Goal: Task Accomplishment & Management: Use online tool/utility

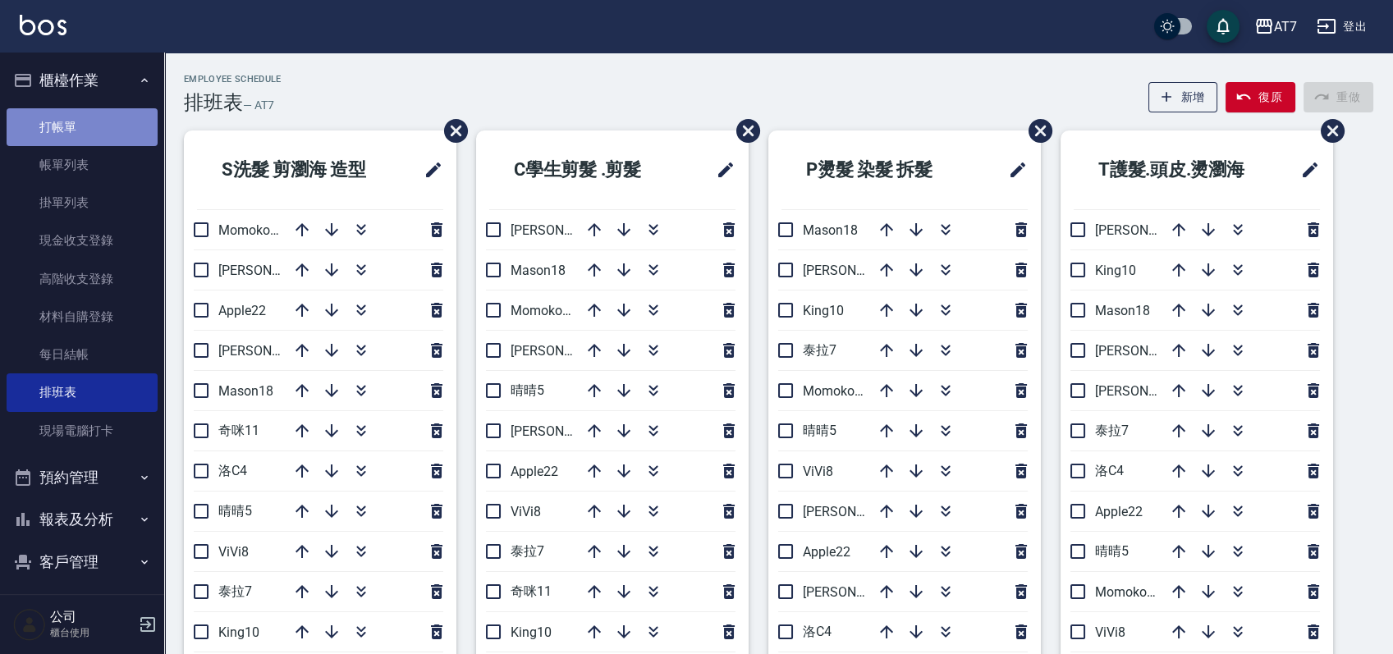
click at [91, 128] on link "打帳單" at bounding box center [82, 127] width 151 height 38
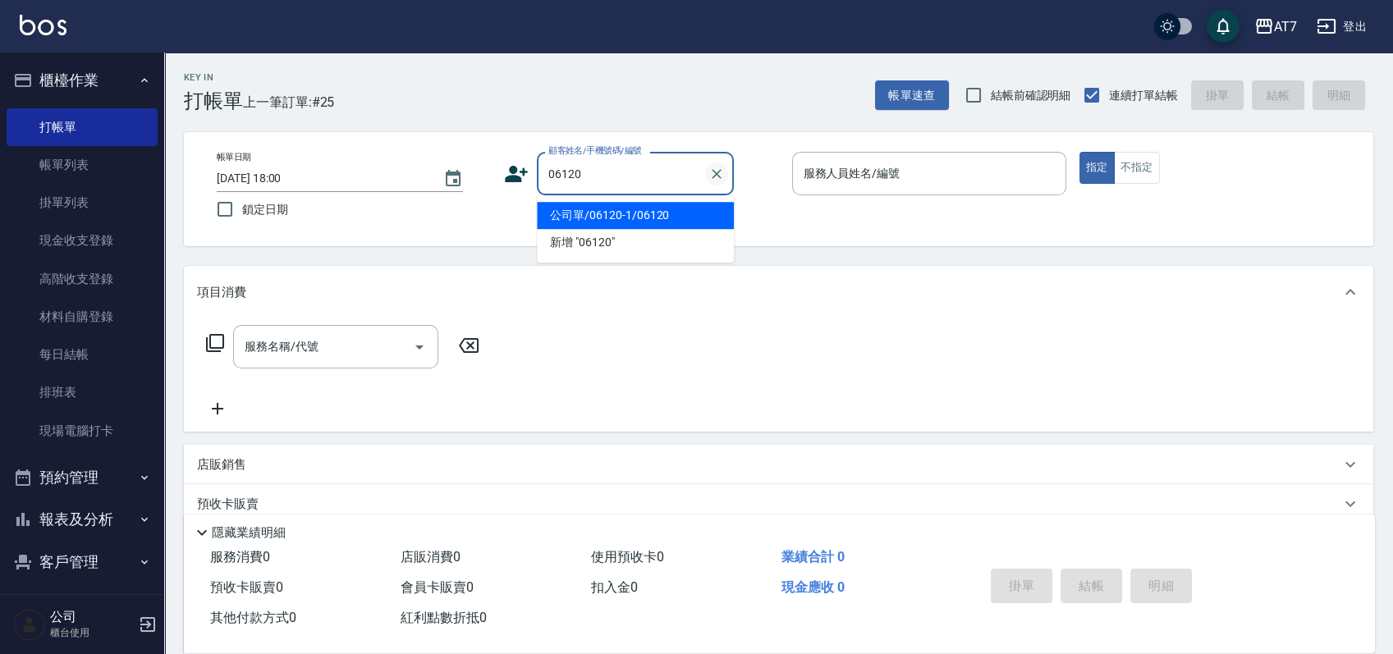
type input "公司單/06120-1/06120"
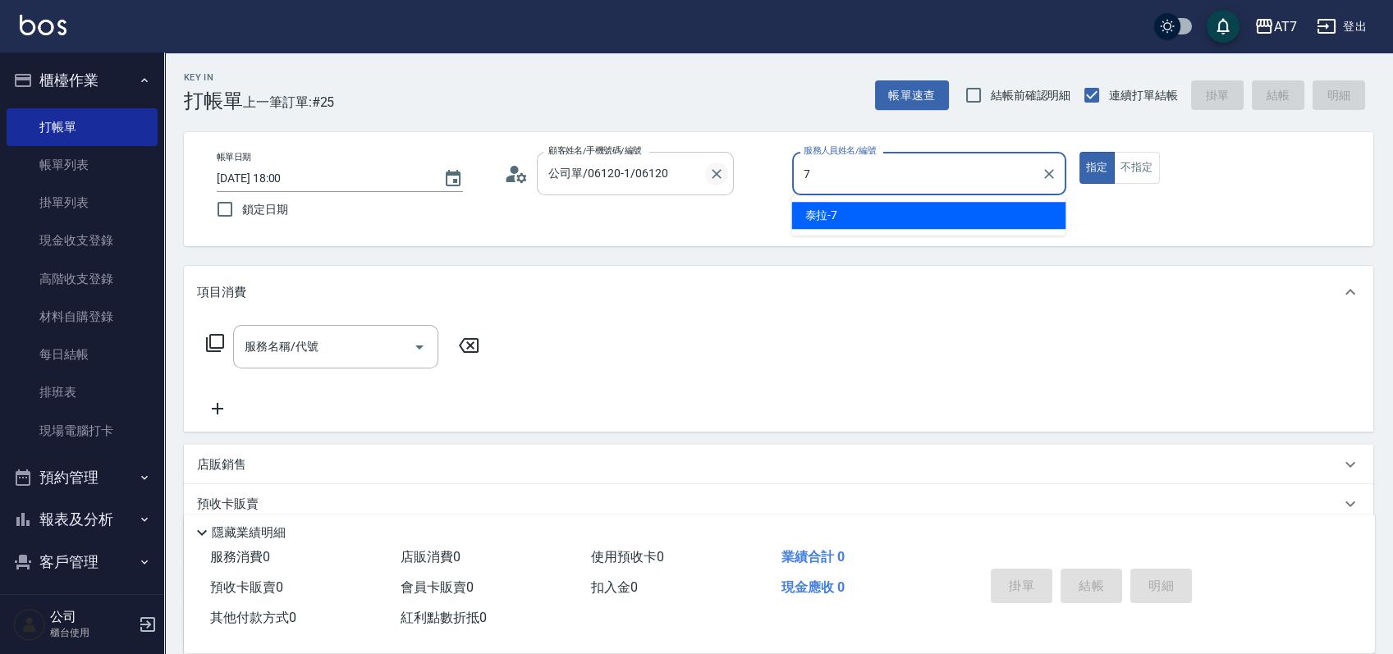
type input "[PERSON_NAME]-7"
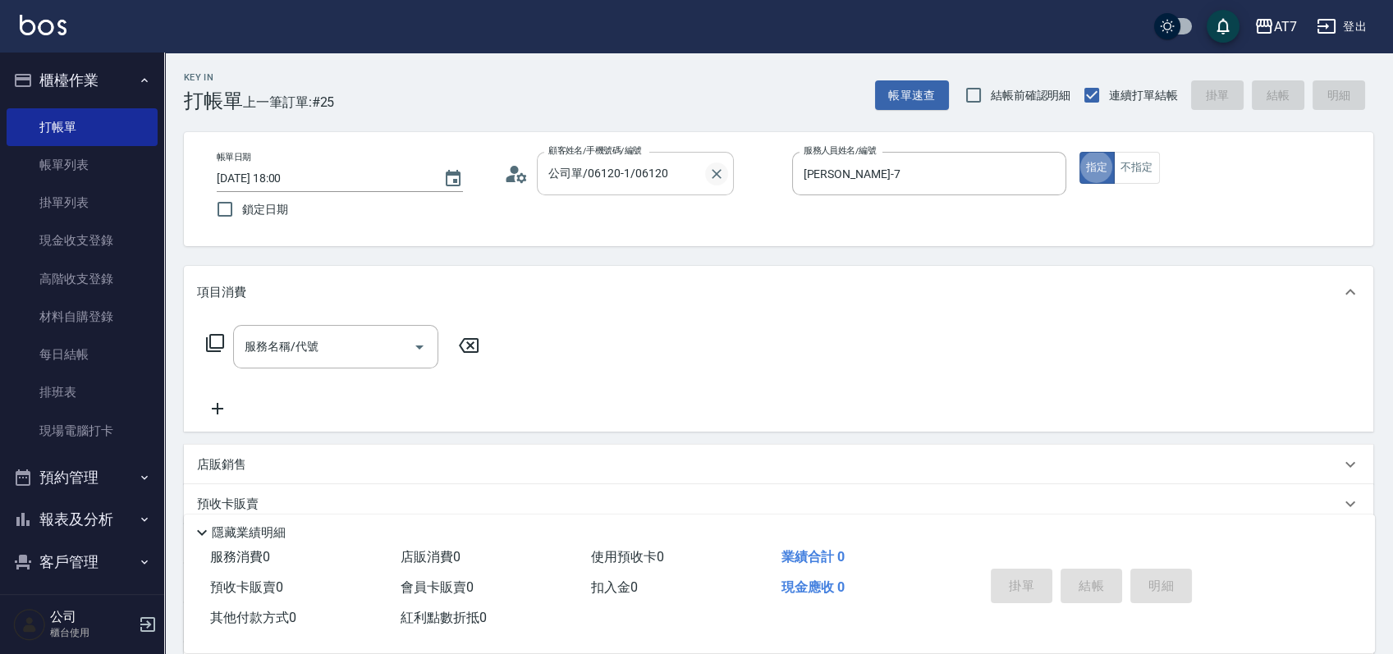
type button "true"
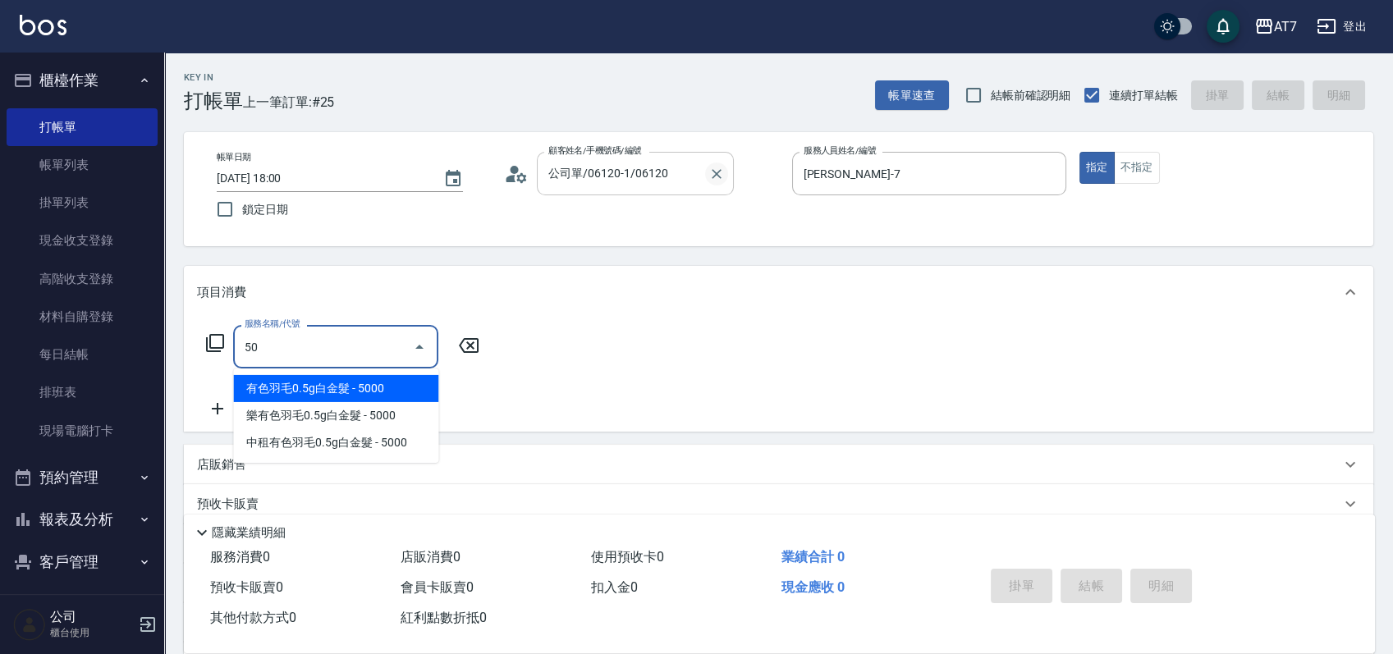
type input "501"
type input "30"
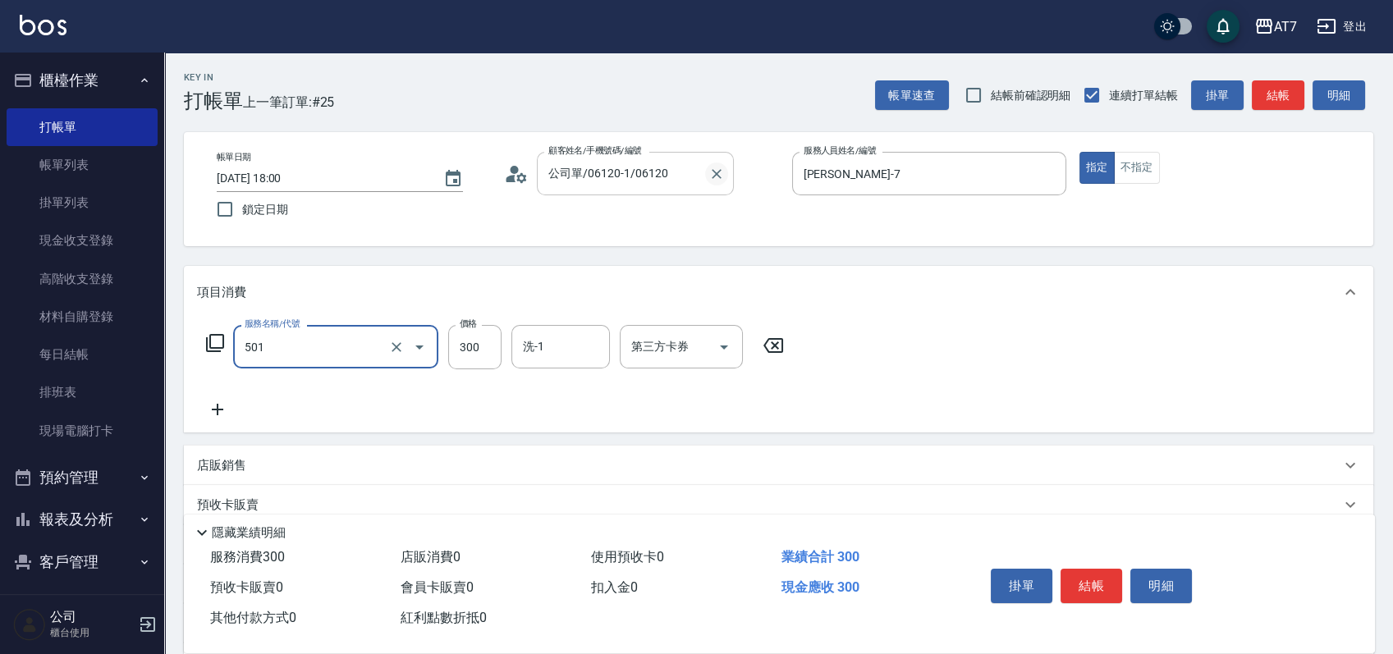
type input "洗髮(互助)(501)"
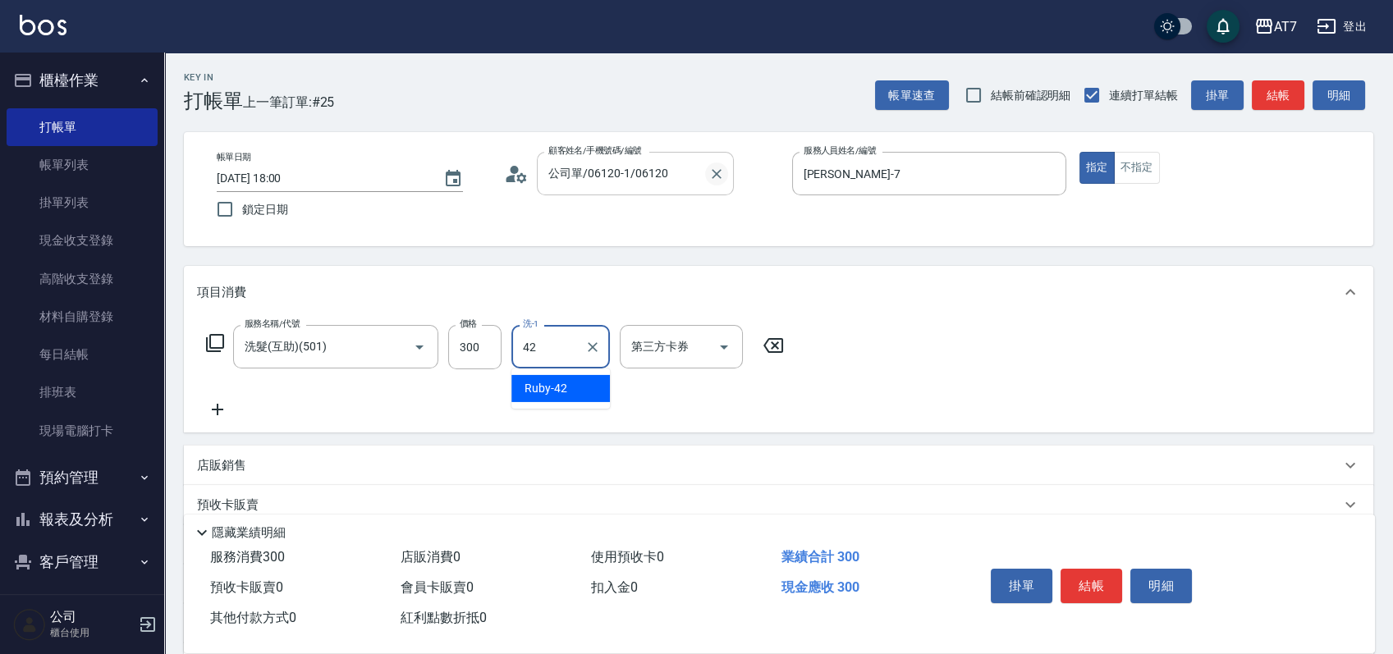
type input "Ruby-42"
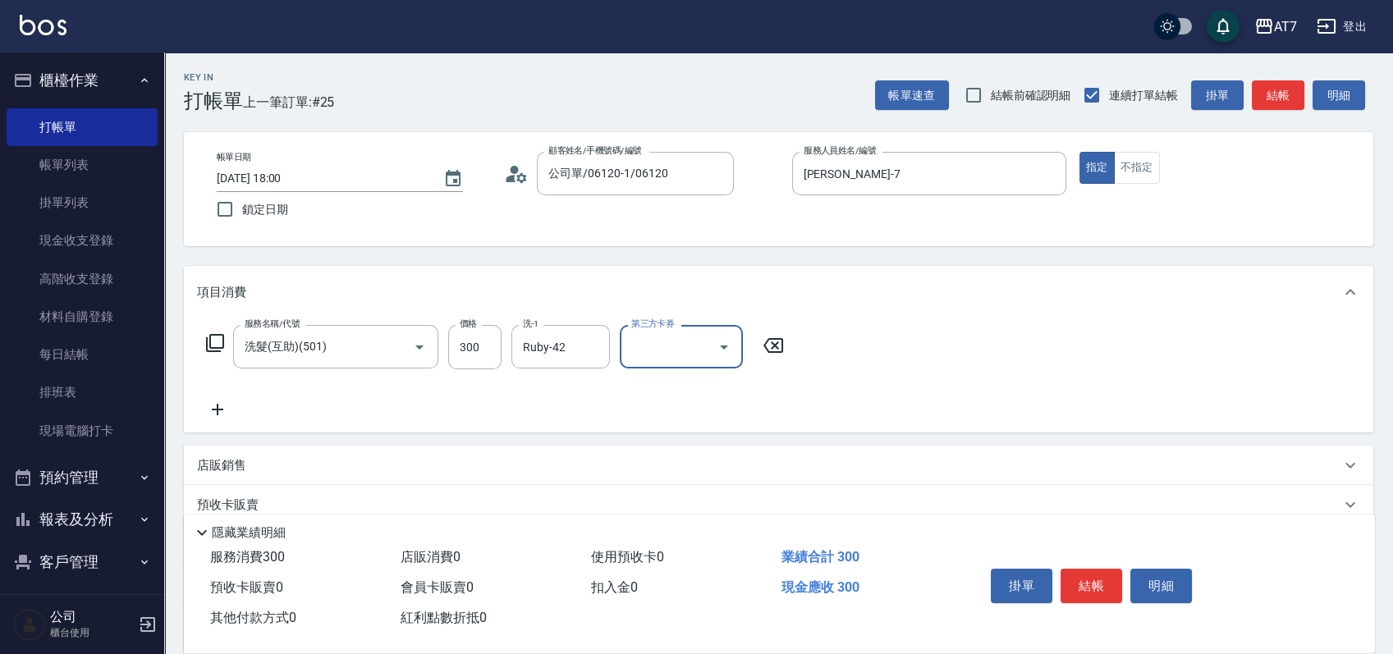
click at [222, 345] on icon at bounding box center [215, 343] width 20 height 20
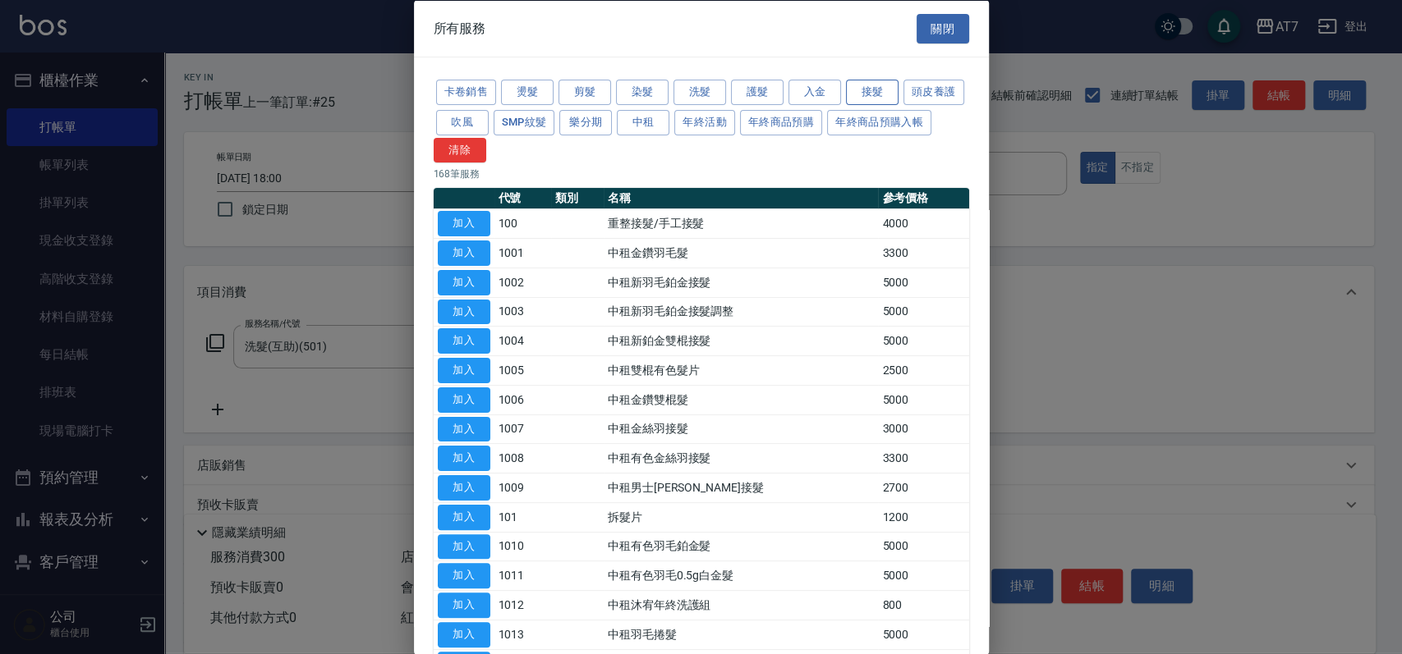
drag, startPoint x: 869, startPoint y: 83, endPoint x: 860, endPoint y: 93, distance: 13.4
click at [868, 83] on button "接髮" at bounding box center [872, 92] width 53 height 25
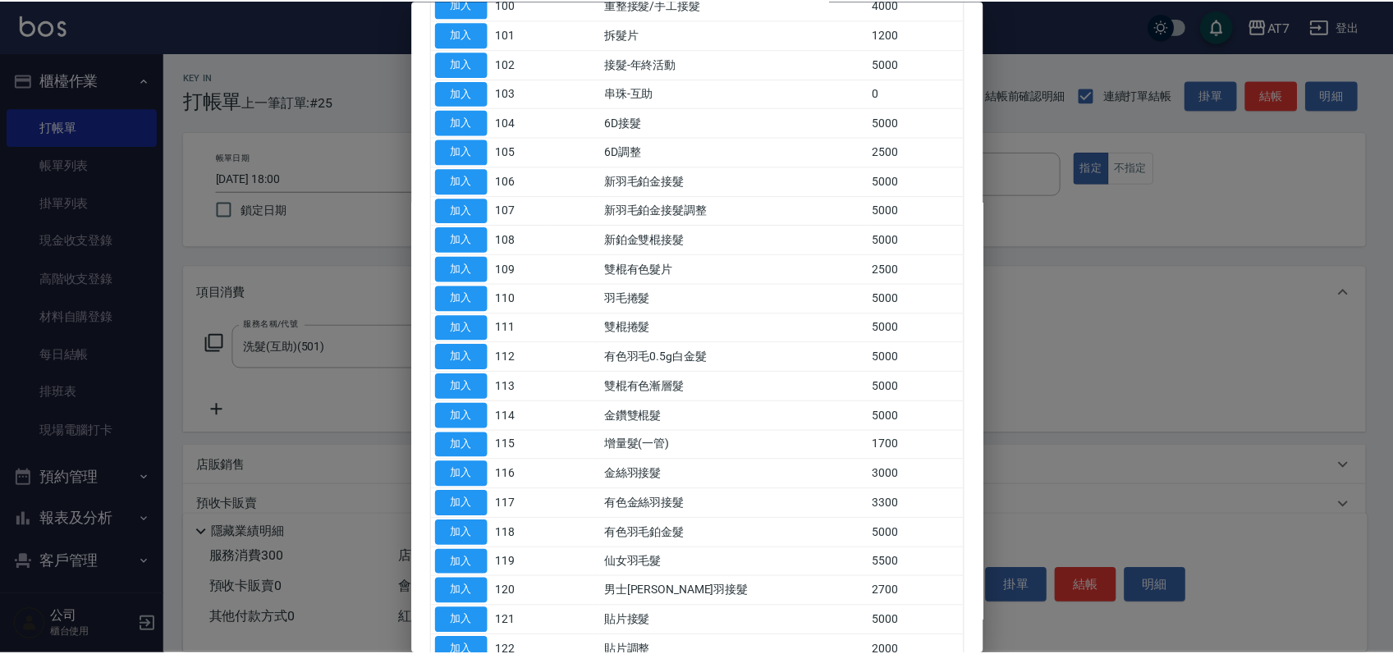
scroll to position [328, 0]
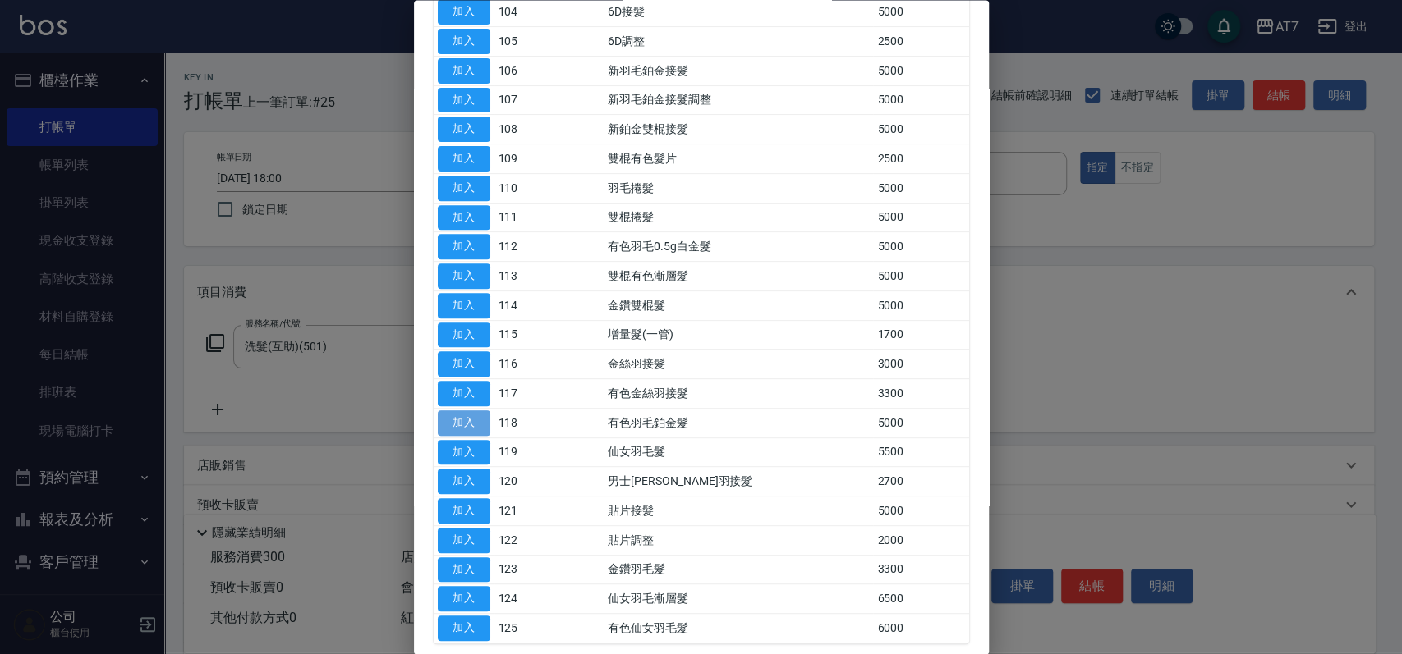
click at [460, 427] on button "加入" at bounding box center [464, 423] width 53 height 25
type input "530"
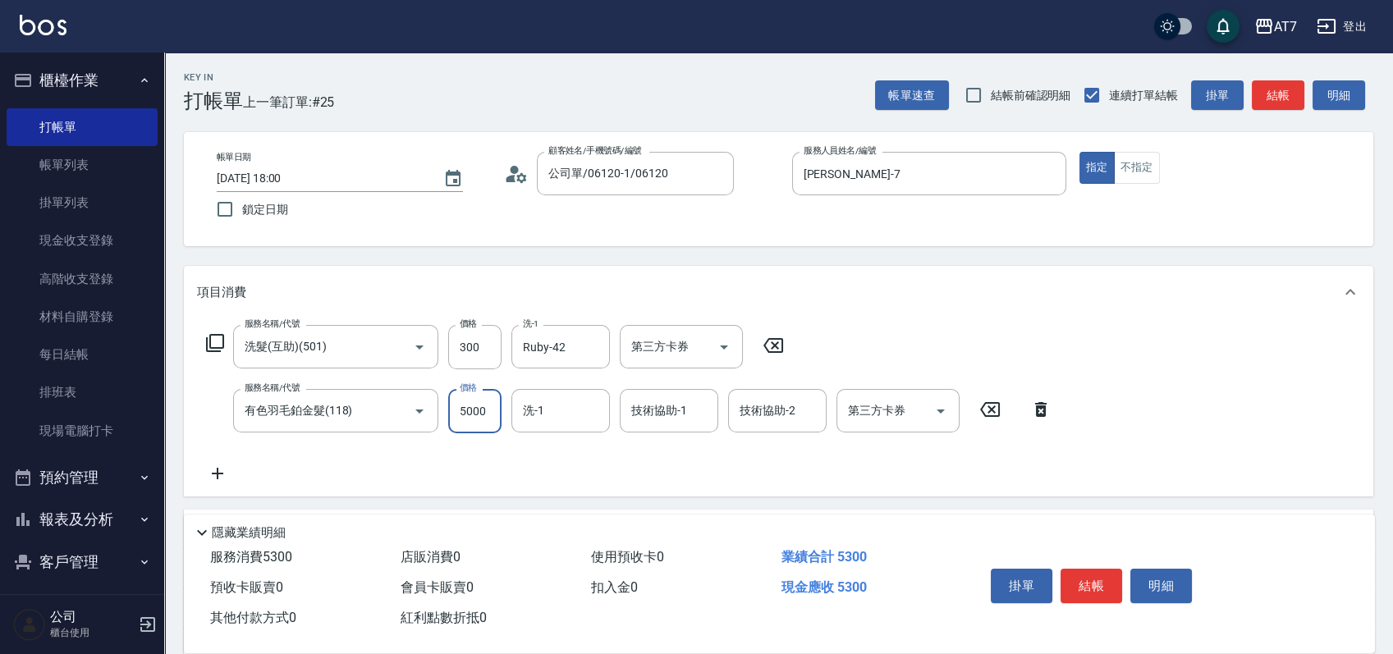
click at [460, 427] on input "5000" at bounding box center [474, 411] width 53 height 44
type input "0"
type input "30"
type input "382"
type input "60"
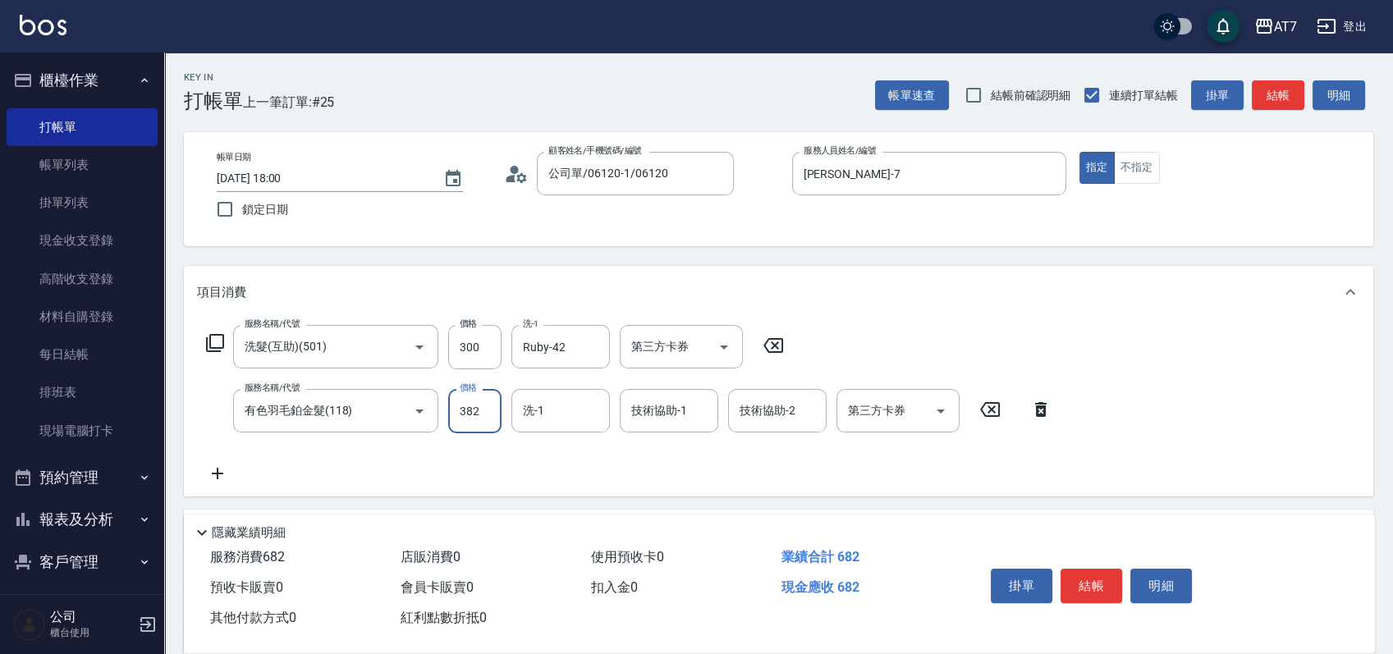
type input "3820"
type input "410"
type input "3820"
click at [665, 415] on input "技術協助-1" at bounding box center [669, 411] width 84 height 29
type input "Ruby-42"
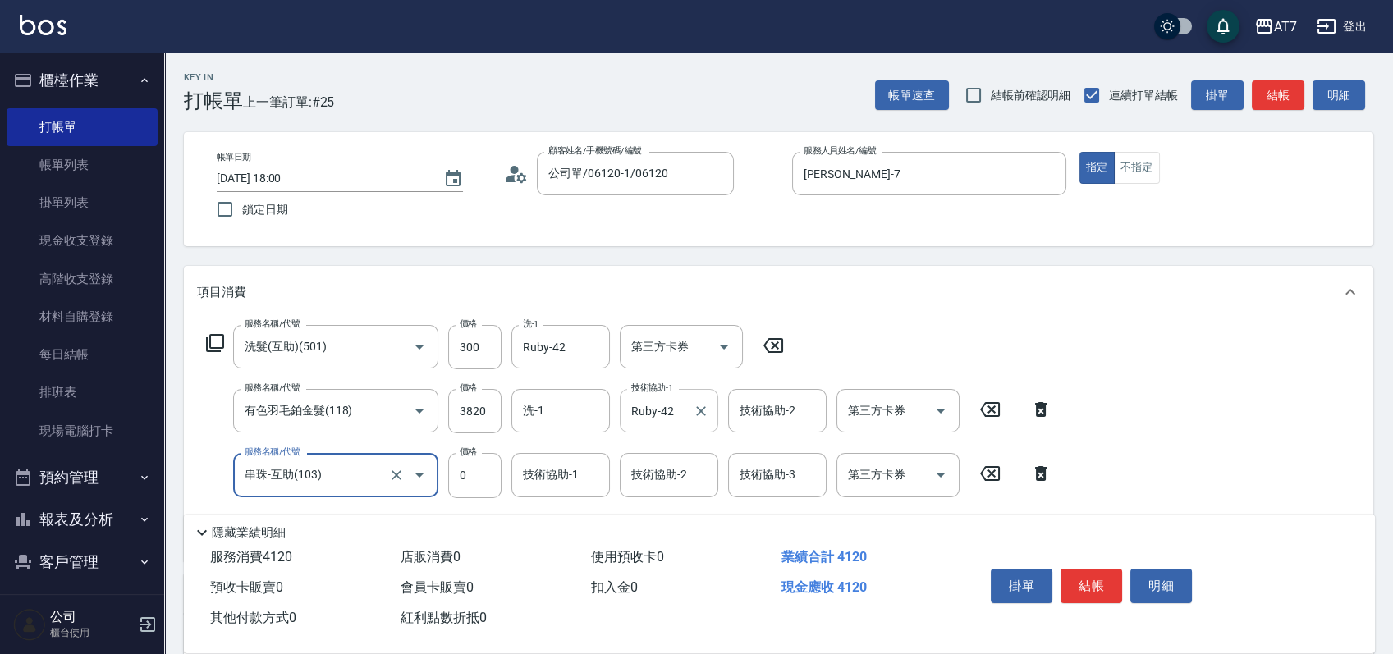
type input "串珠-互助(103)"
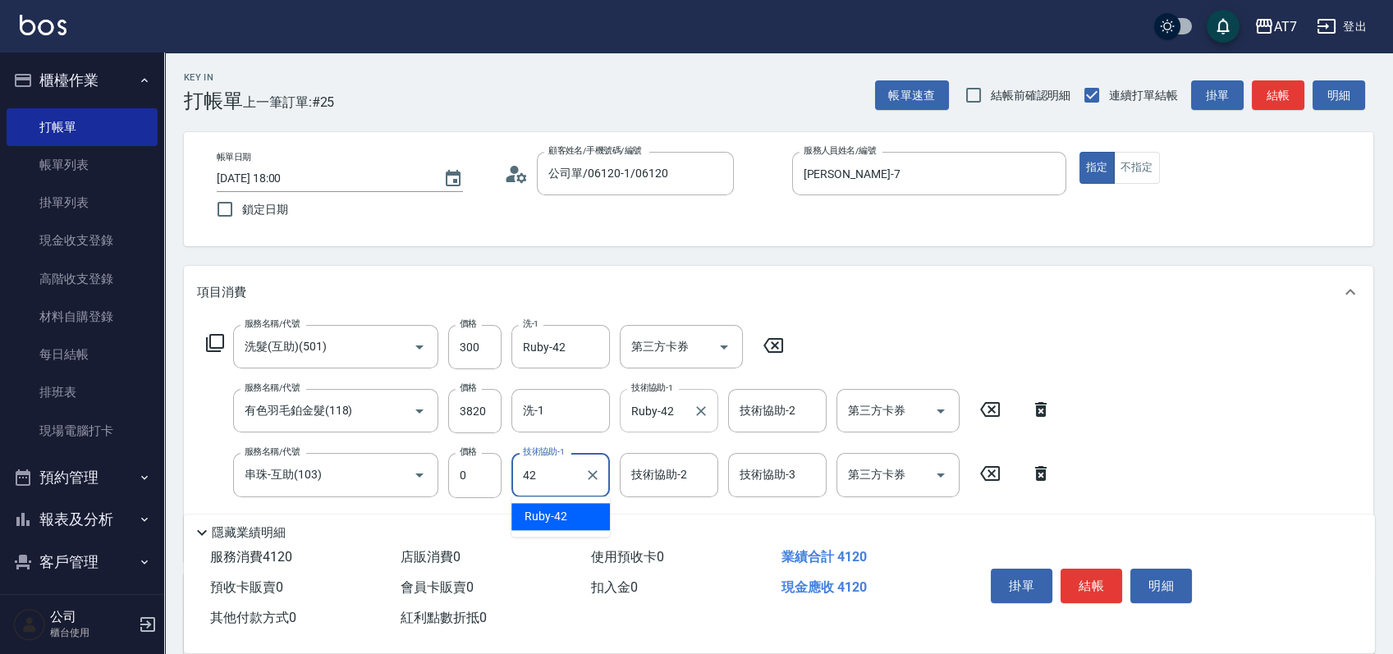
type input "Ruby-42"
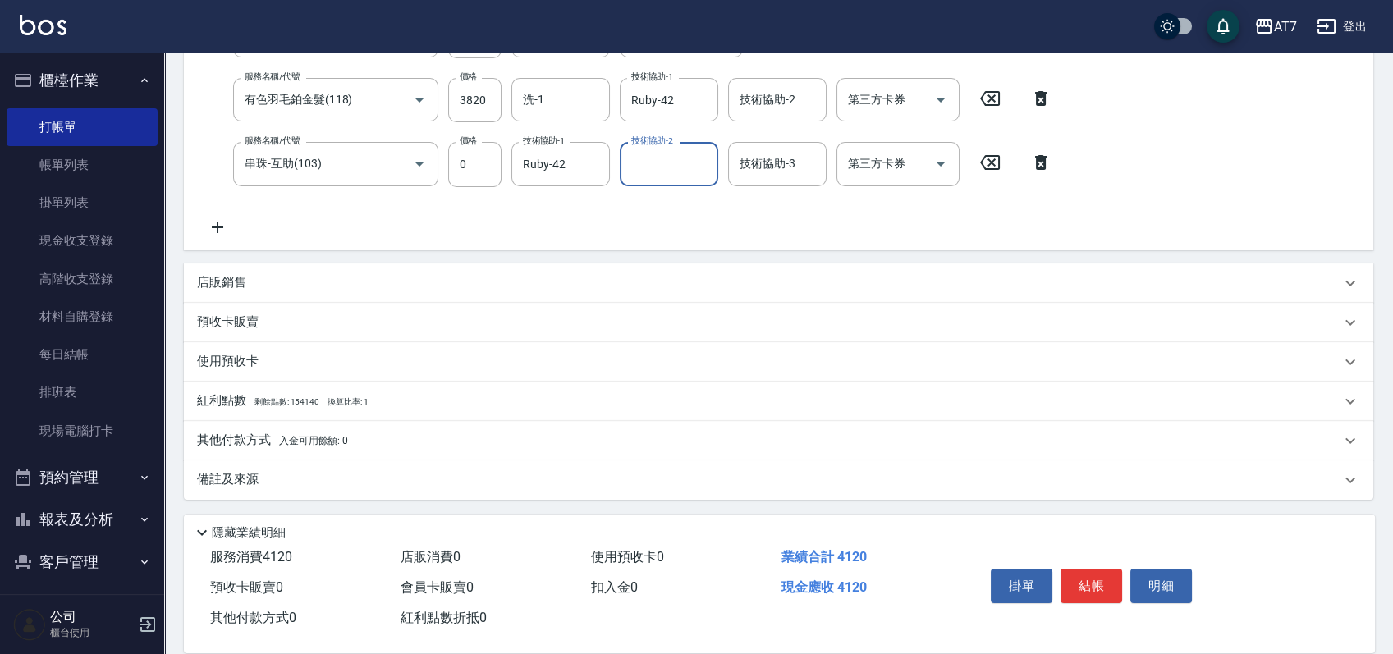
click at [484, 433] on div "其他付款方式 入金可用餘額: 0" at bounding box center [769, 441] width 1144 height 18
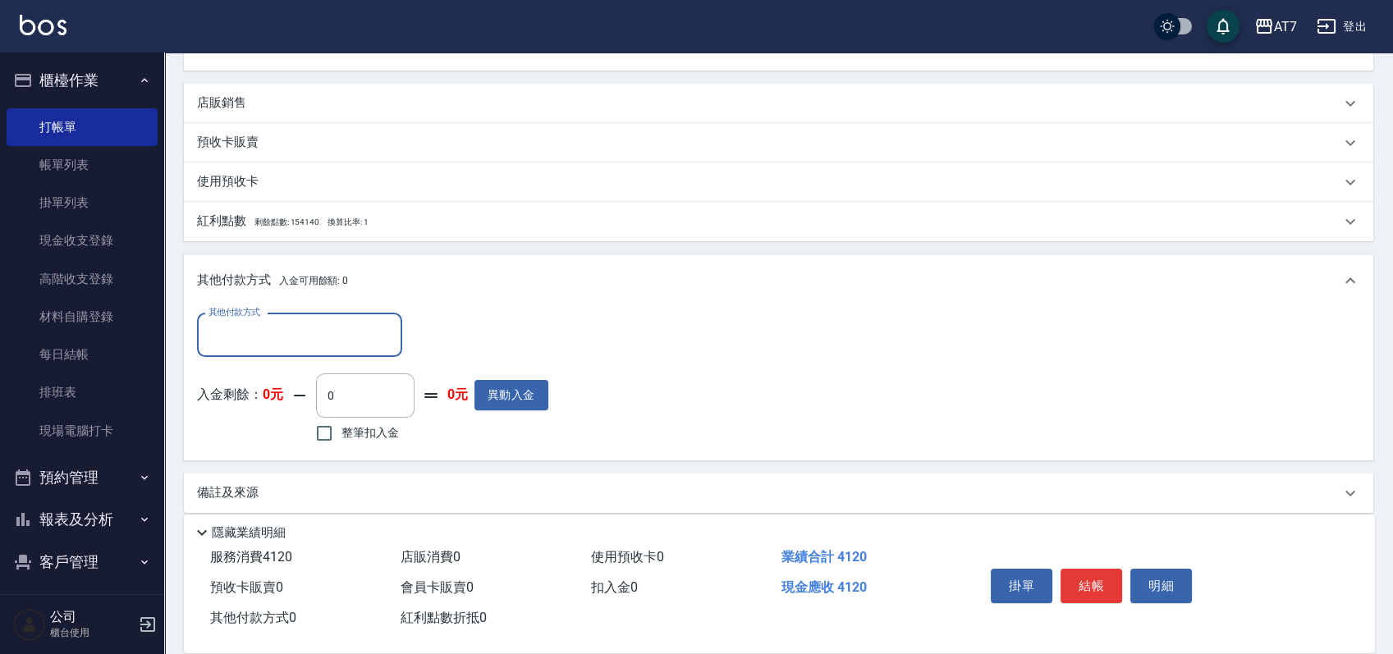
scroll to position [499, 0]
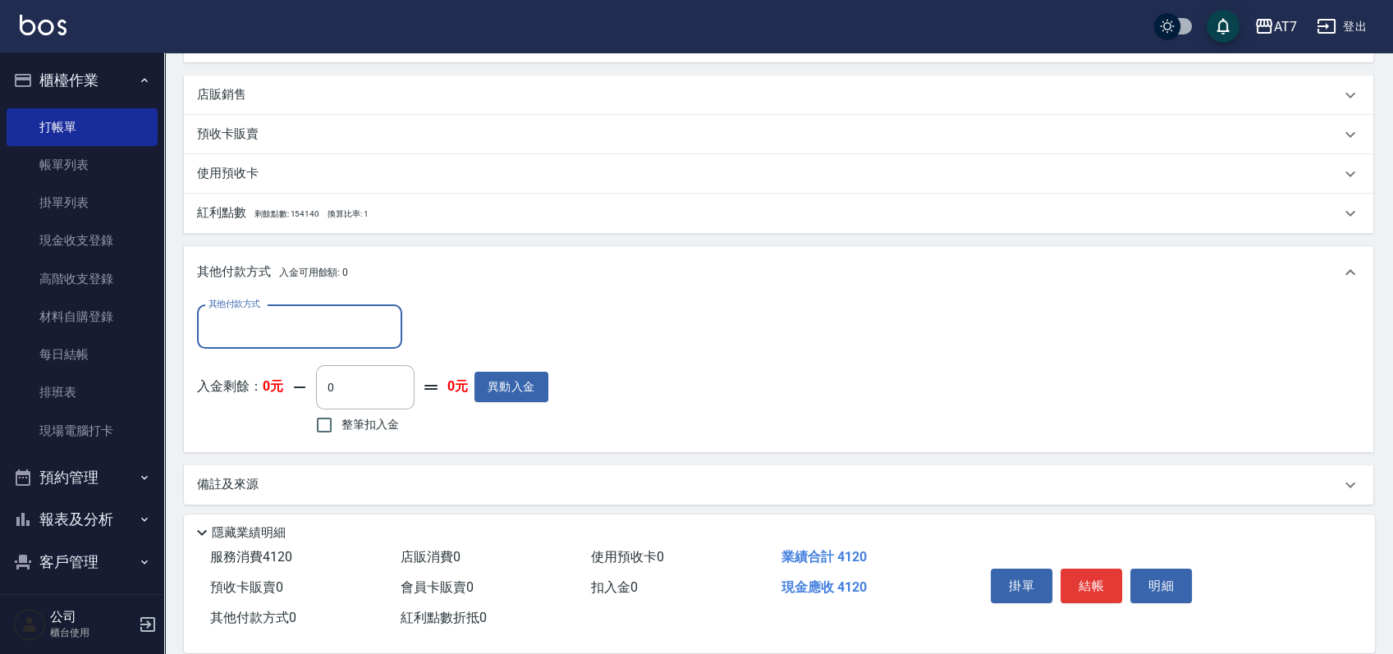
click at [264, 342] on div "其他付款方式" at bounding box center [299, 327] width 205 height 44
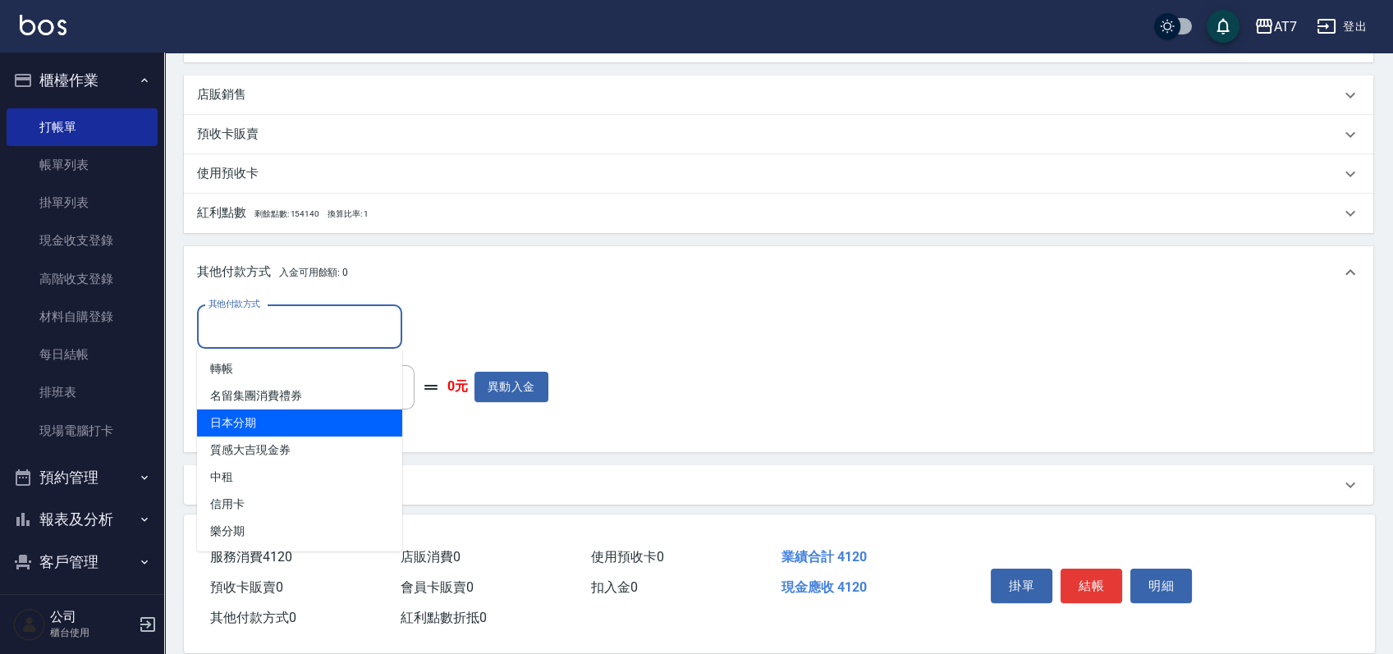
click at [283, 424] on span "日本分期" at bounding box center [299, 423] width 205 height 27
type input "日本分期"
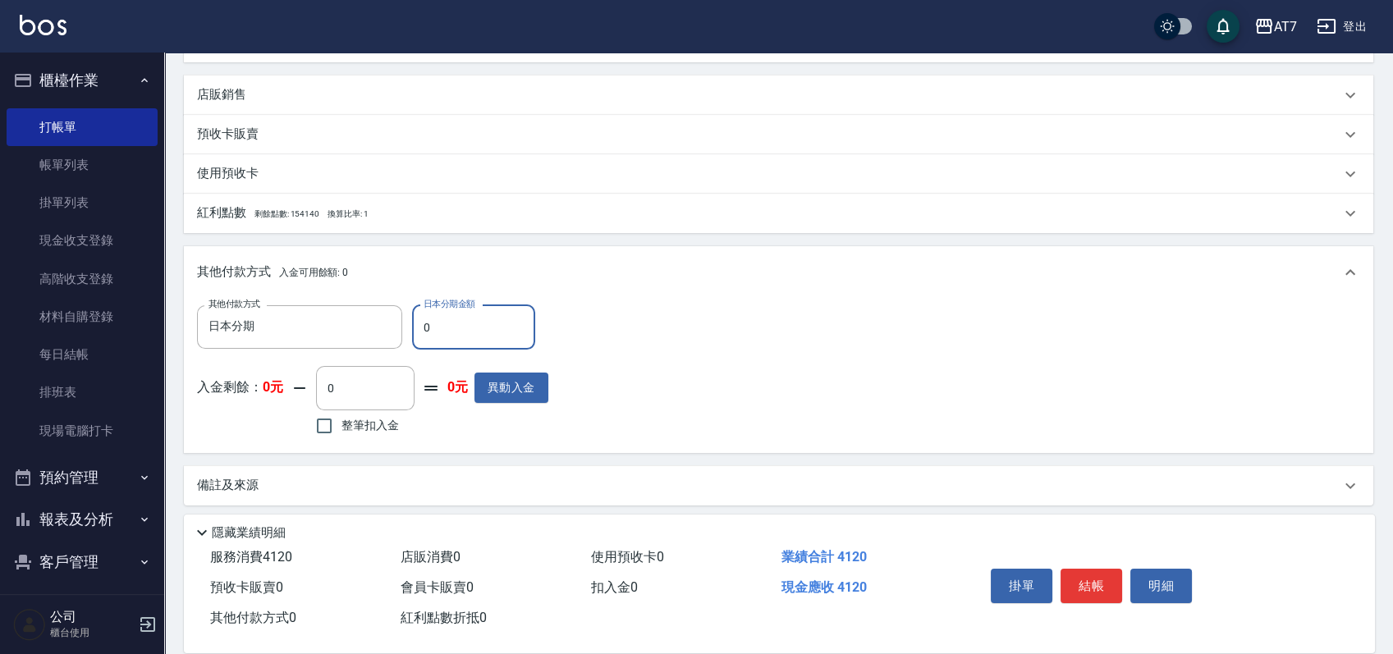
click at [420, 338] on input "0" at bounding box center [473, 327] width 123 height 44
type input "40"
type input "400"
type input "410"
type input "370"
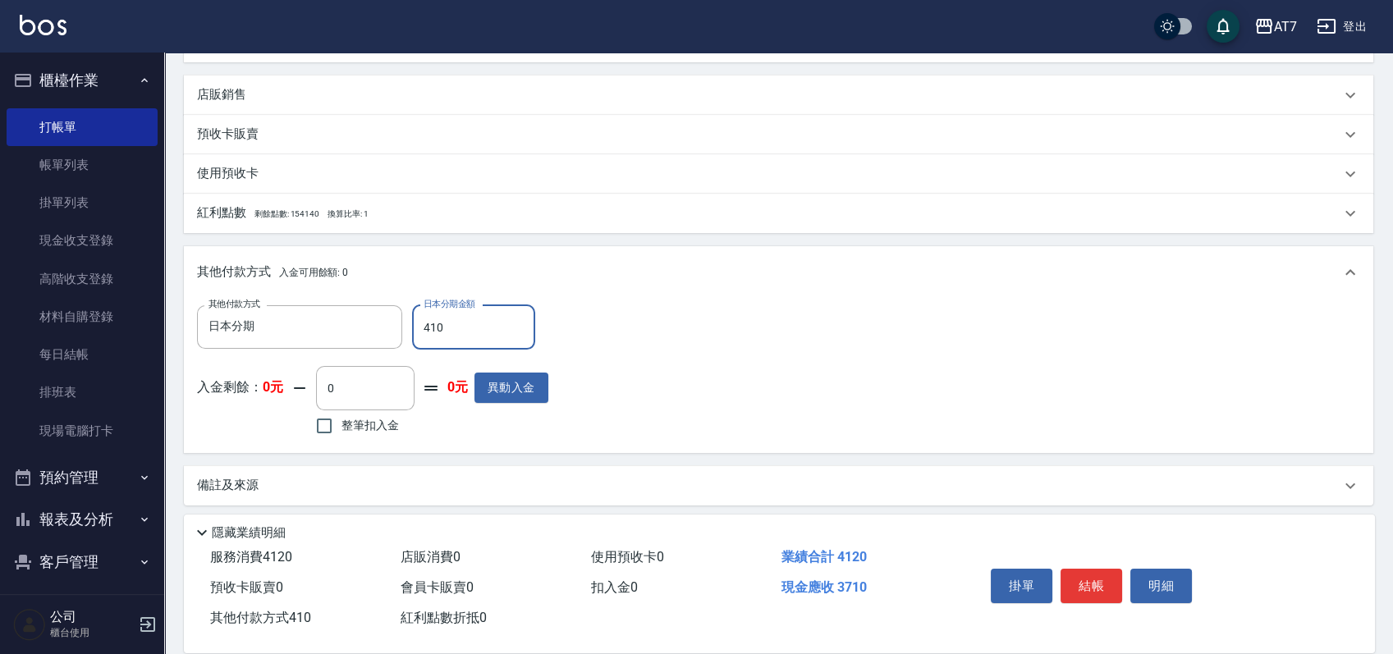
type input "4120"
type input "0"
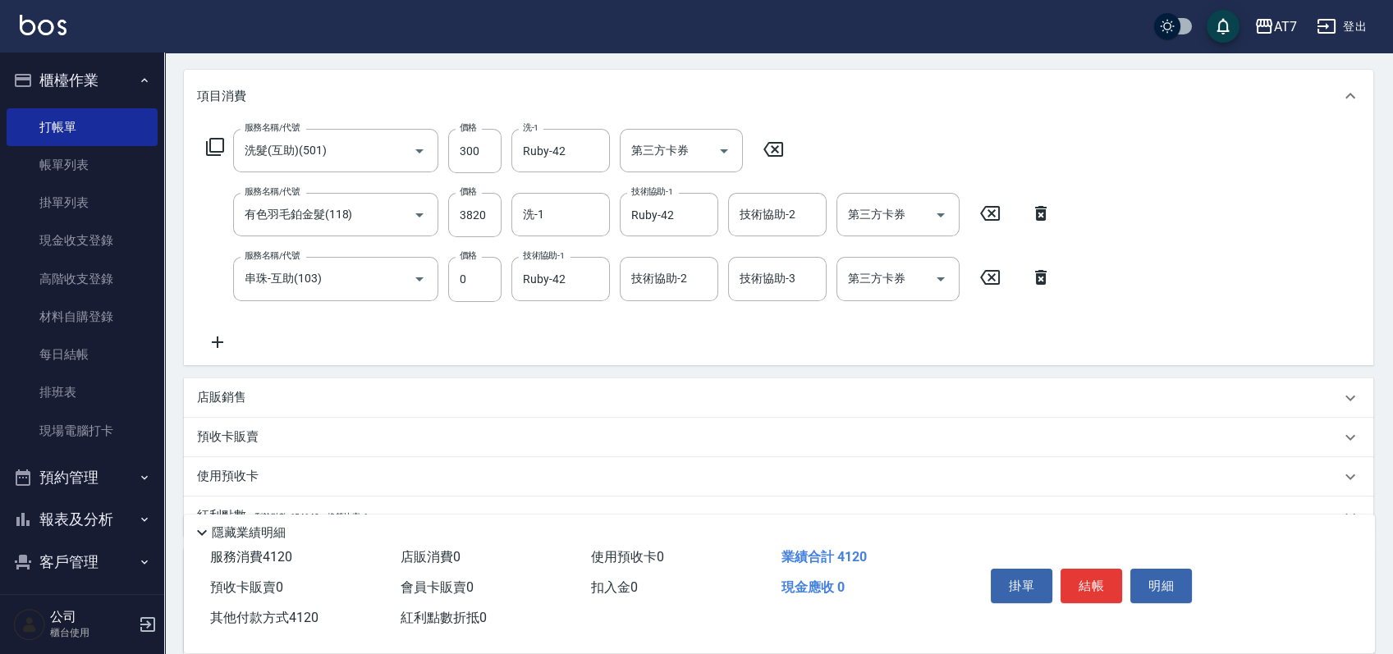
scroll to position [0, 0]
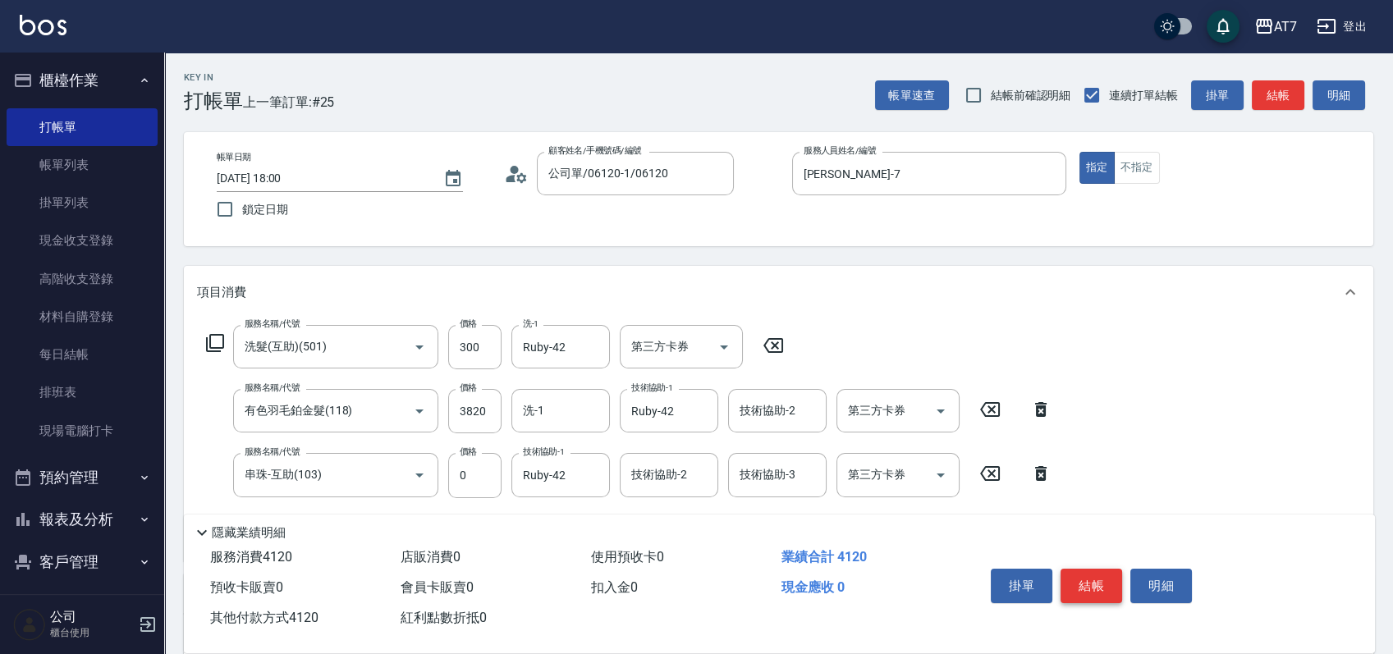
type input "4120"
click at [1108, 588] on button "結帳" at bounding box center [1092, 586] width 62 height 34
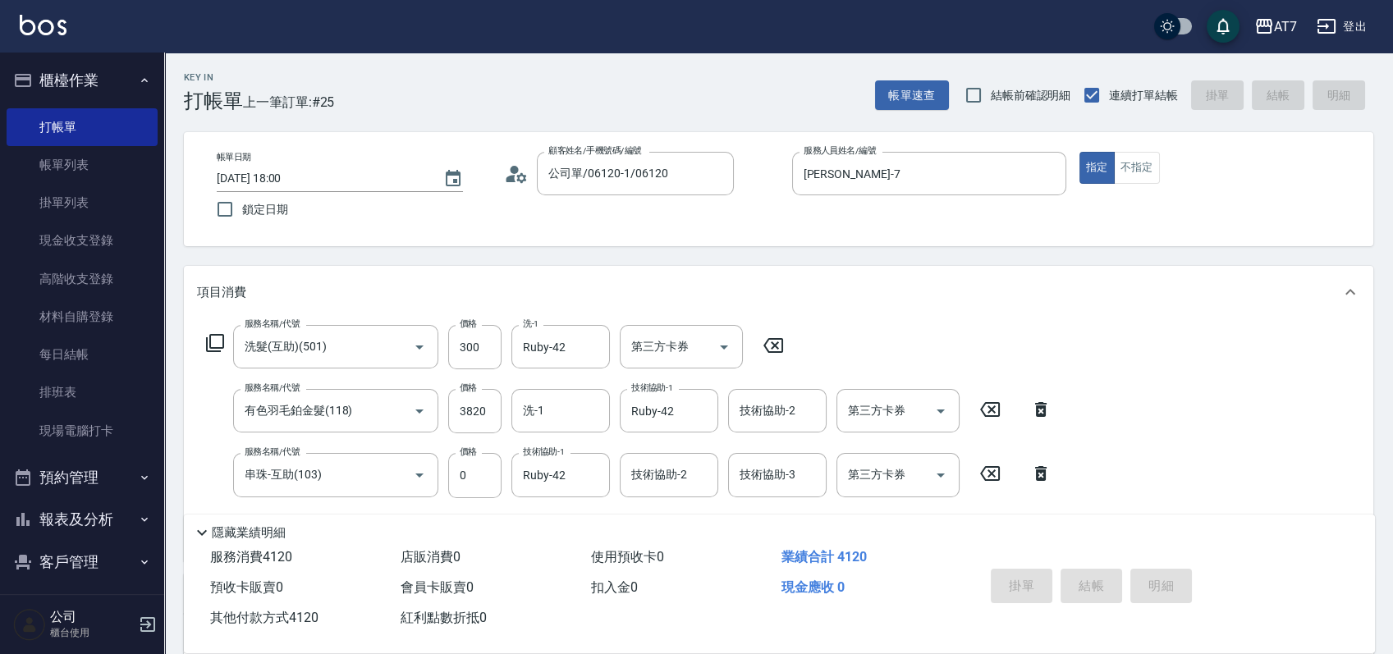
type input "[DATE] 18:02"
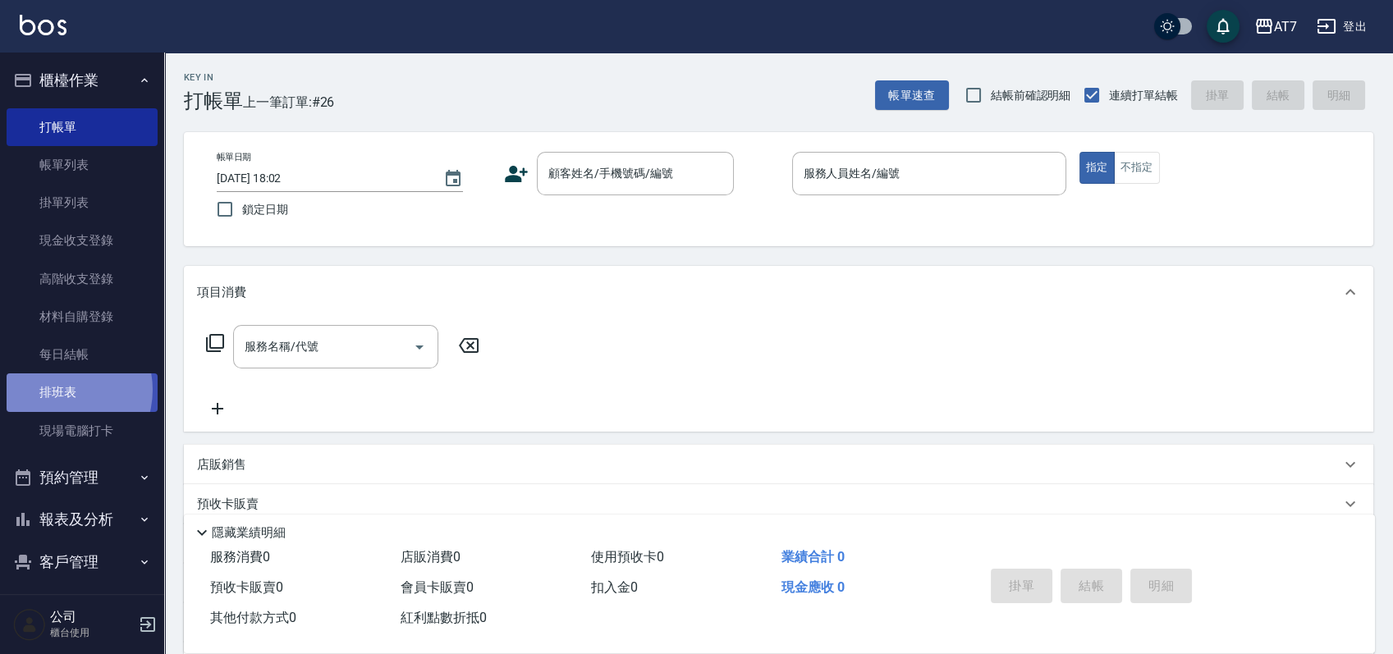
click at [58, 390] on link "排班表" at bounding box center [82, 393] width 151 height 38
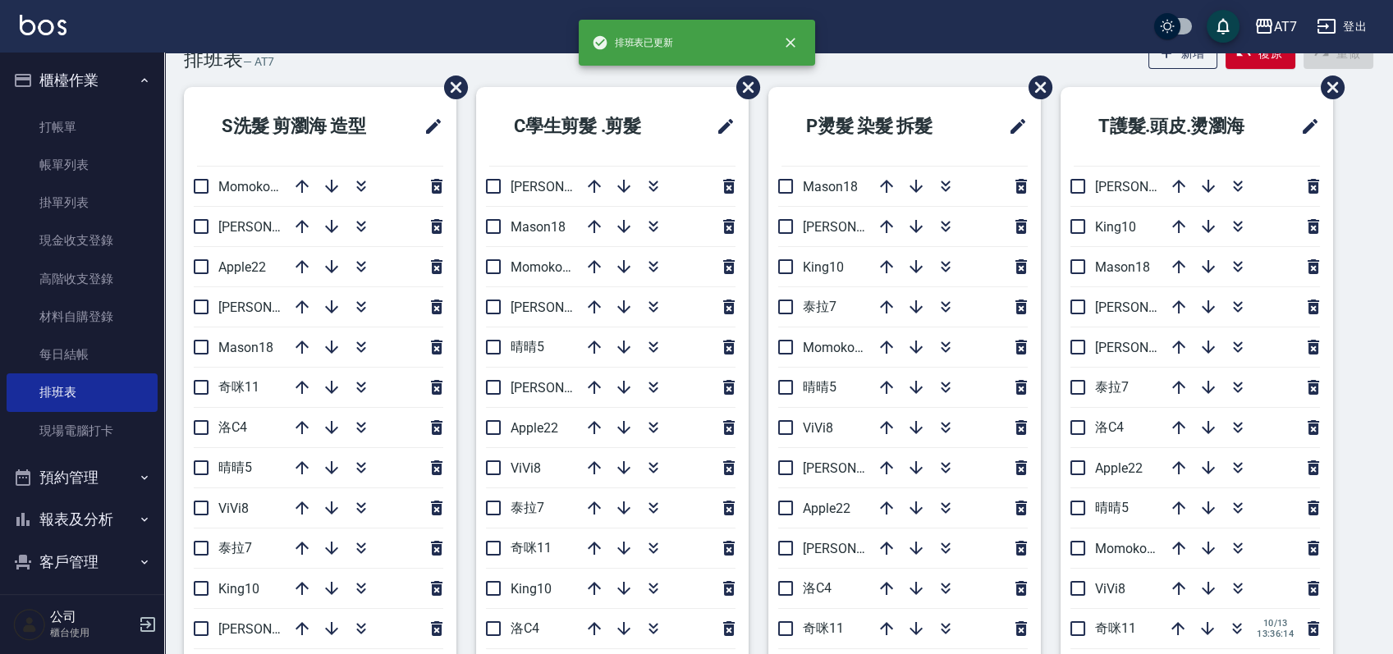
scroll to position [109, 0]
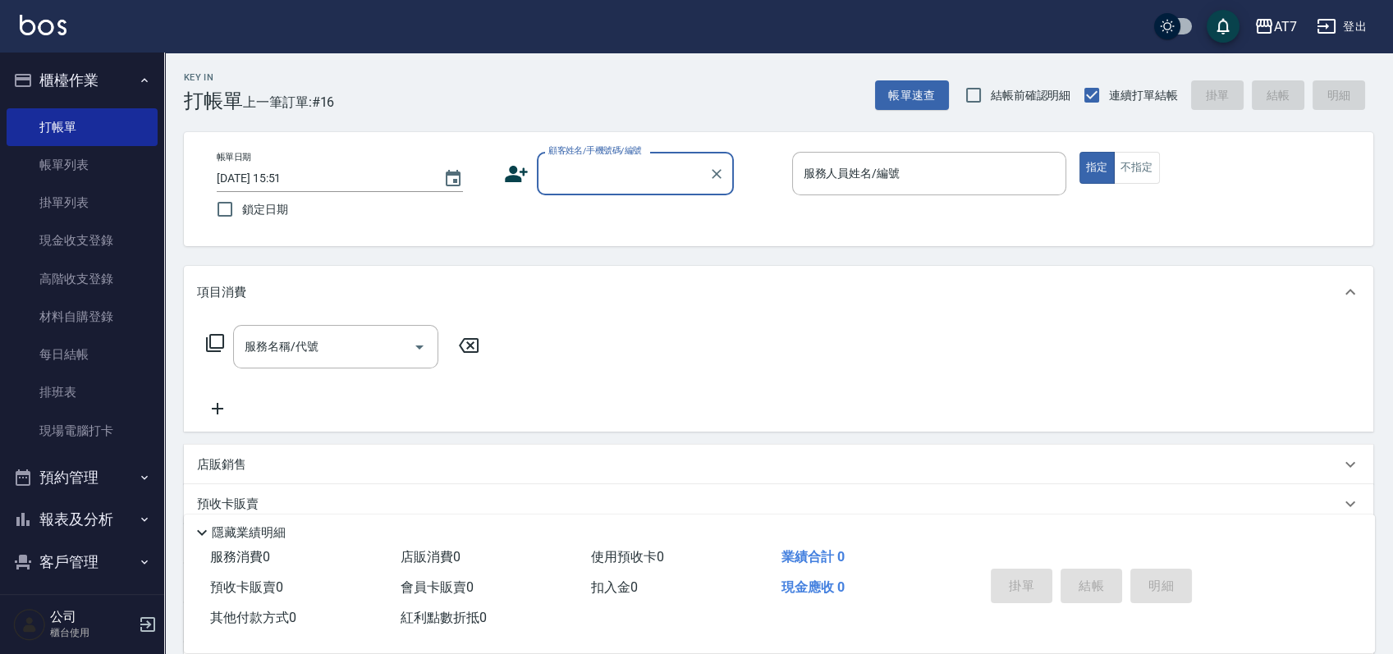
click at [623, 175] on input "顧客姓名/手機號碼/編號" at bounding box center [623, 173] width 158 height 29
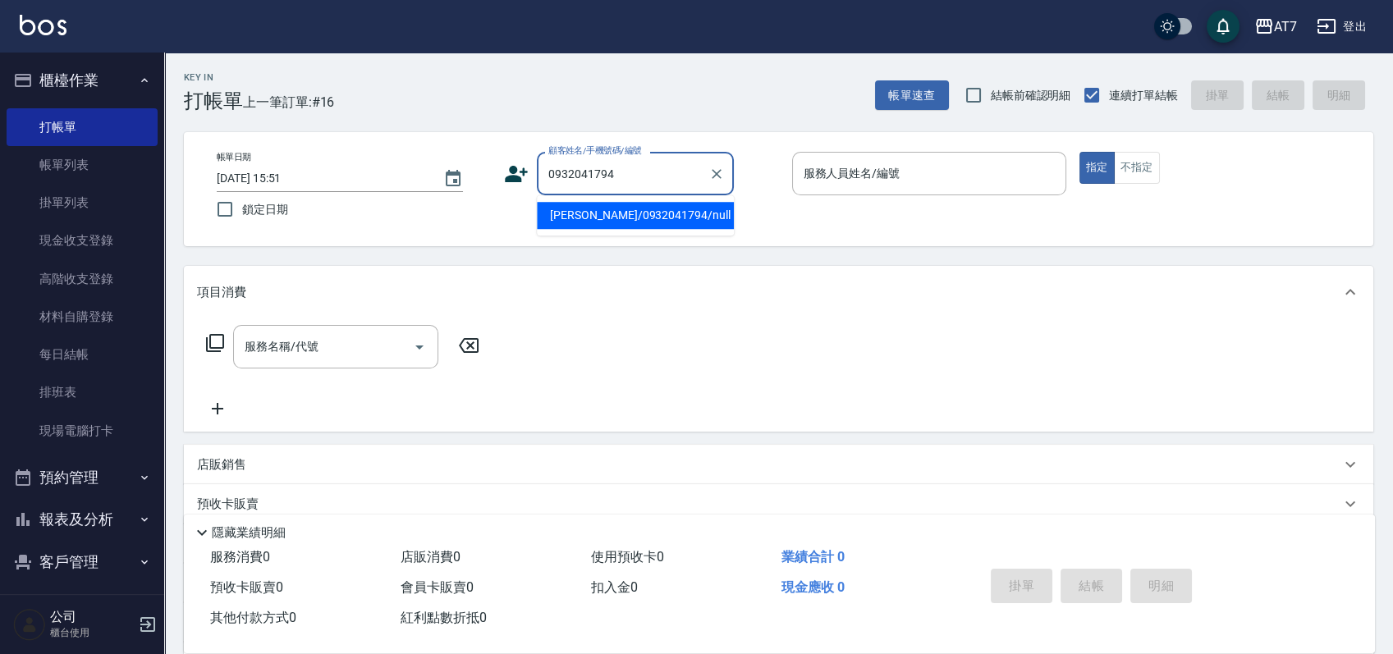
type input "[PERSON_NAME]/0932041794/null"
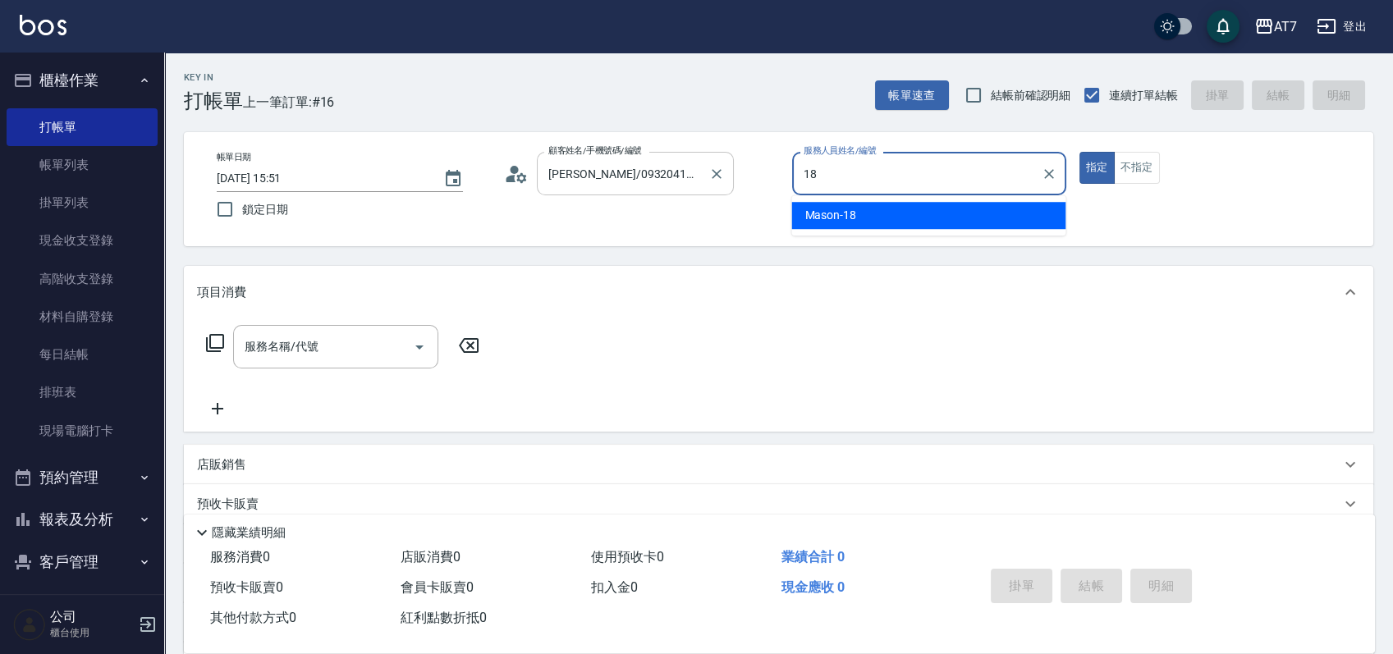
type input "Mason-18"
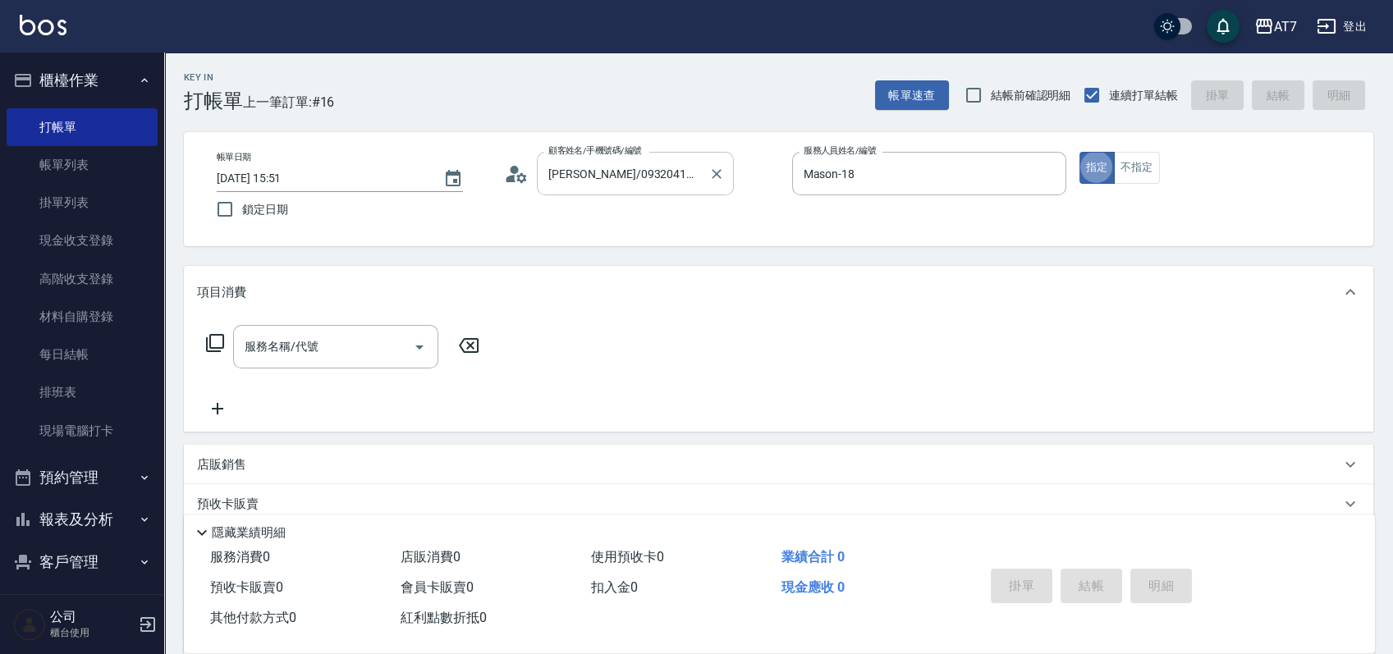
type button "true"
type input "401"
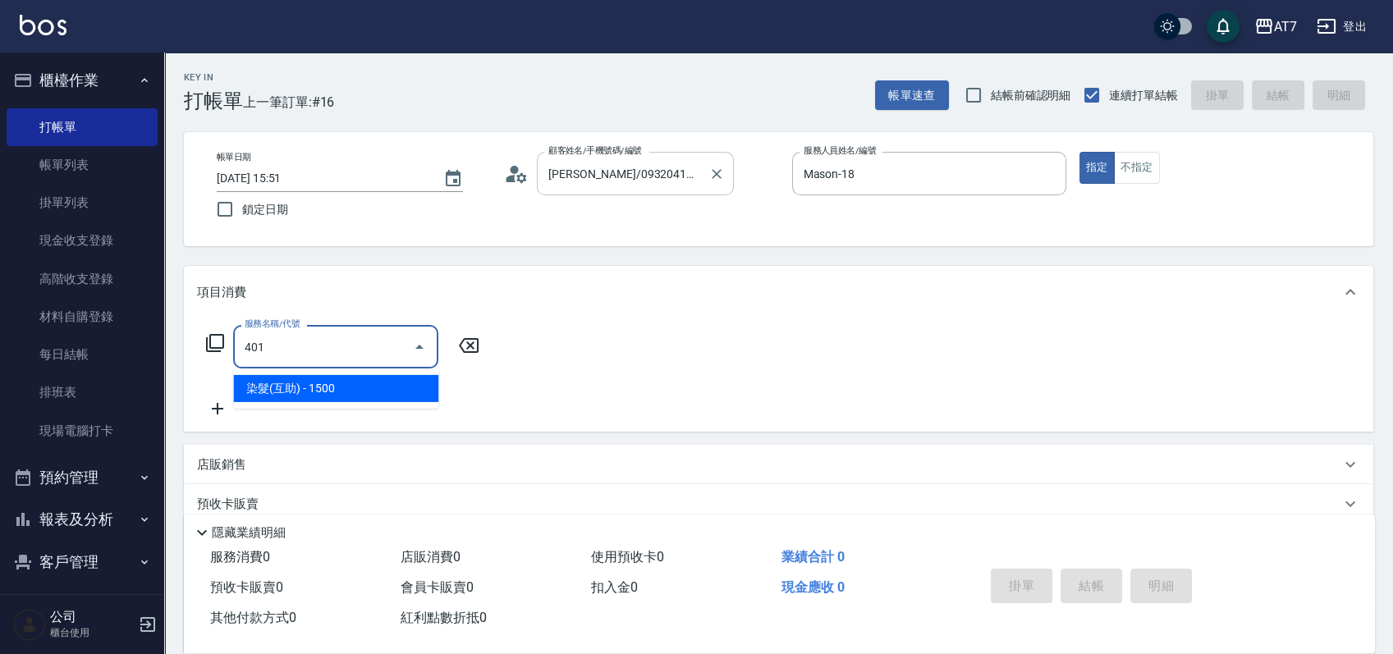
type input "150"
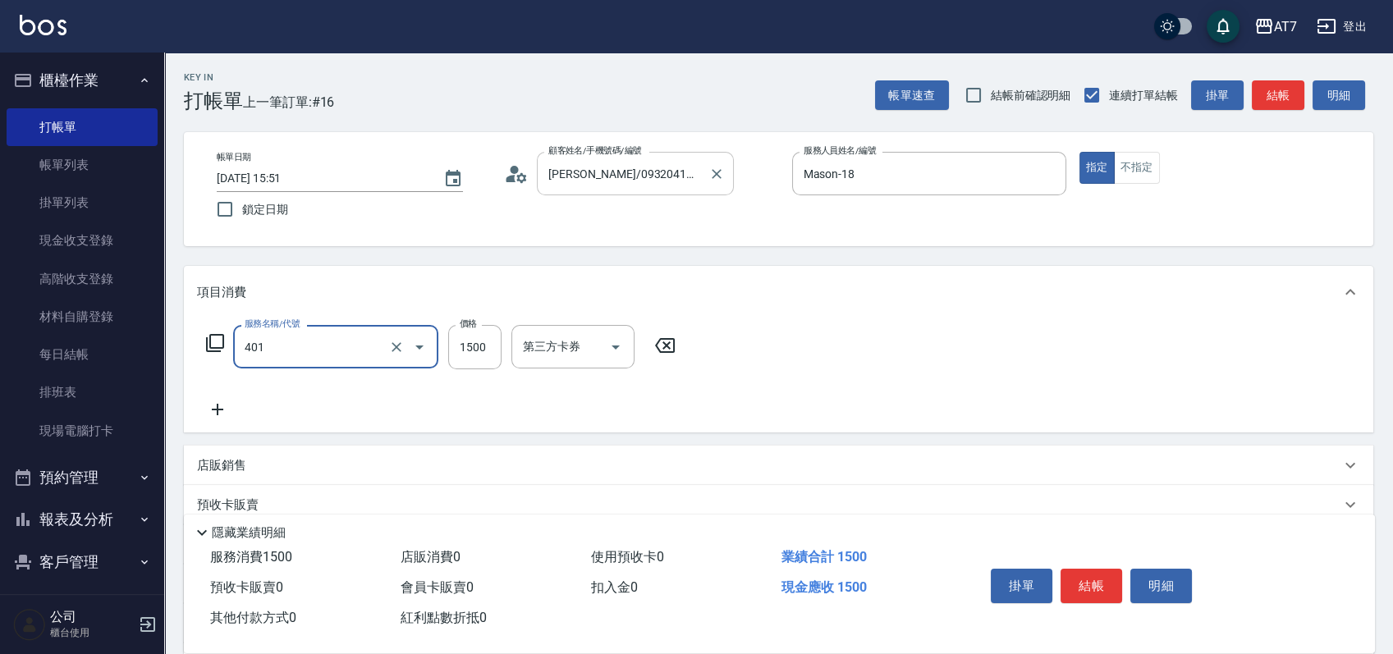
type input "染髮(互助)(401)"
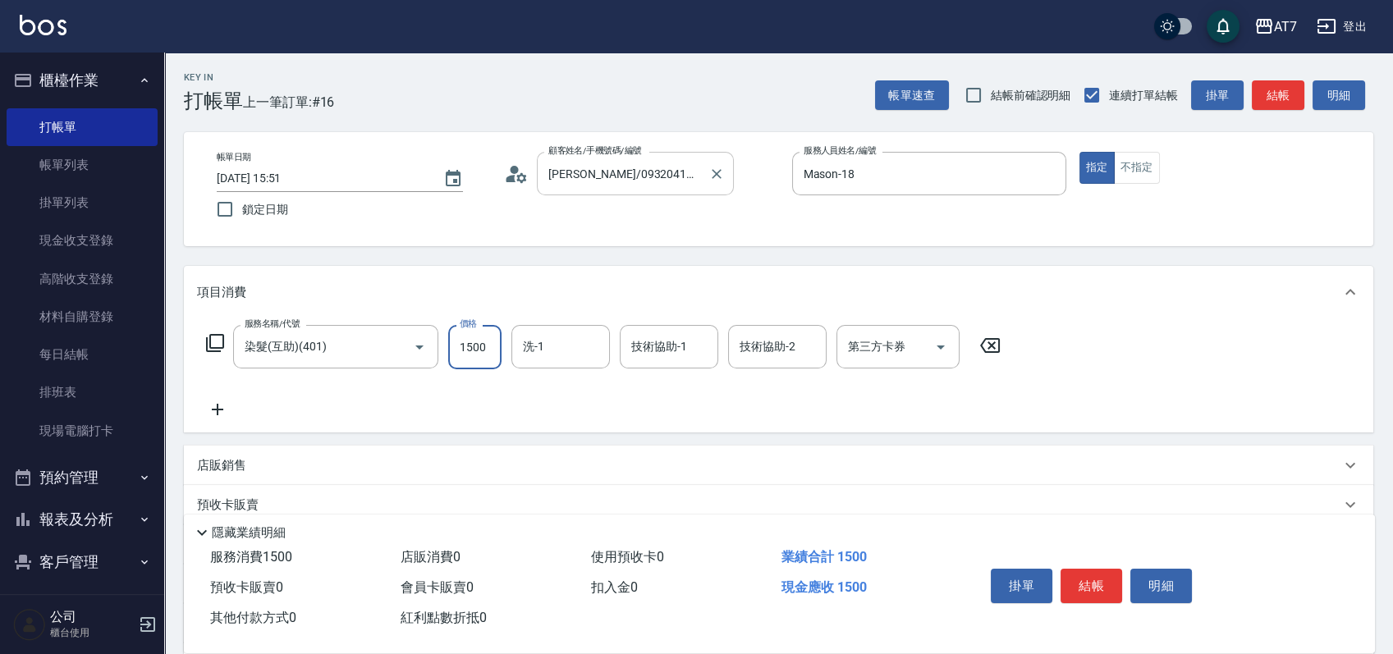
type input "1"
type input "0"
type input "159"
type input "10"
type input "1599"
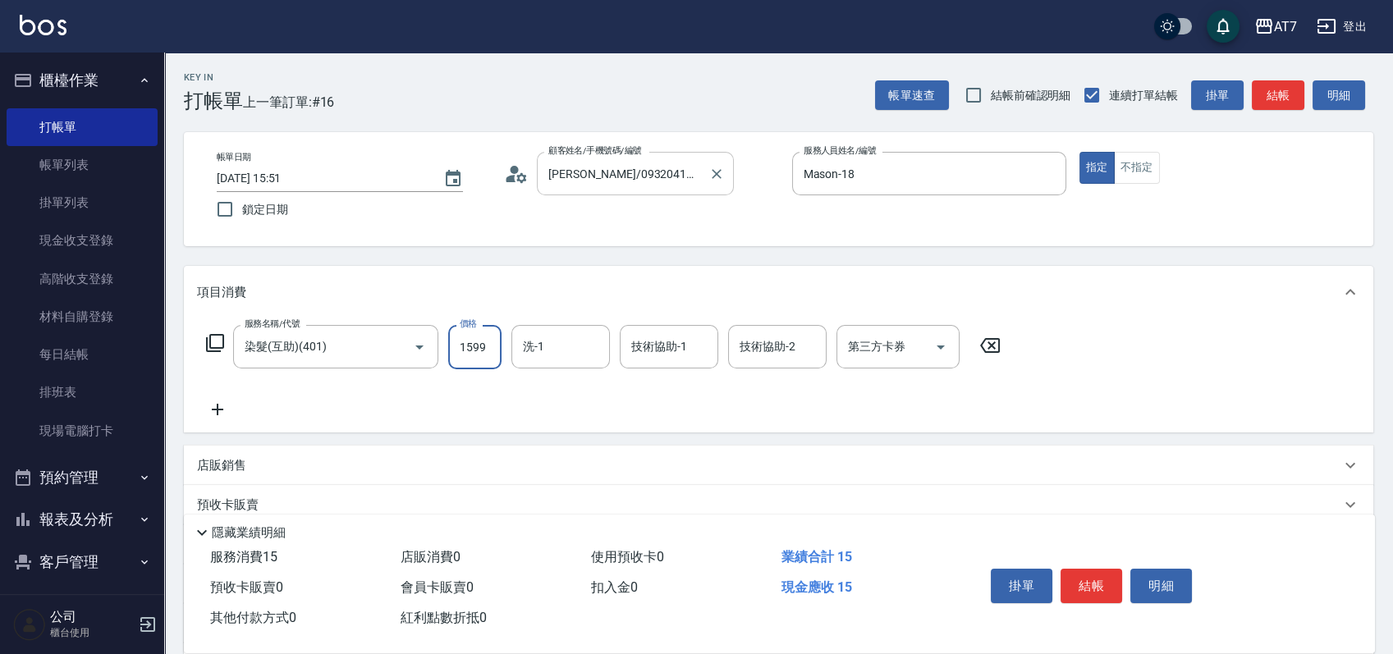
type input "150"
type input "1599"
type input "小慈-32"
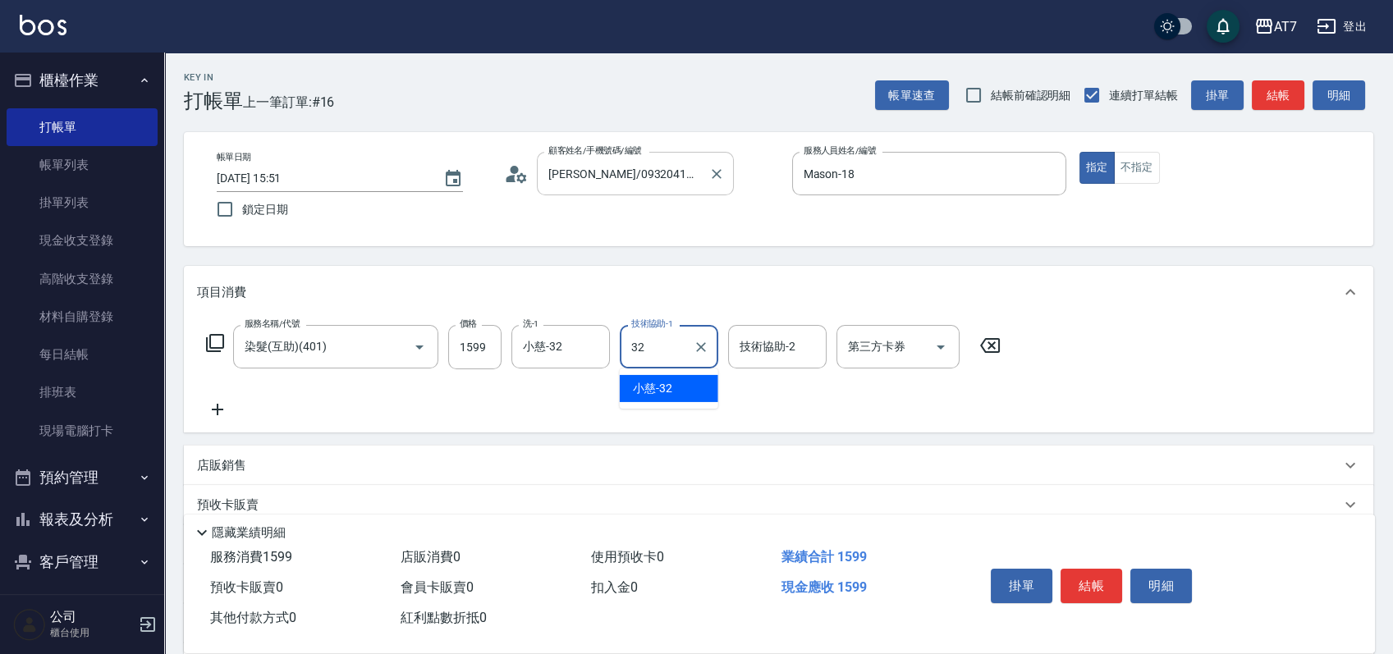
type input "小慈-32"
click at [1096, 589] on button "結帳" at bounding box center [1092, 586] width 62 height 34
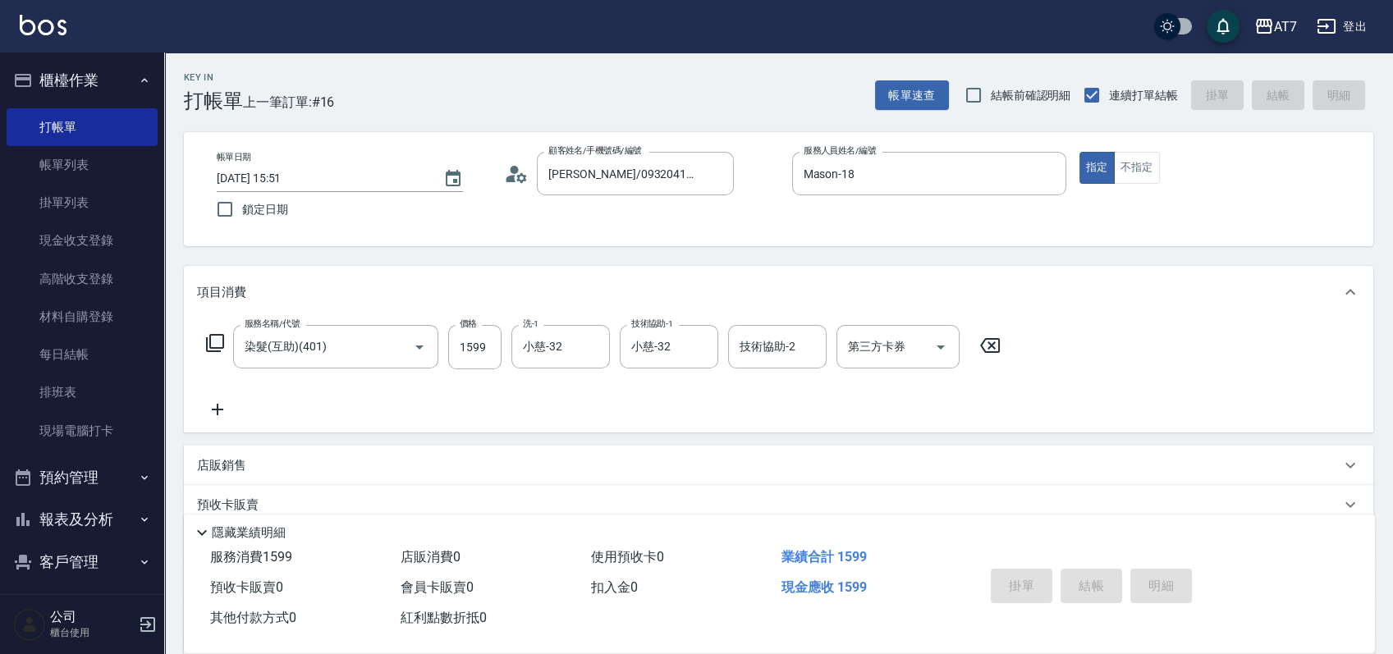
type input "[DATE] 17:56"
type input "0"
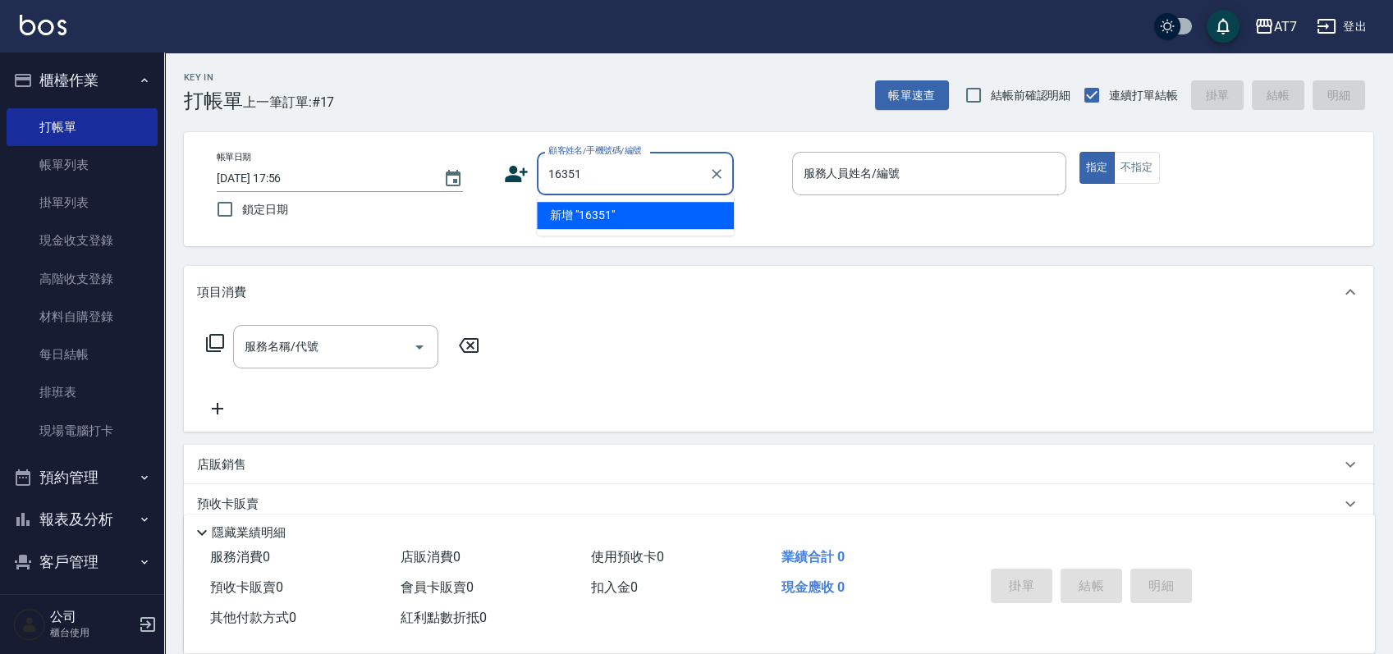
type input "16351"
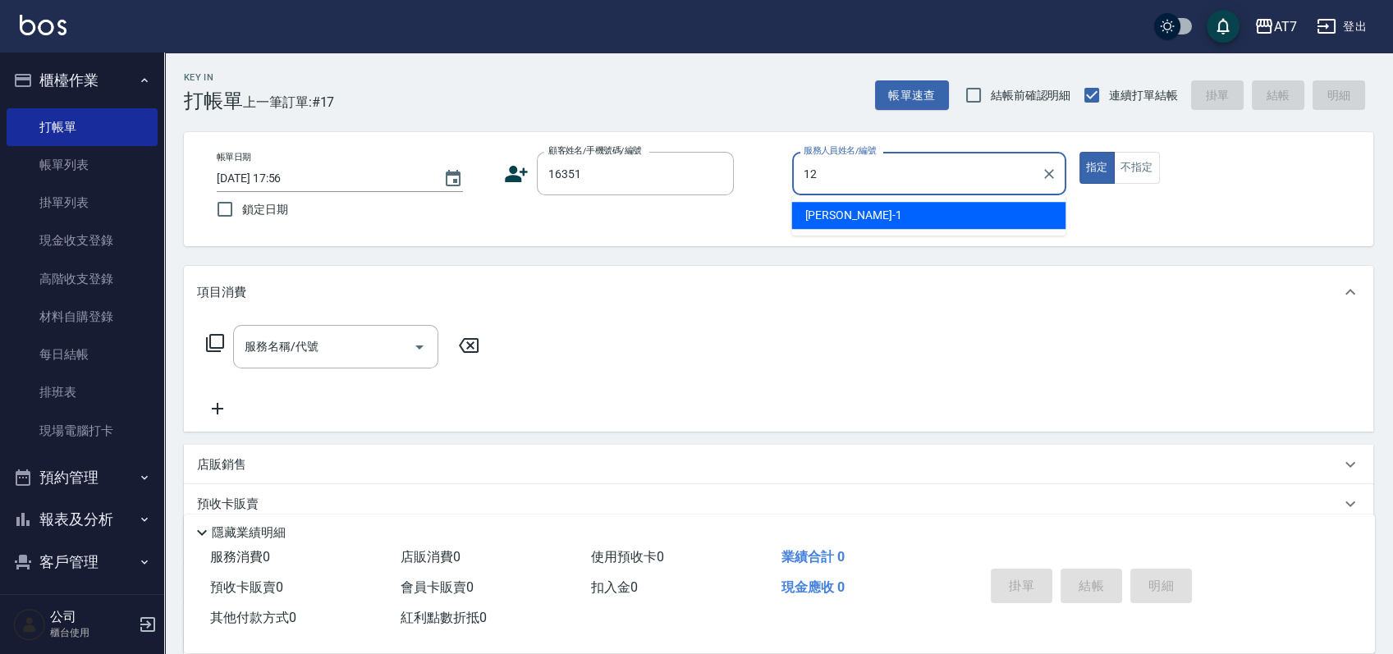
type input "Momoko-12"
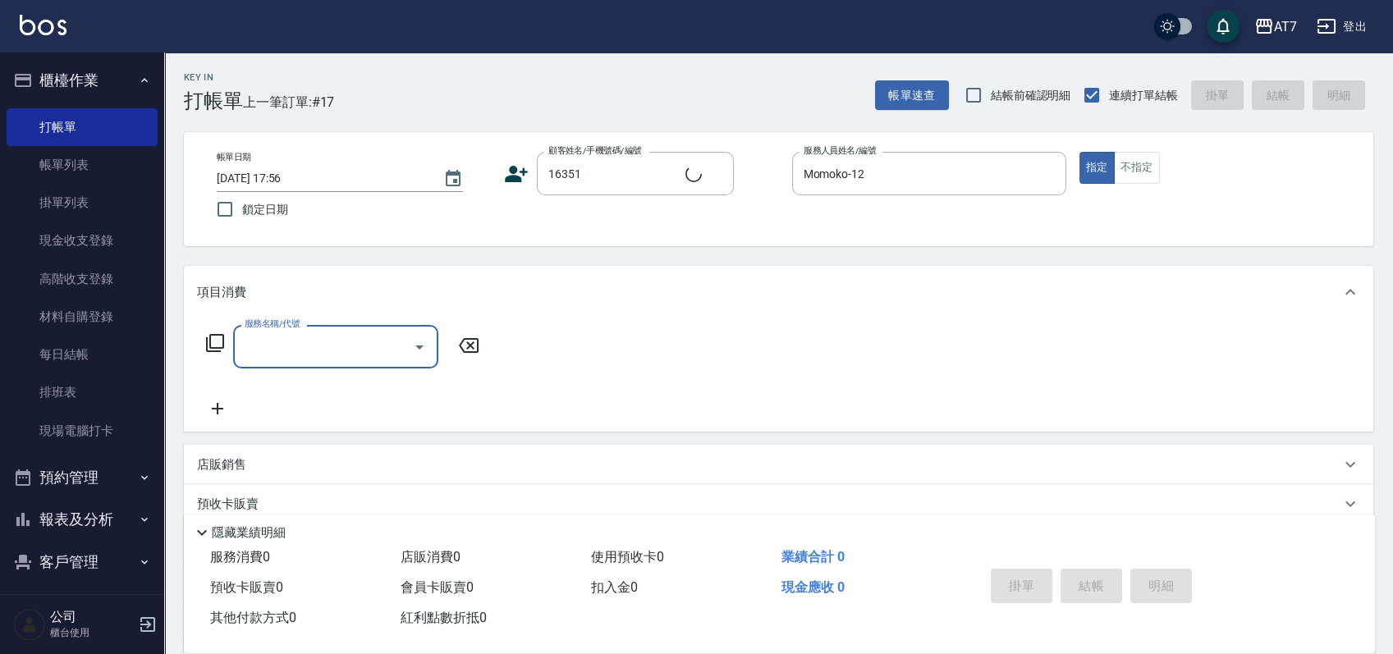
type input "公司/公司16351/16351"
type input "607"
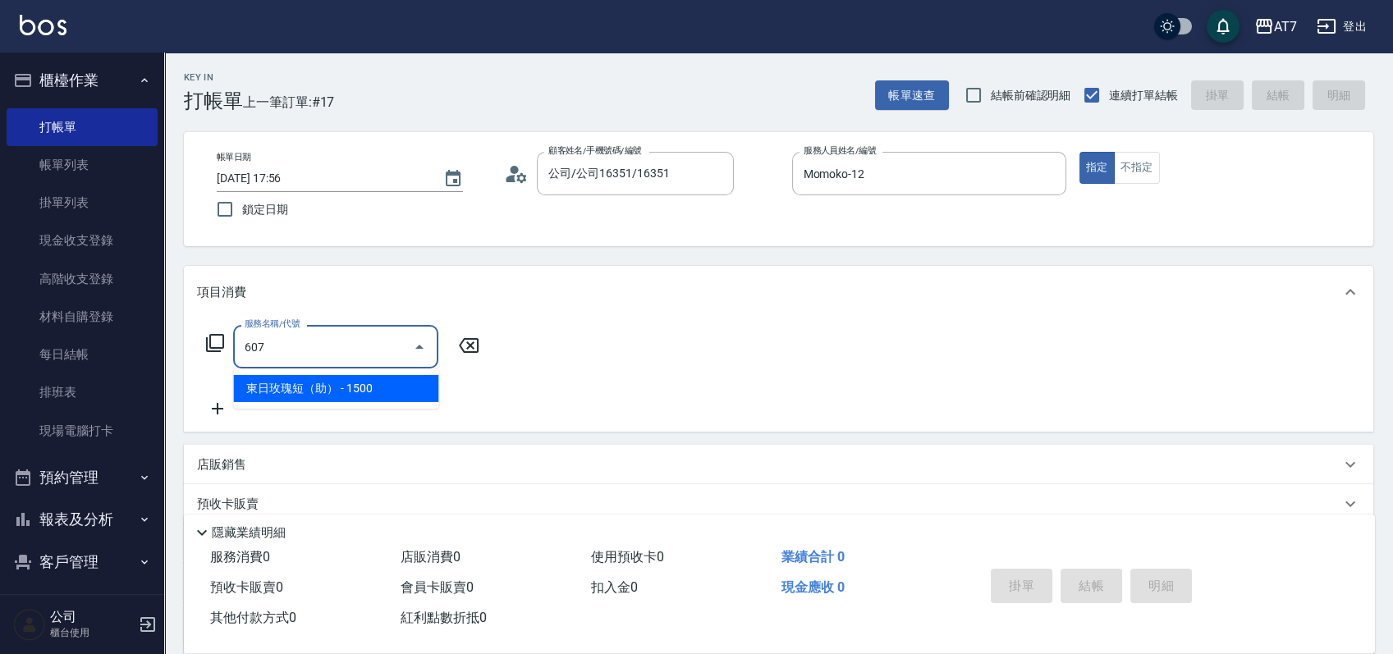
type input "150"
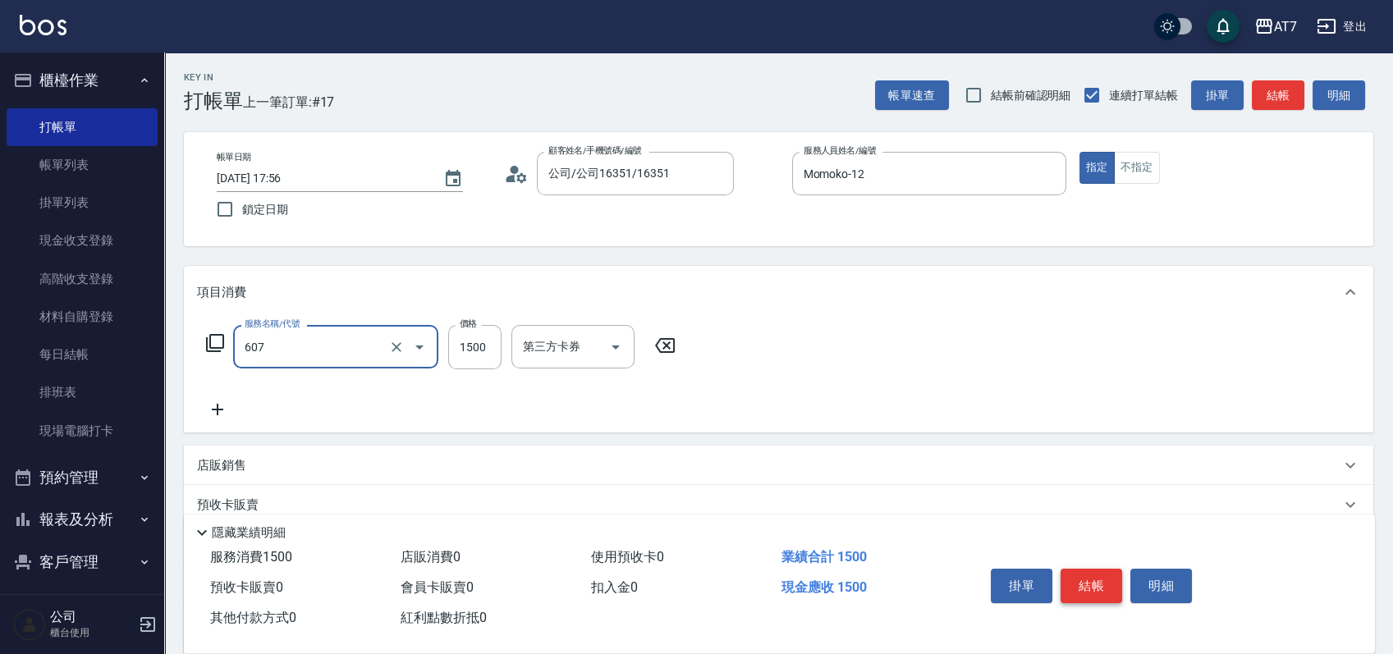
type input "東日玫瑰短（助）(607)"
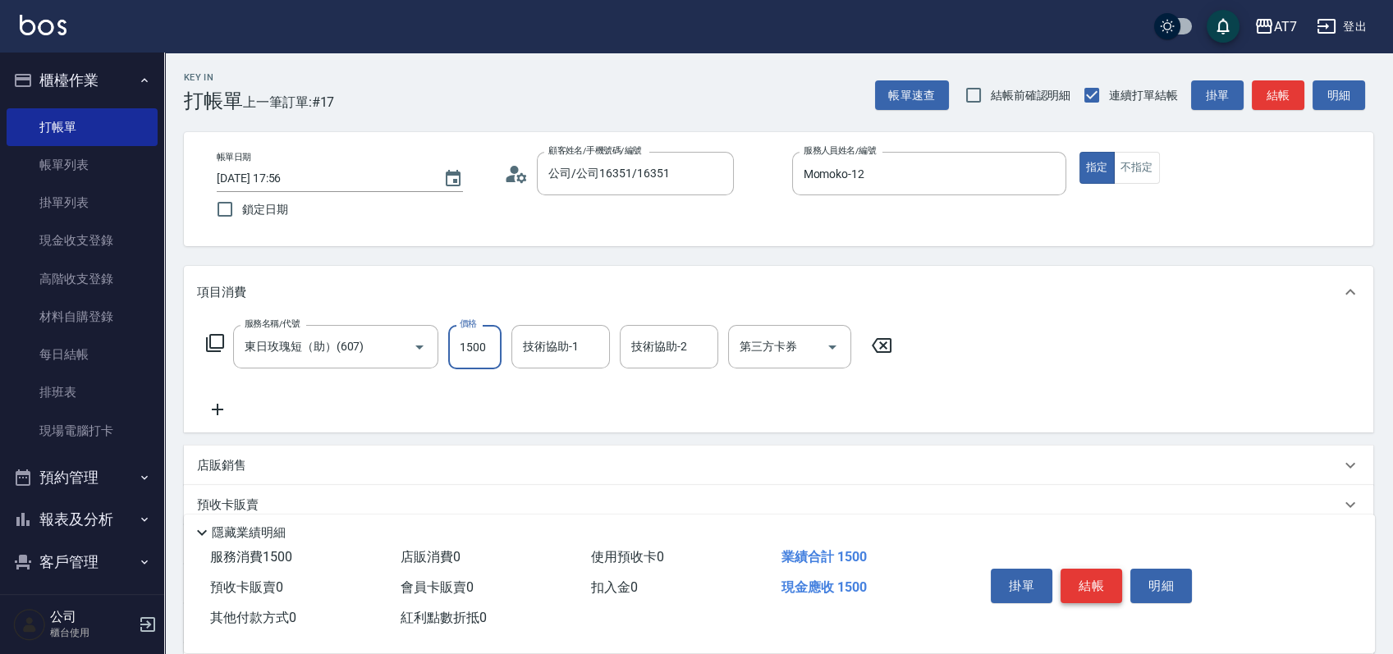
type input "1"
type input "0"
type input "120"
type input "10"
type input "1200"
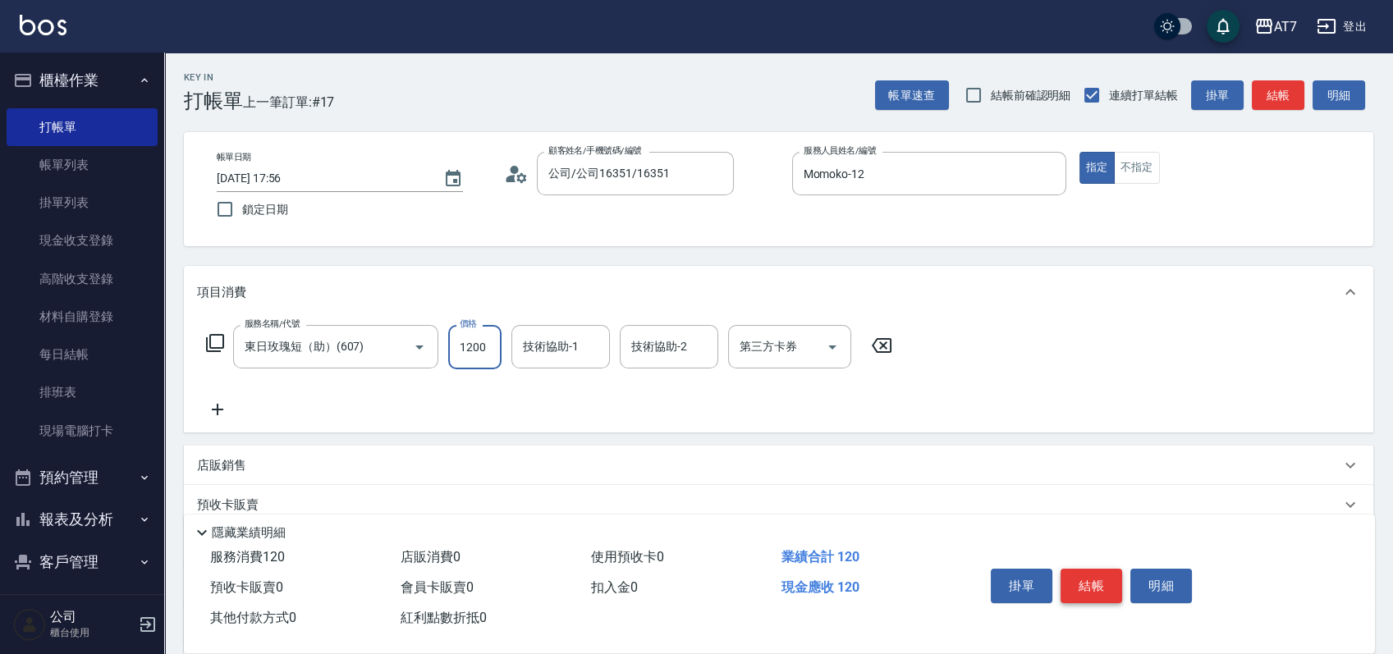
type input "120"
type input "1200"
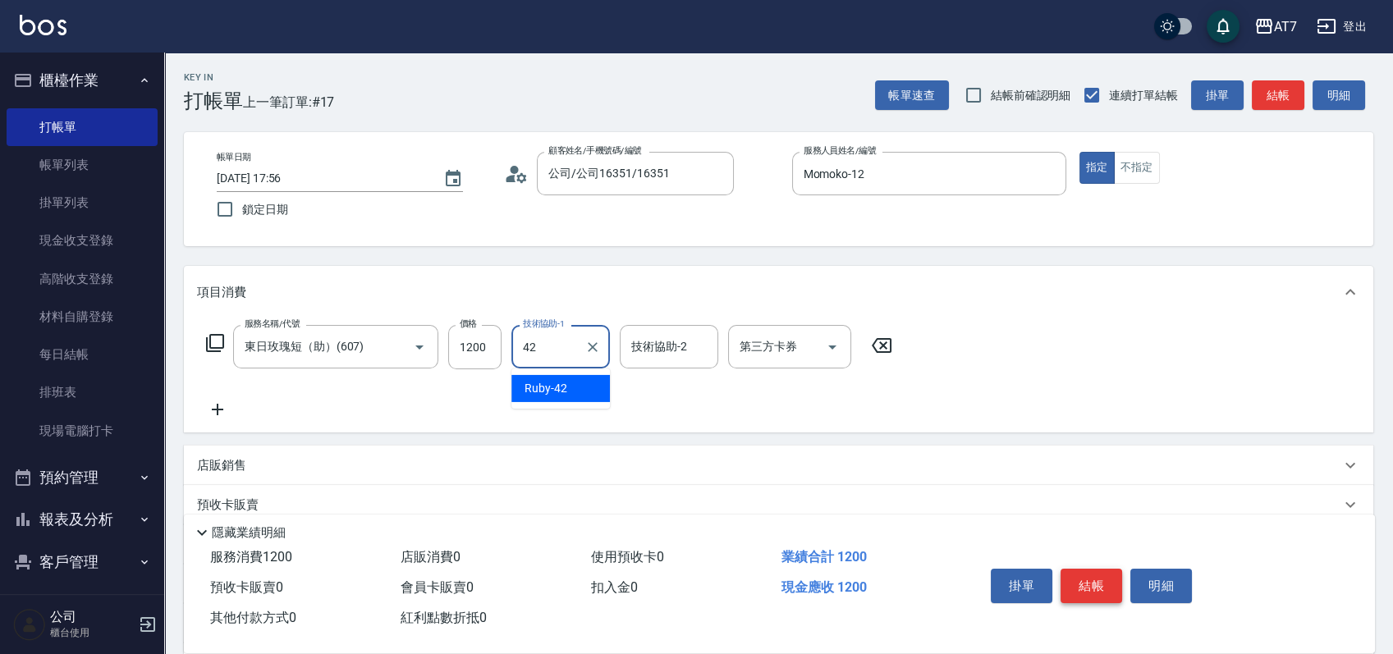
type input "Ruby-42"
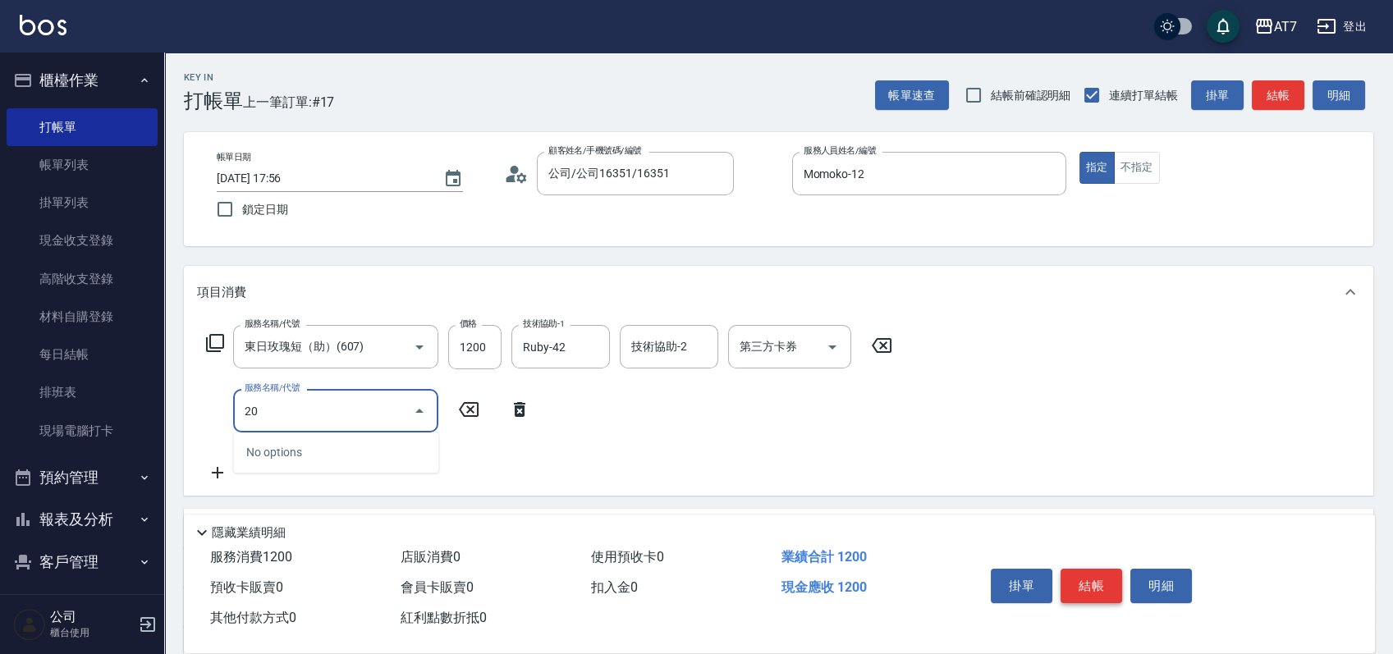
type input "201"
type input "270"
type input "燙-互助(201)"
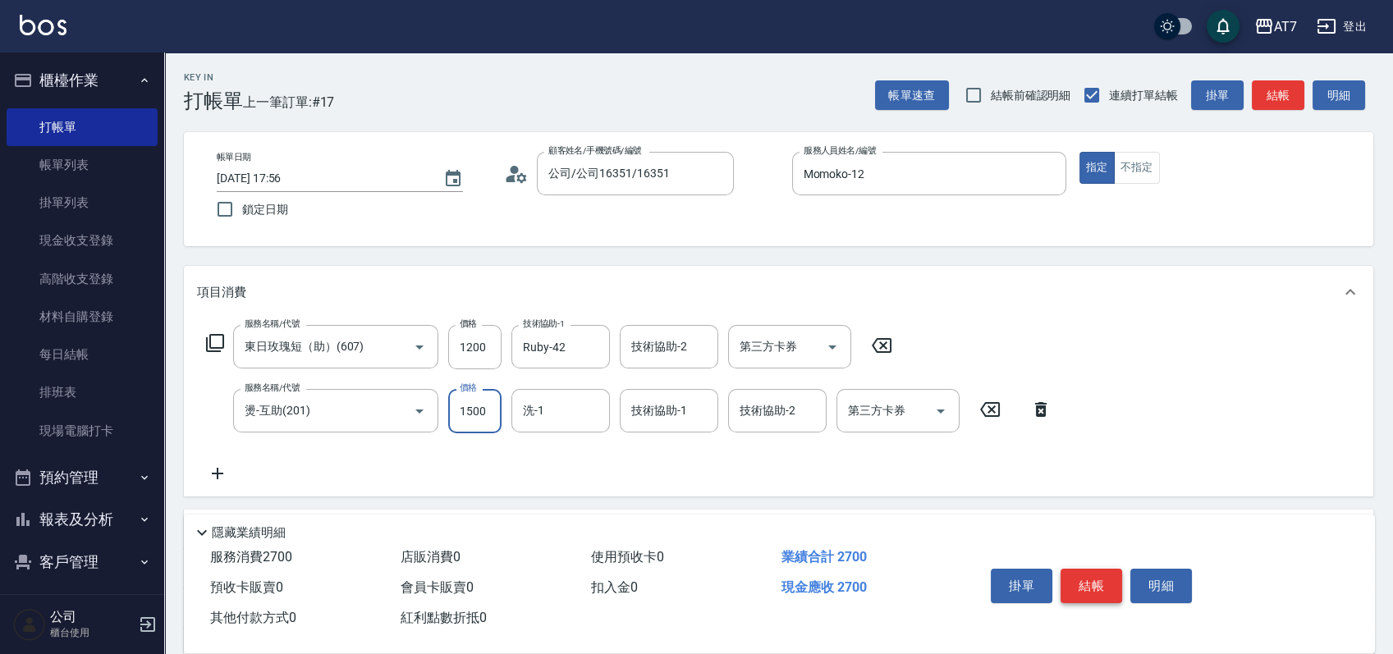
type input "120"
type input "350"
type input "150"
type input "3500"
type input "470"
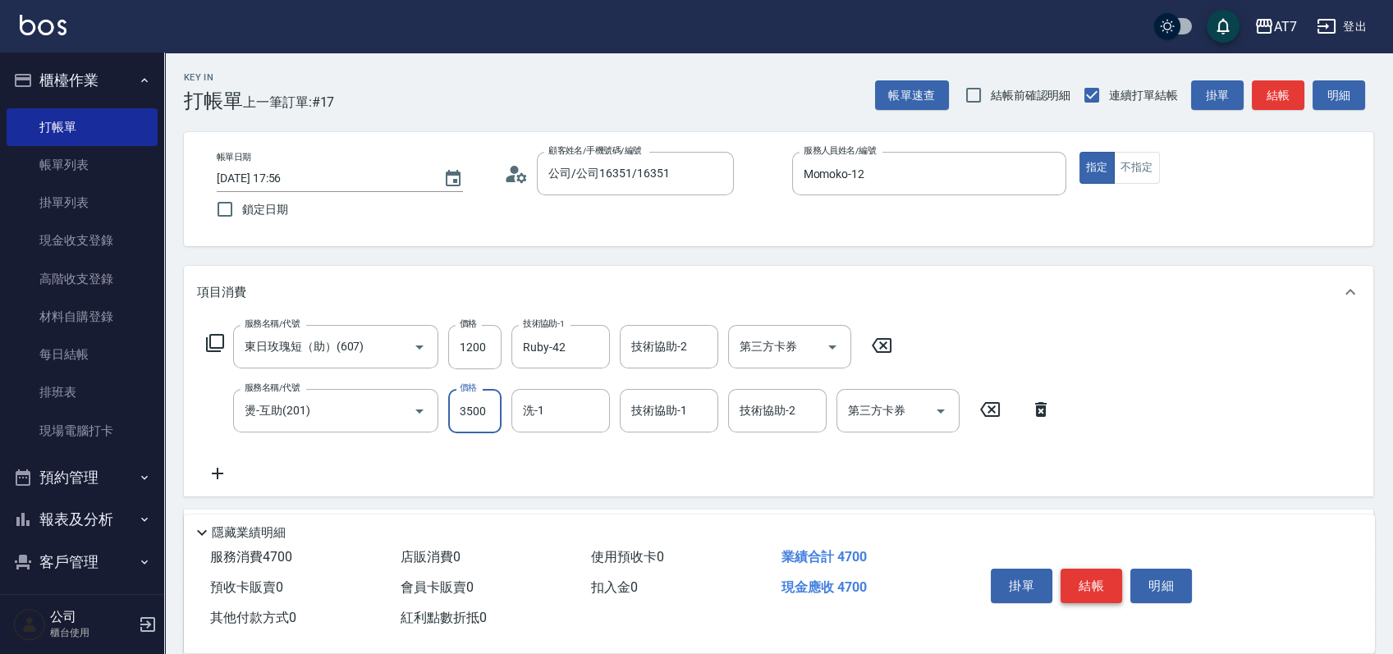
type input "3500"
type input "Ruby-42"
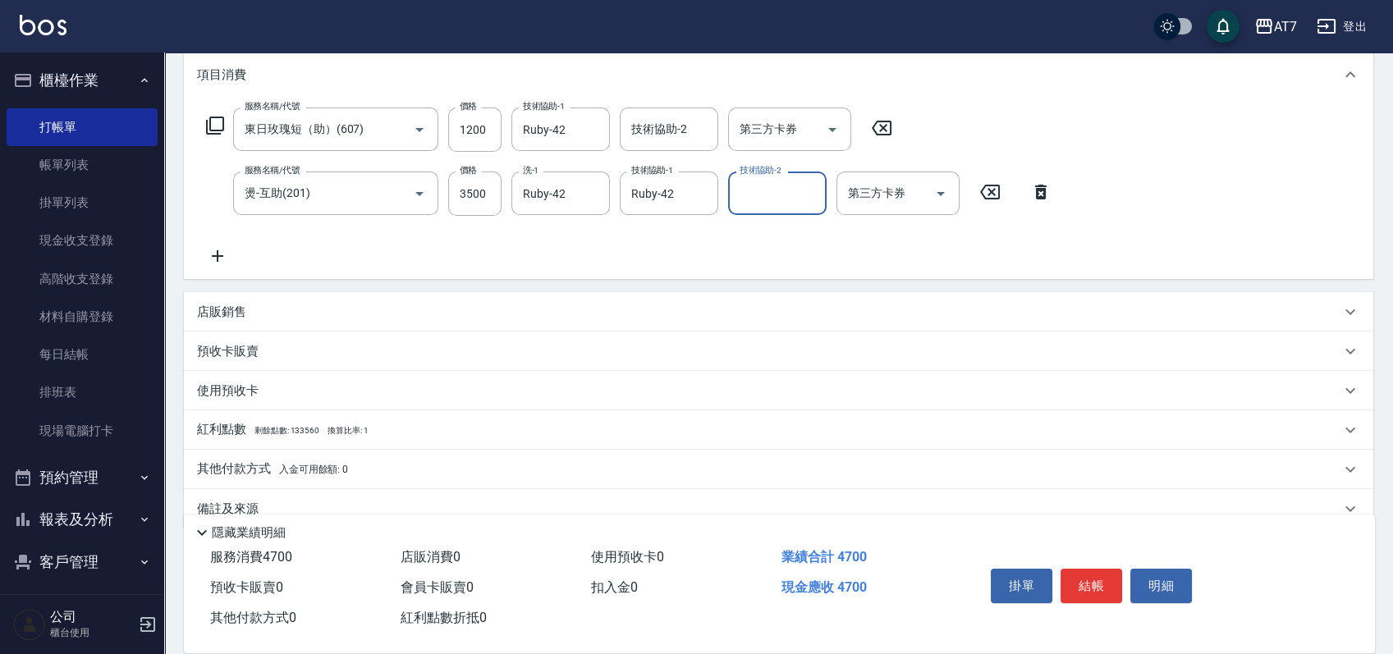
scroll to position [218, 0]
click at [797, 306] on div "店販銷售" at bounding box center [769, 311] width 1144 height 17
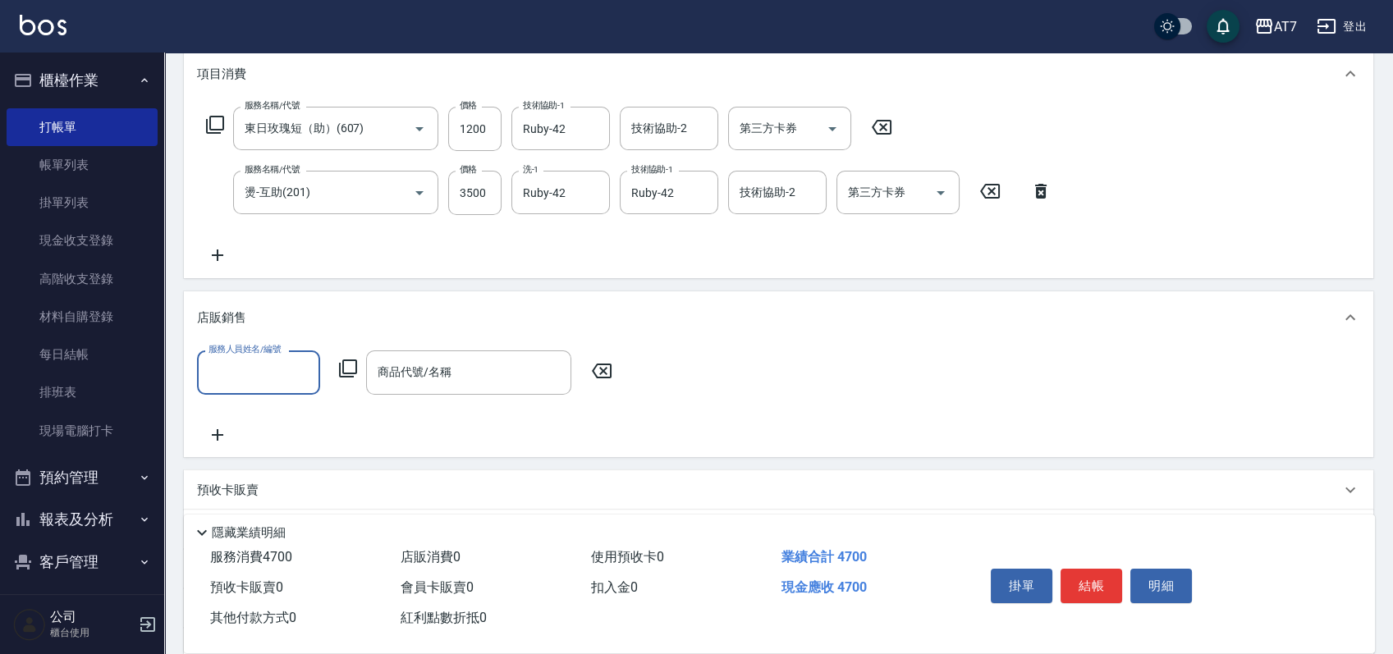
scroll to position [0, 0]
type input "Momoko-12"
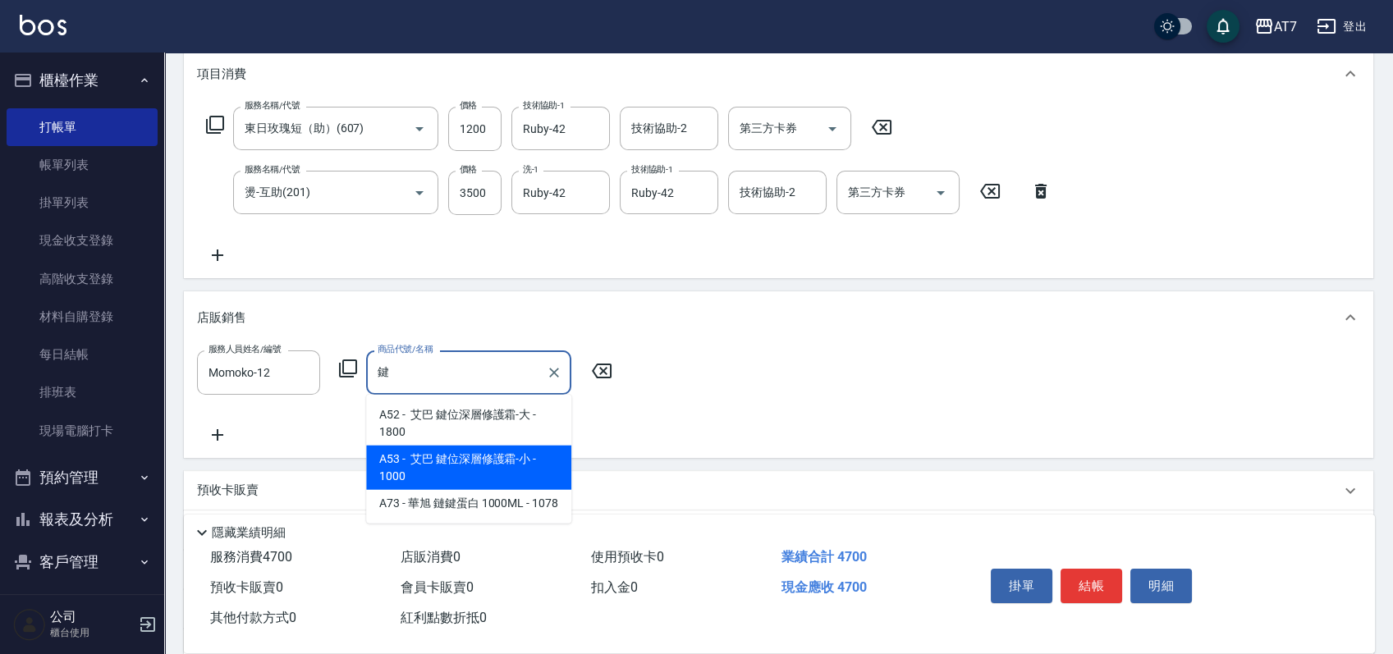
type input "艾巴 鍵位深層修護霜-小"
type input "570"
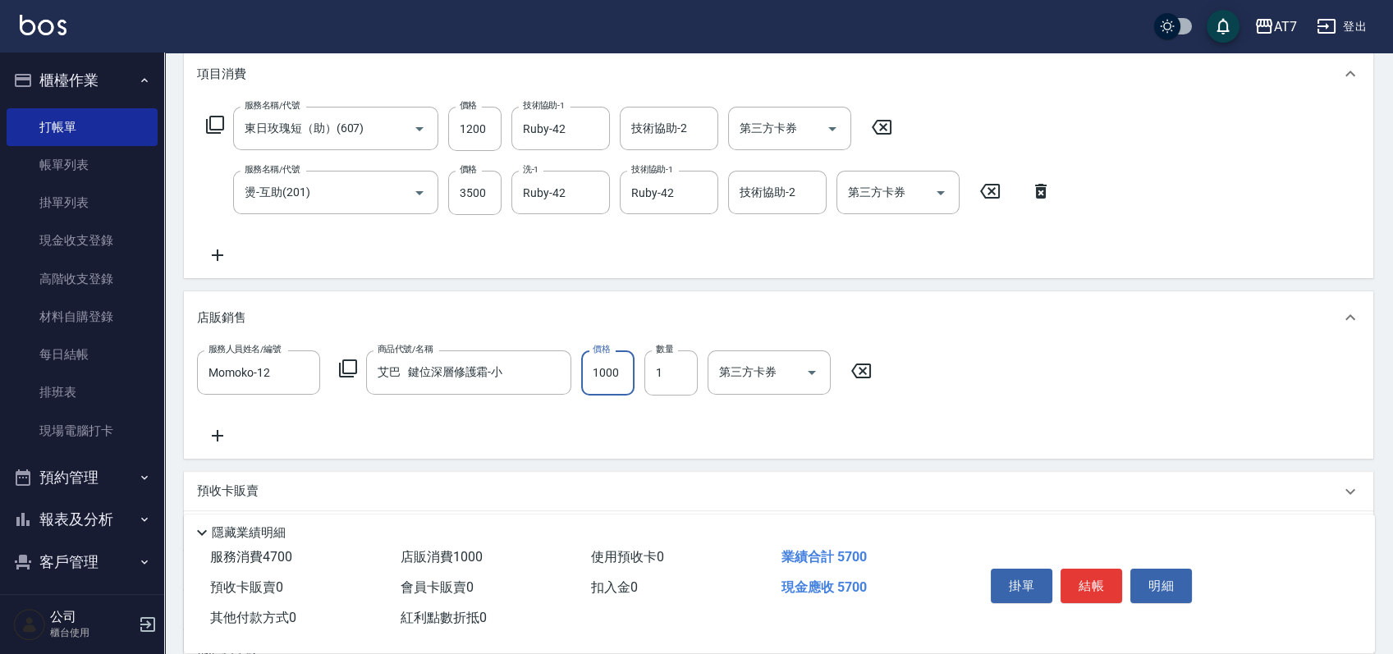
type input "9"
type input "470"
type input "900"
type input "560"
type input "900"
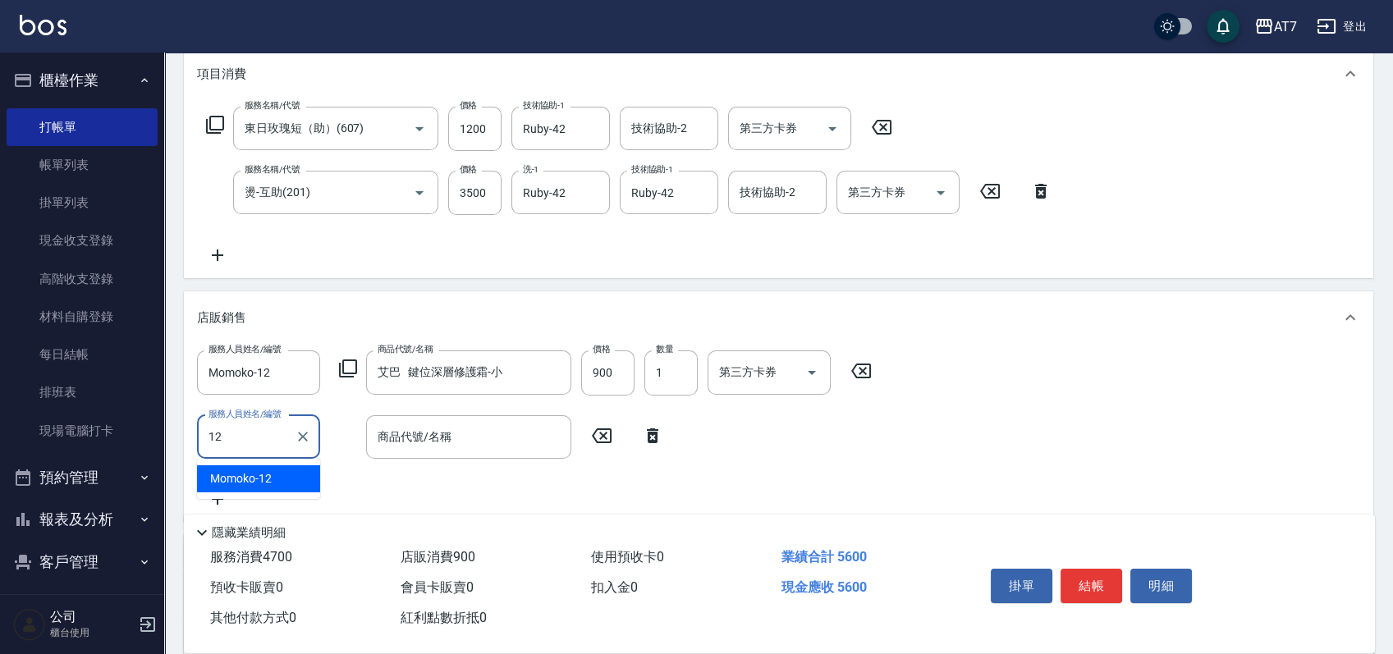
type input "Momoko-12"
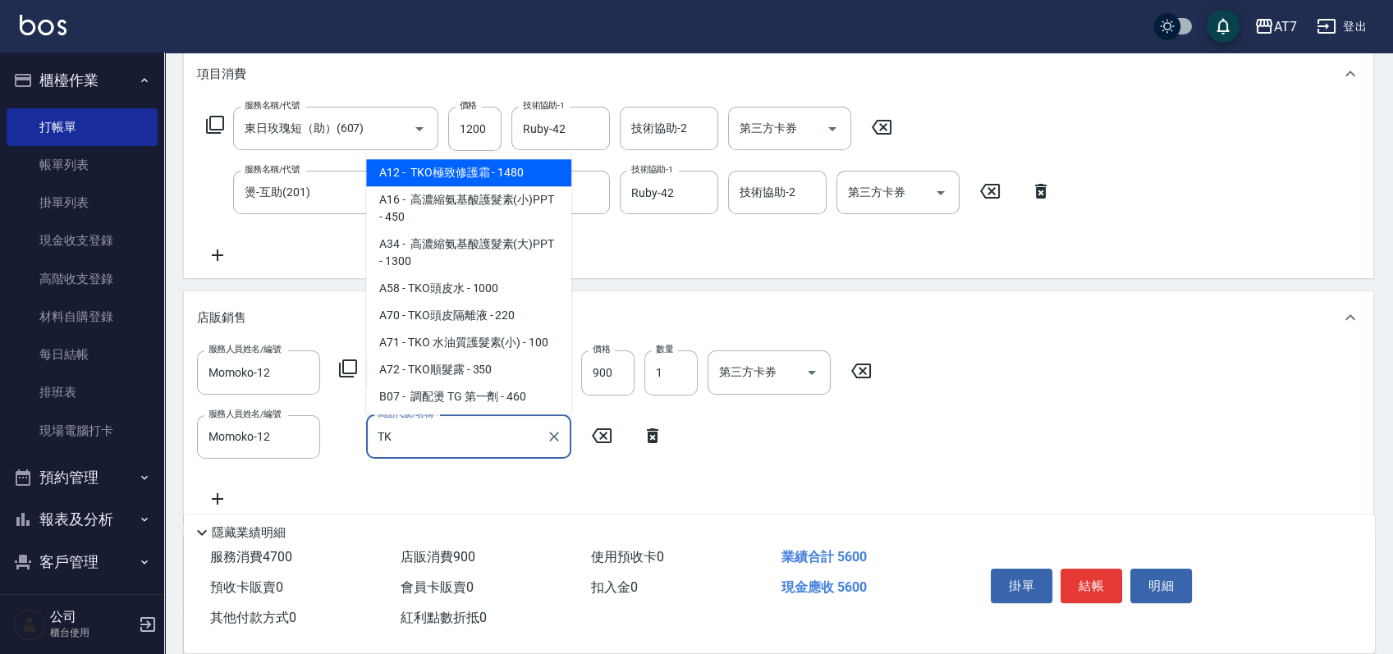
type input "TKO"
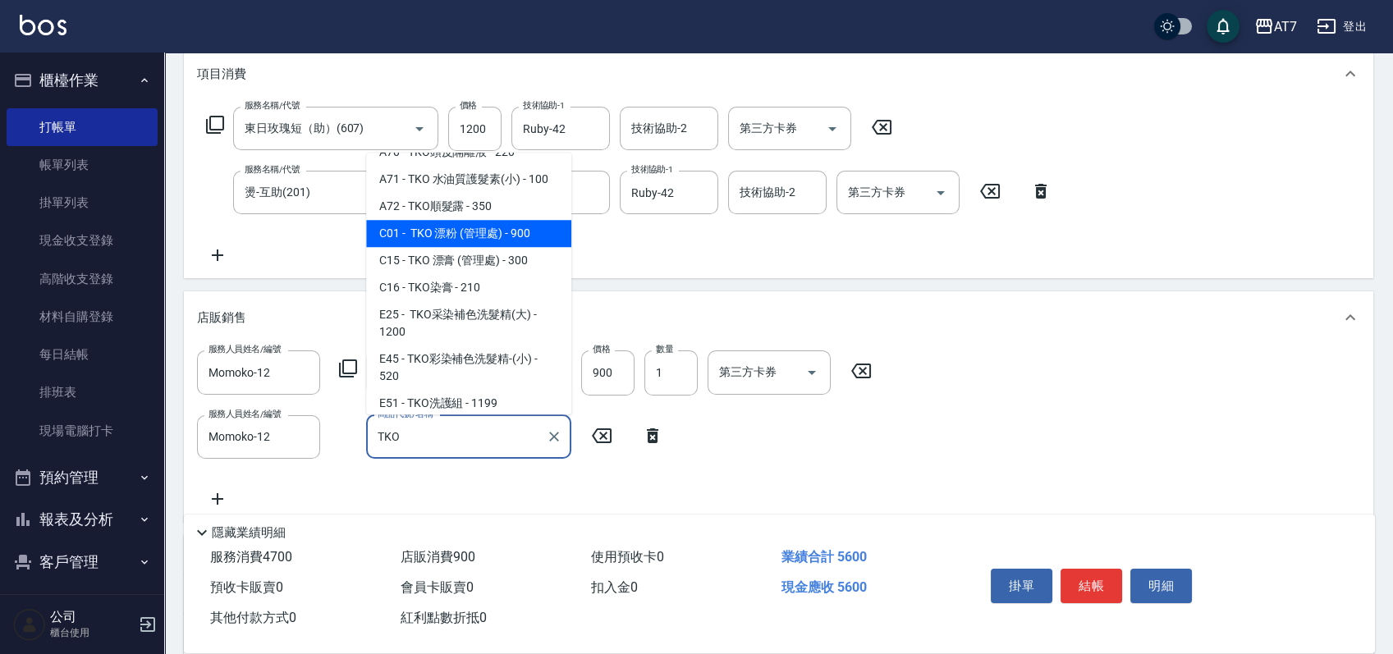
scroll to position [109, 0]
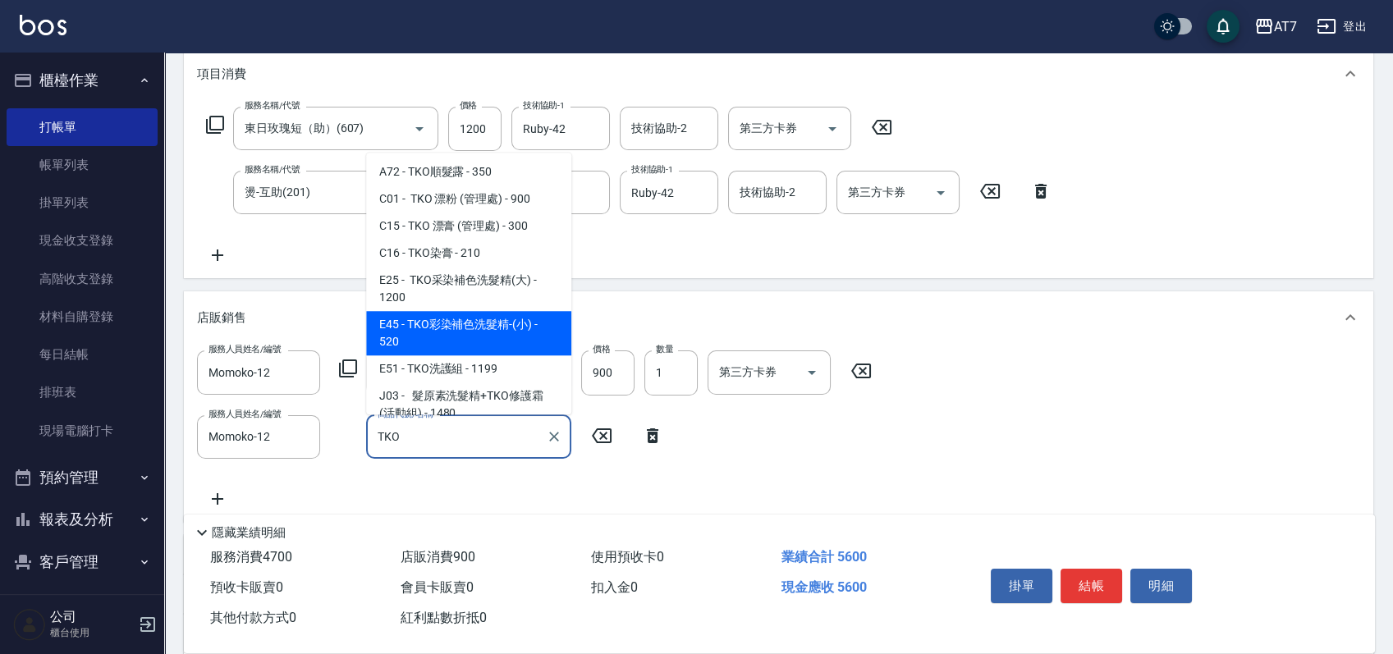
click at [519, 321] on span "E45 - TKO彩染補色洗髮精-(小) - 520" at bounding box center [468, 333] width 205 height 44
type input "610"
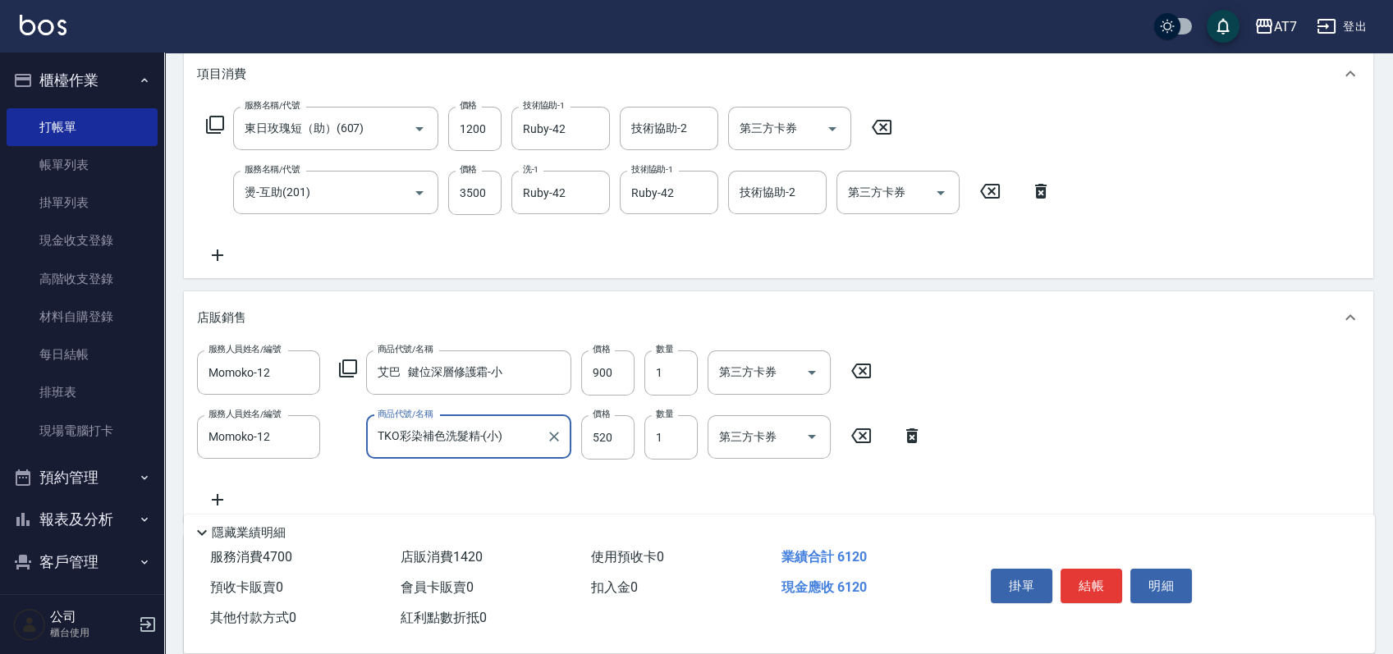
scroll to position [0, 0]
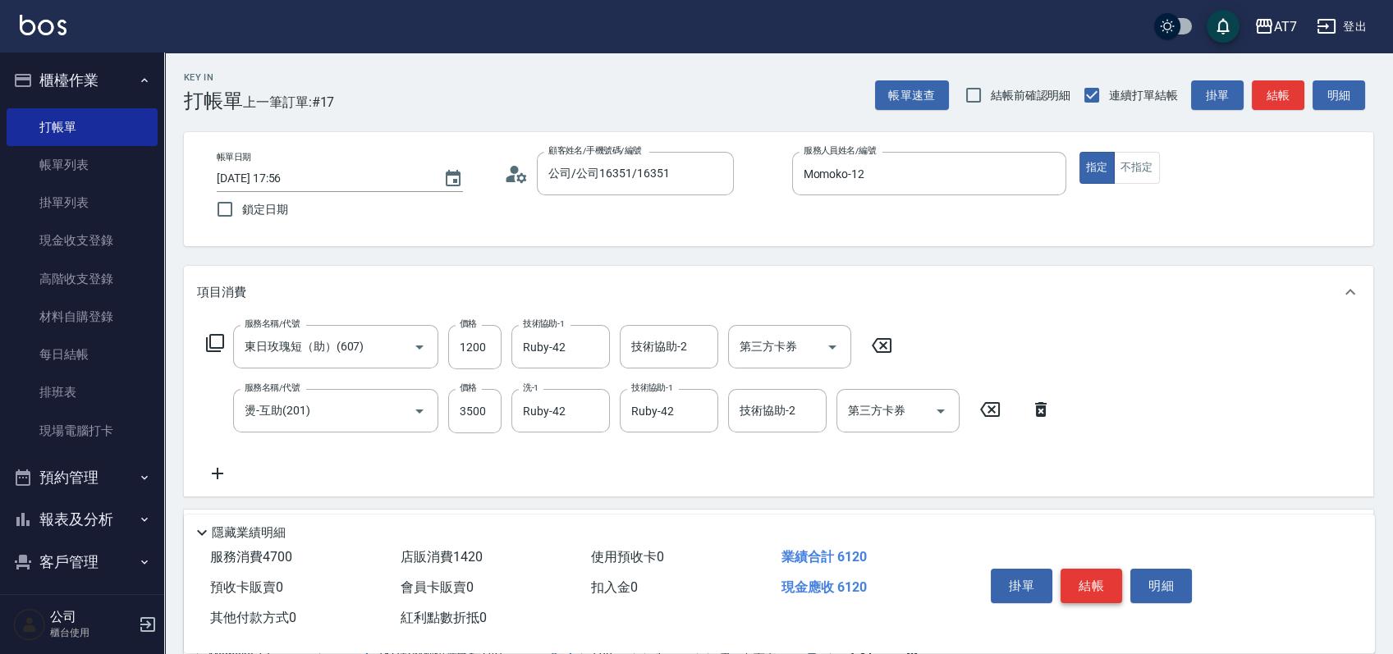
type input "TKO彩染補色洗髮精-(小)"
click at [1099, 582] on button "結帳" at bounding box center [1092, 586] width 62 height 34
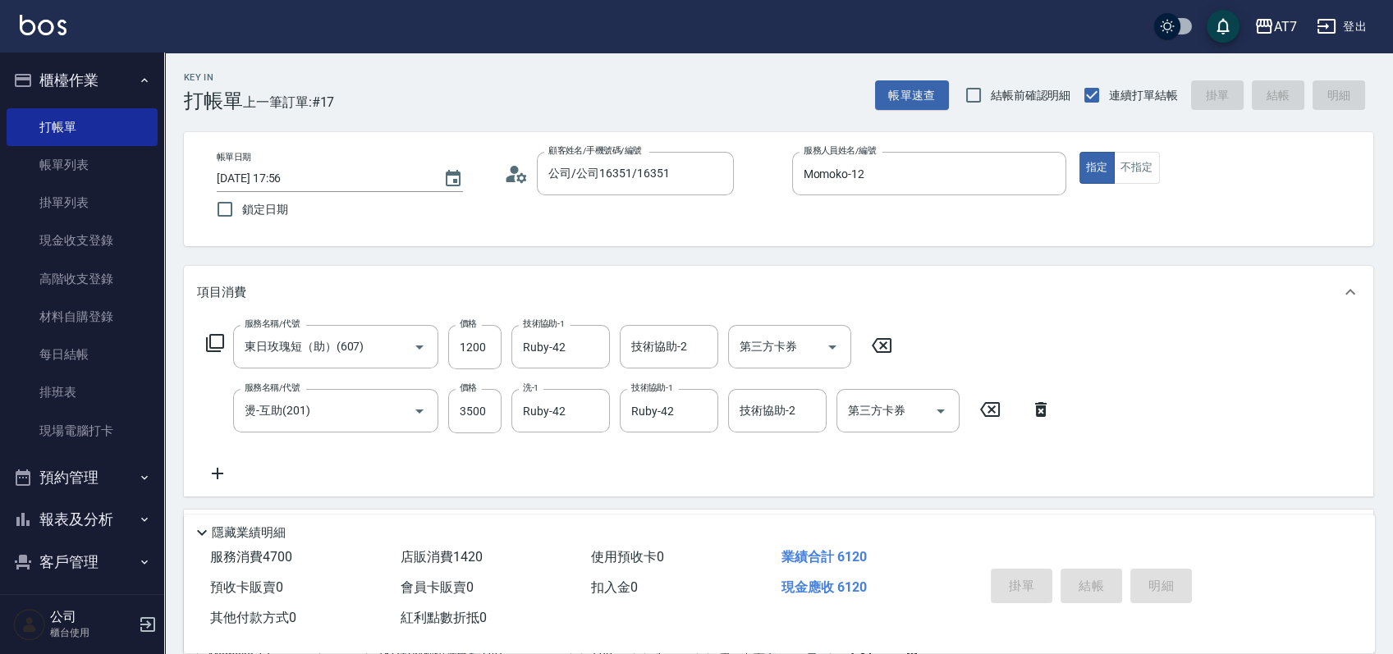
type input "0"
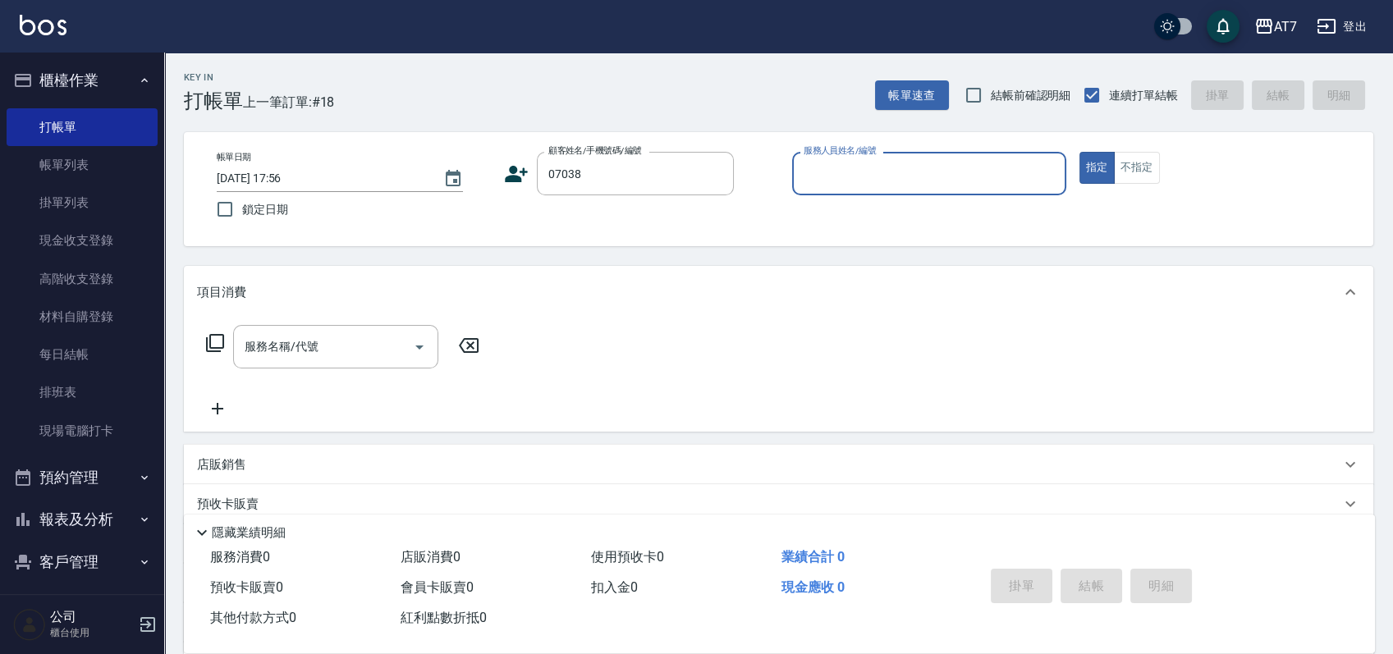
type input "07038"
type input "4"
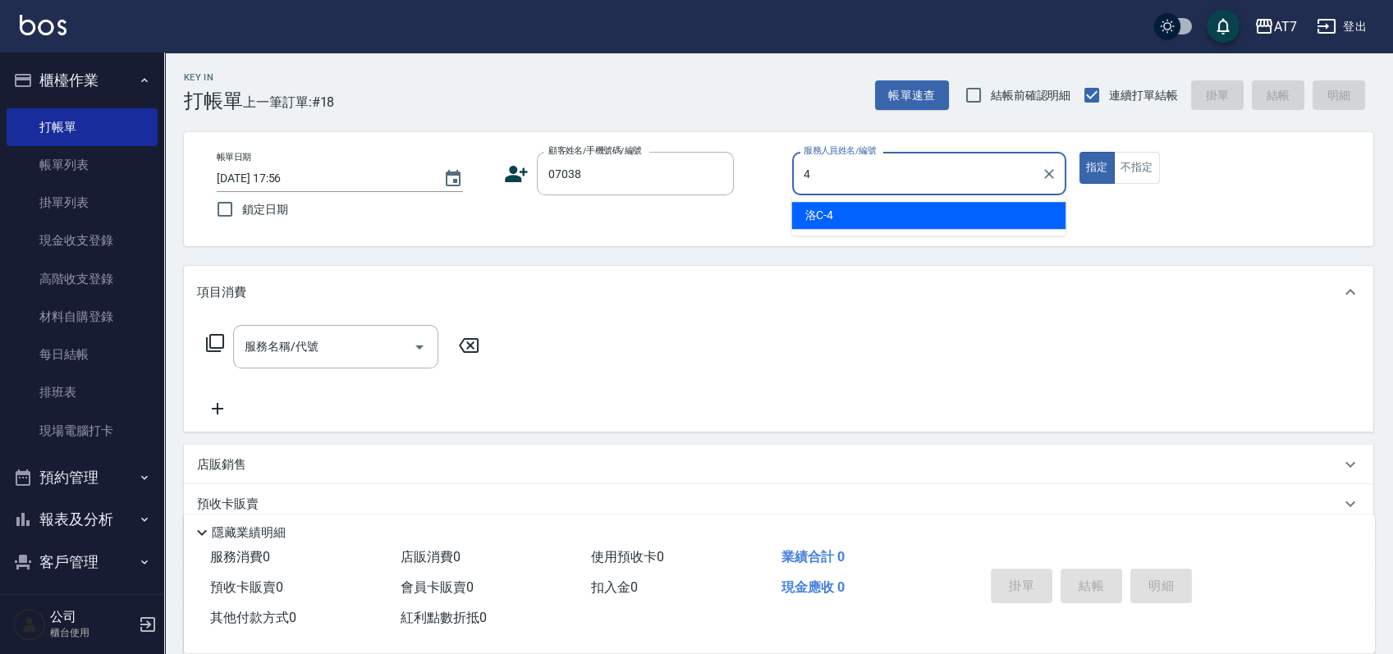
type input "公司/公司07038/07038"
type input "洛C-4"
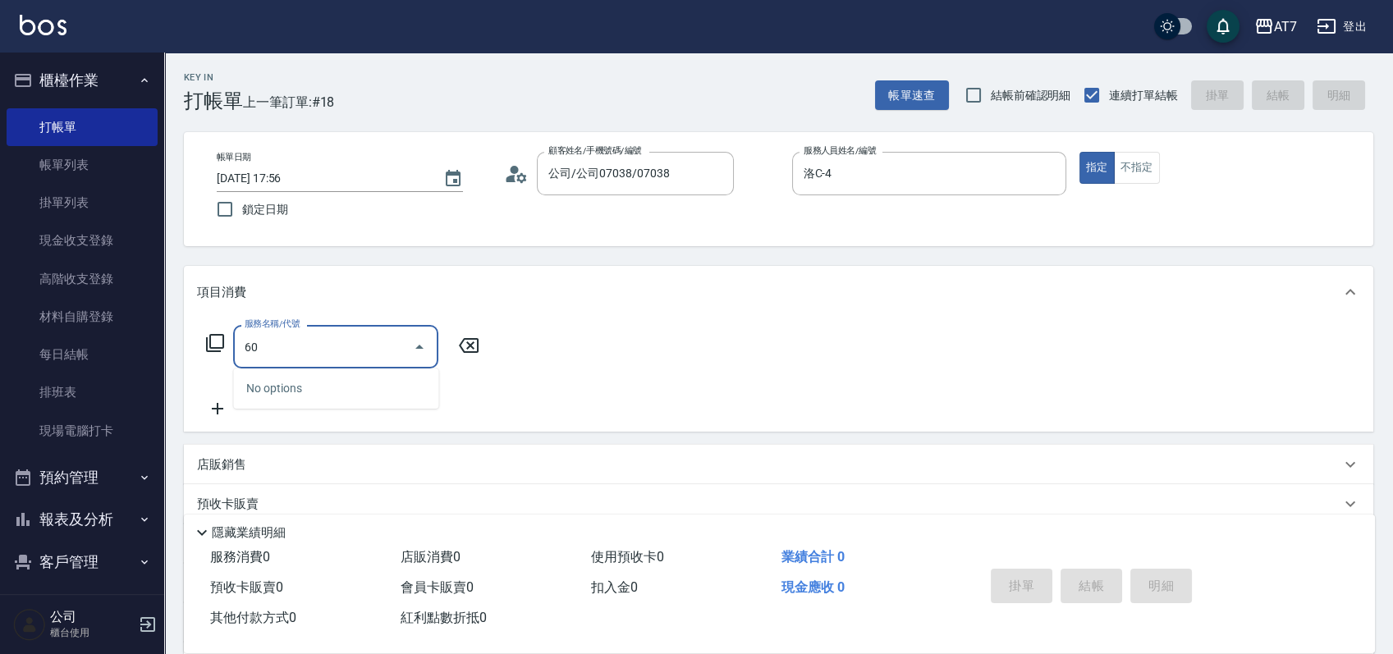
type input "603"
type input "80"
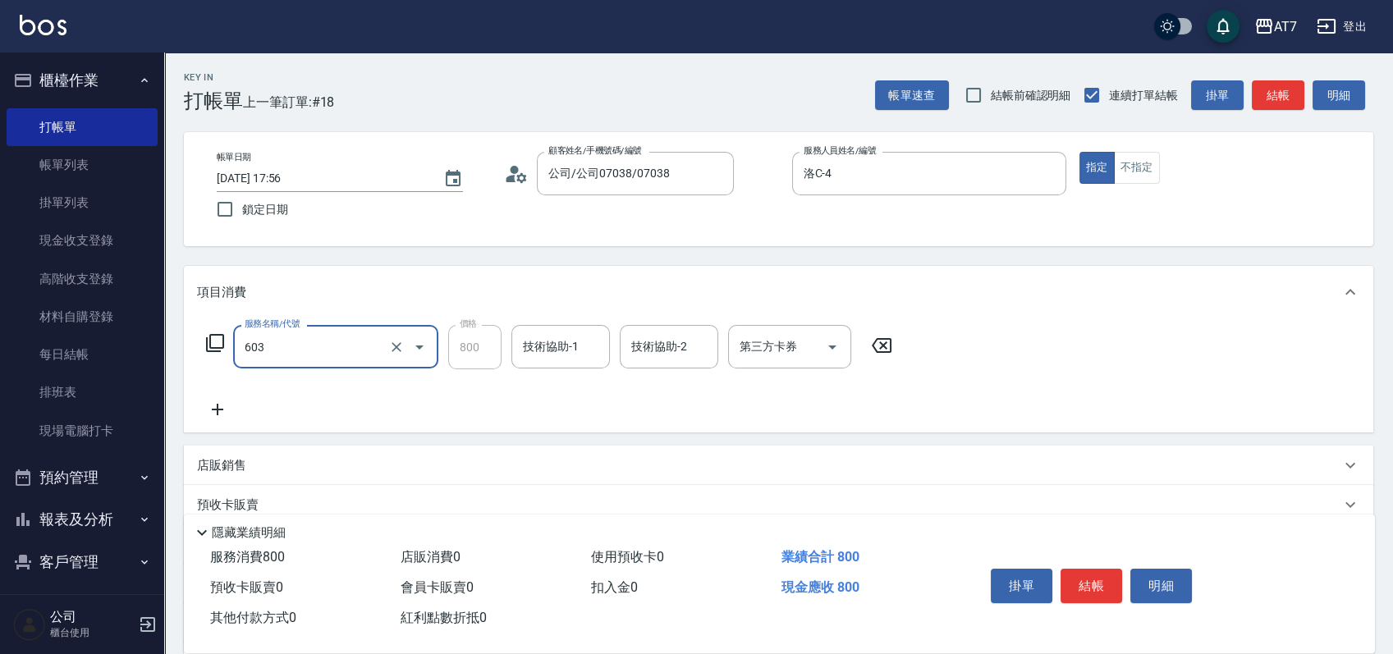
type input "TKO護髮（助(603)"
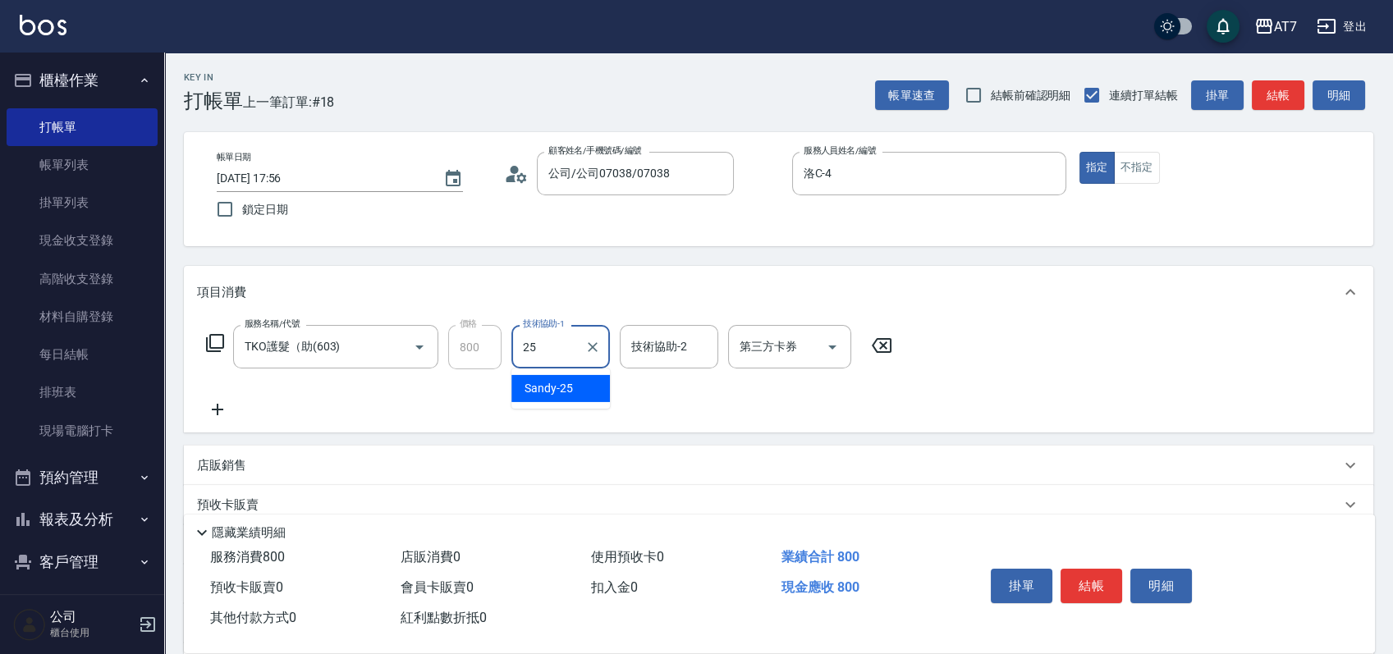
type input "Sandy-25"
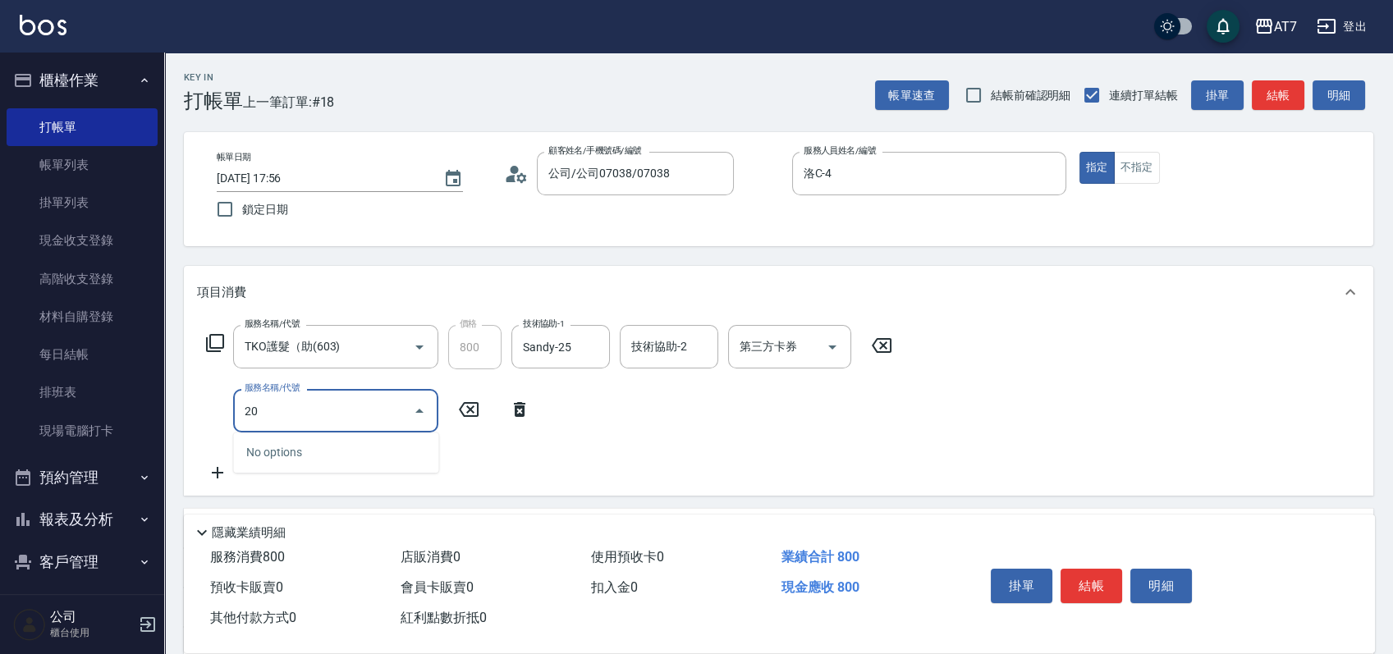
type input "201"
type input "230"
type input "燙-互助(201)"
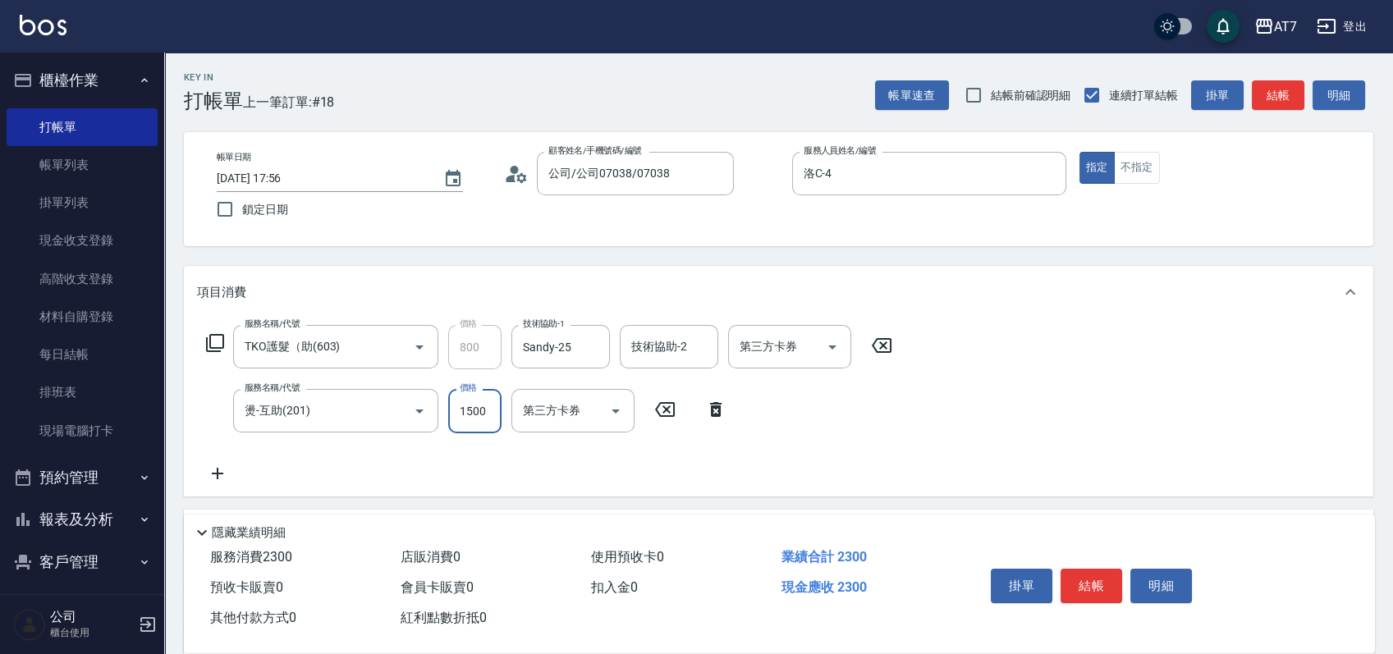
type input "1"
type input "80"
type input "199"
type input "90"
type input "1999"
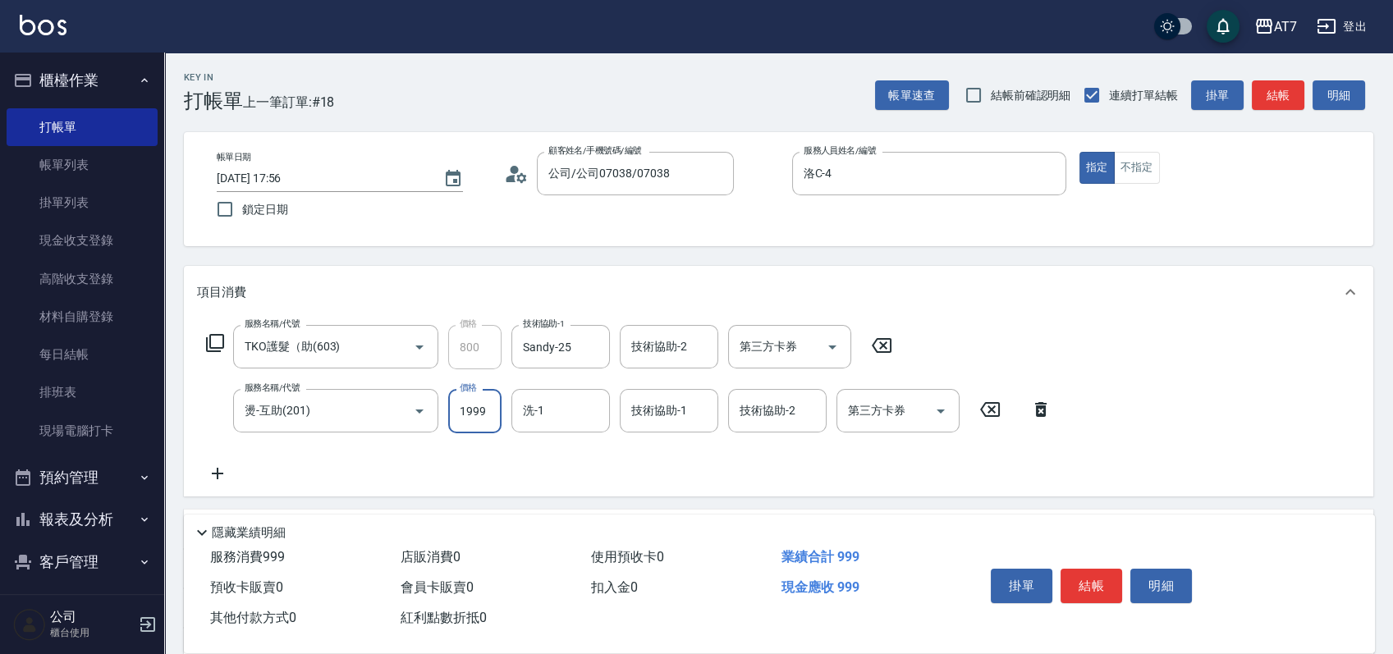
type input "270"
type input "1999"
type input "Sandy-25"
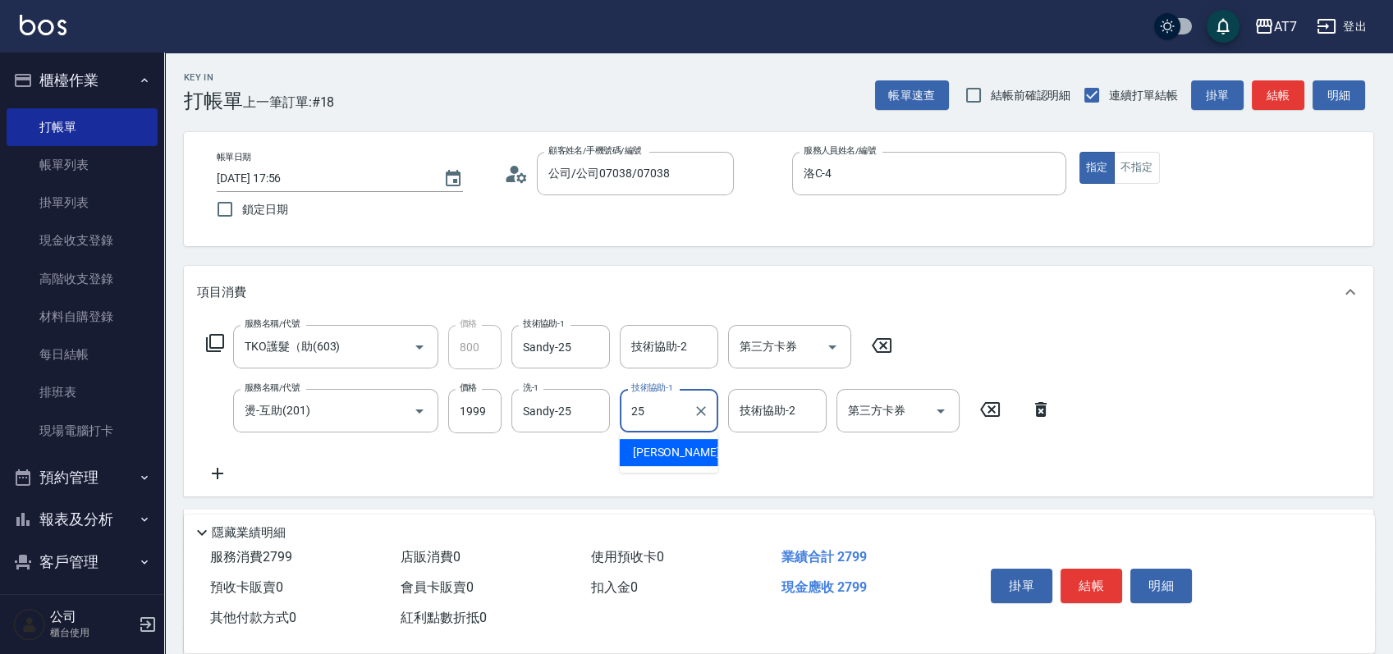
type input "Sandy-25"
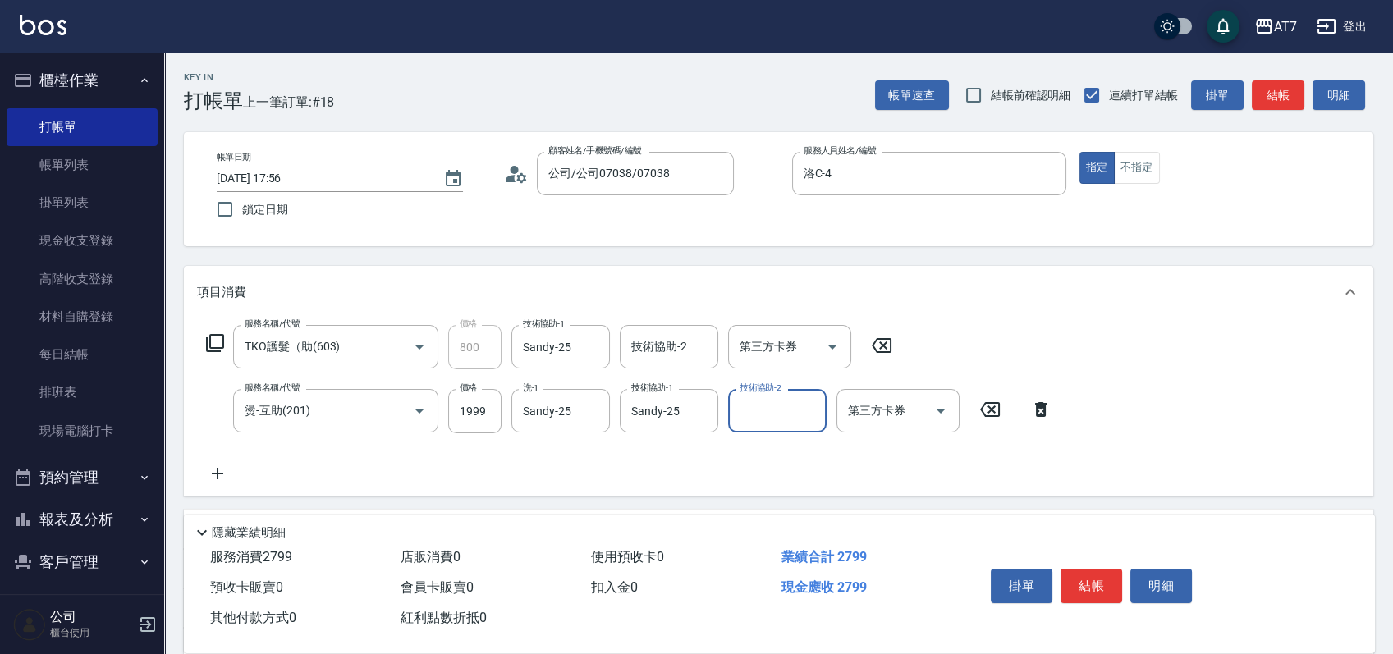
click at [1088, 584] on button "結帳" at bounding box center [1092, 586] width 62 height 34
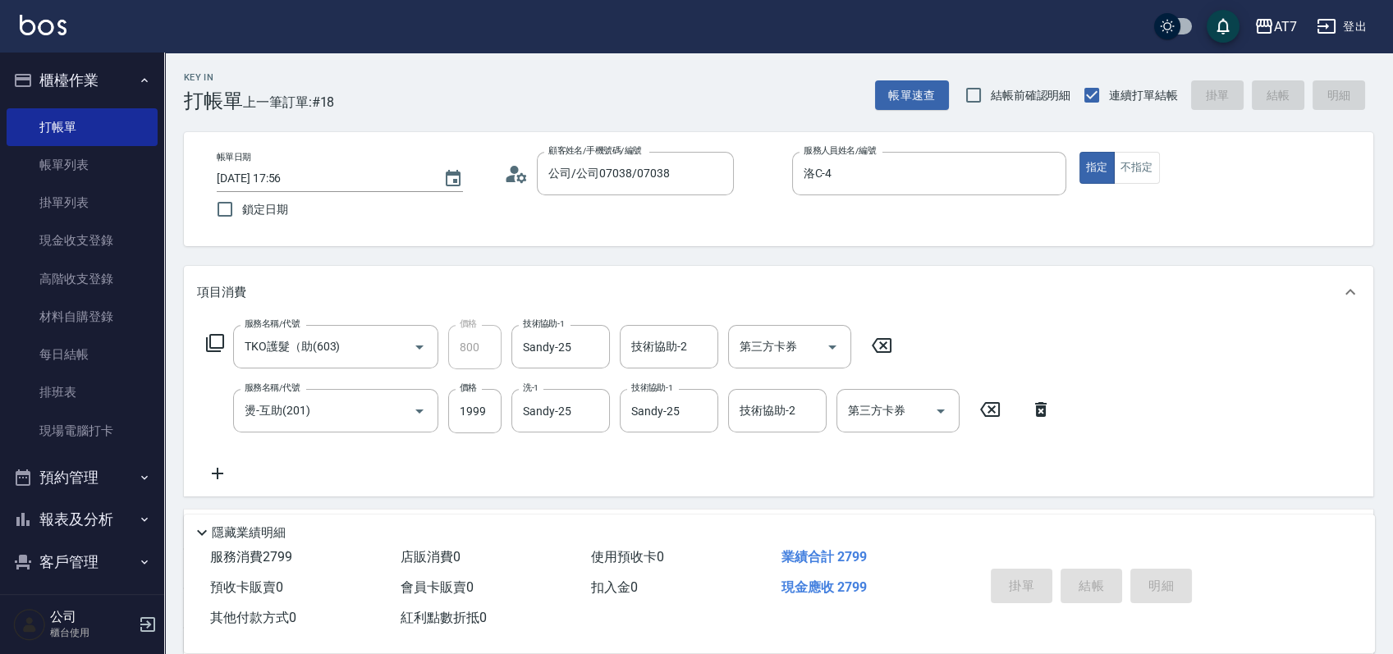
type input "[DATE] 17:57"
type input "0"
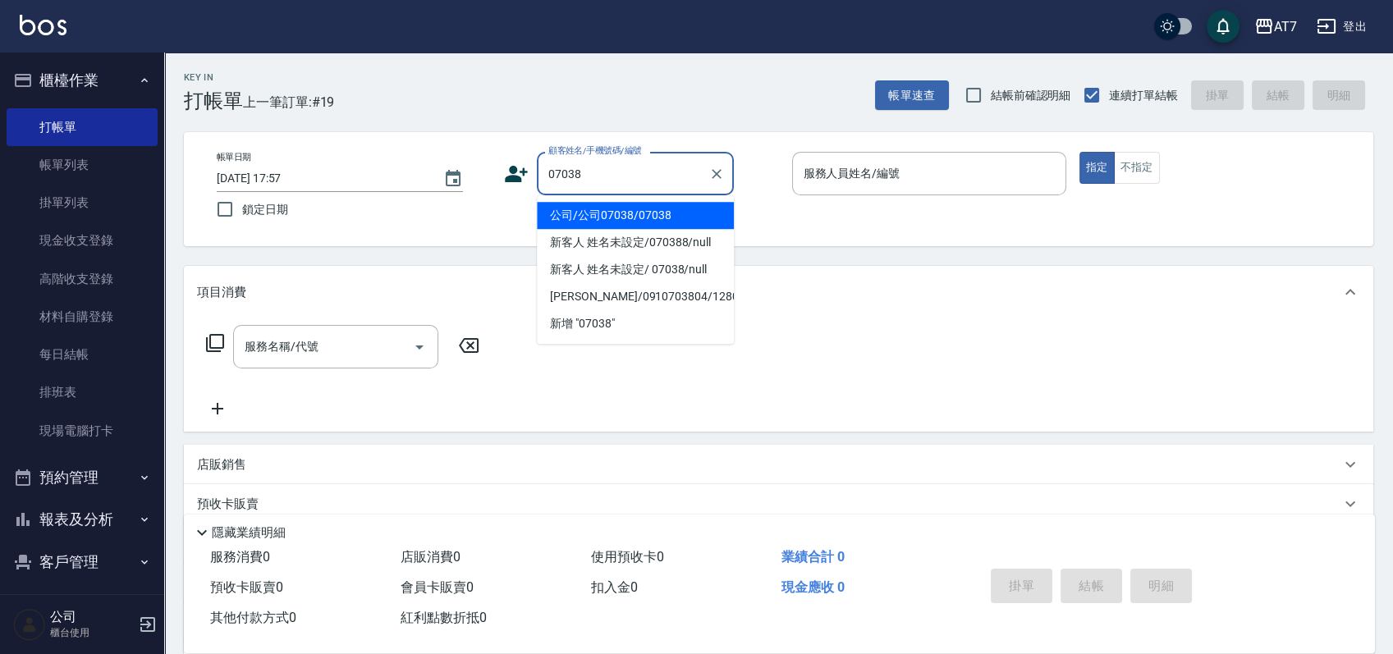
type input "公司/公司07038/07038"
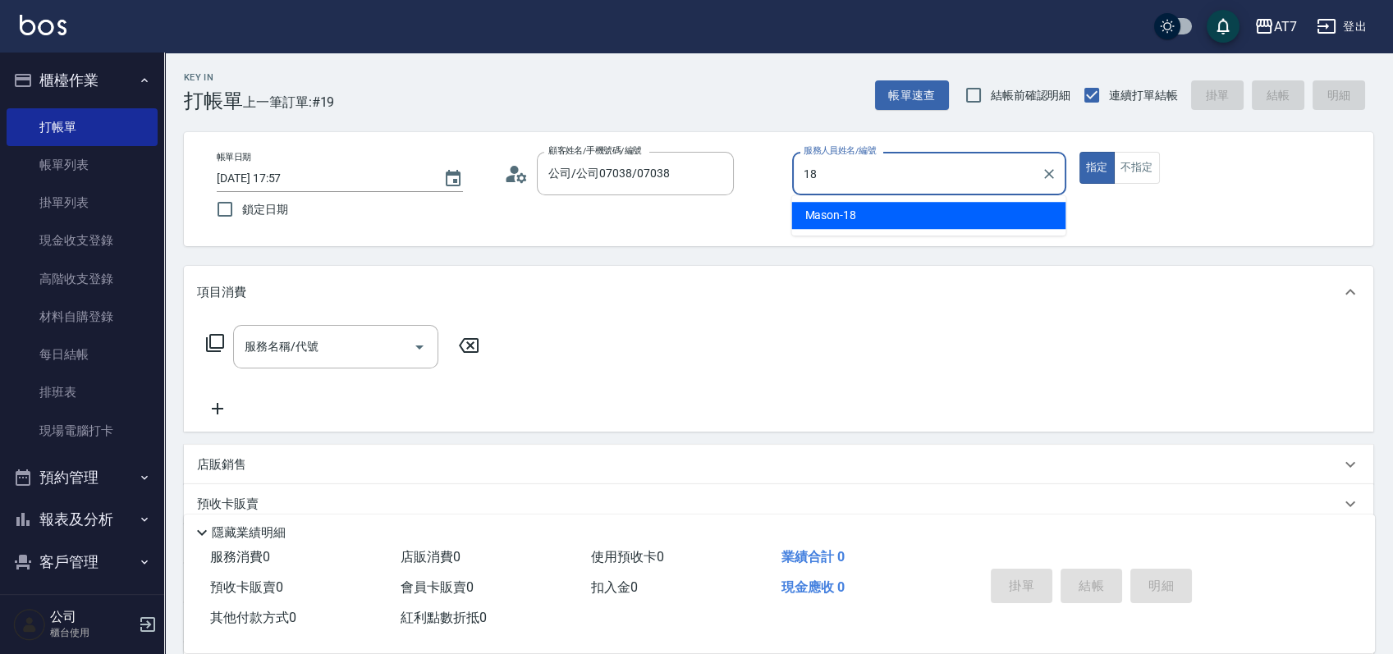
type input "Mason-18"
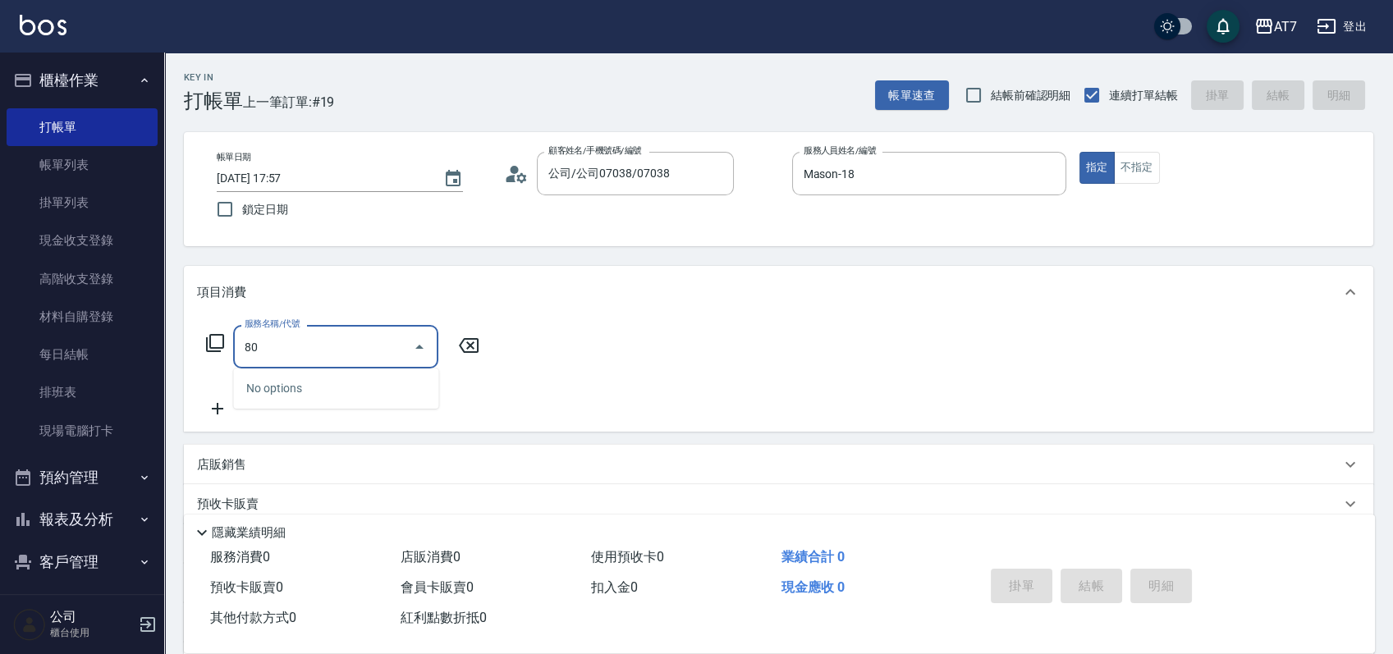
type input "807"
type input "100"
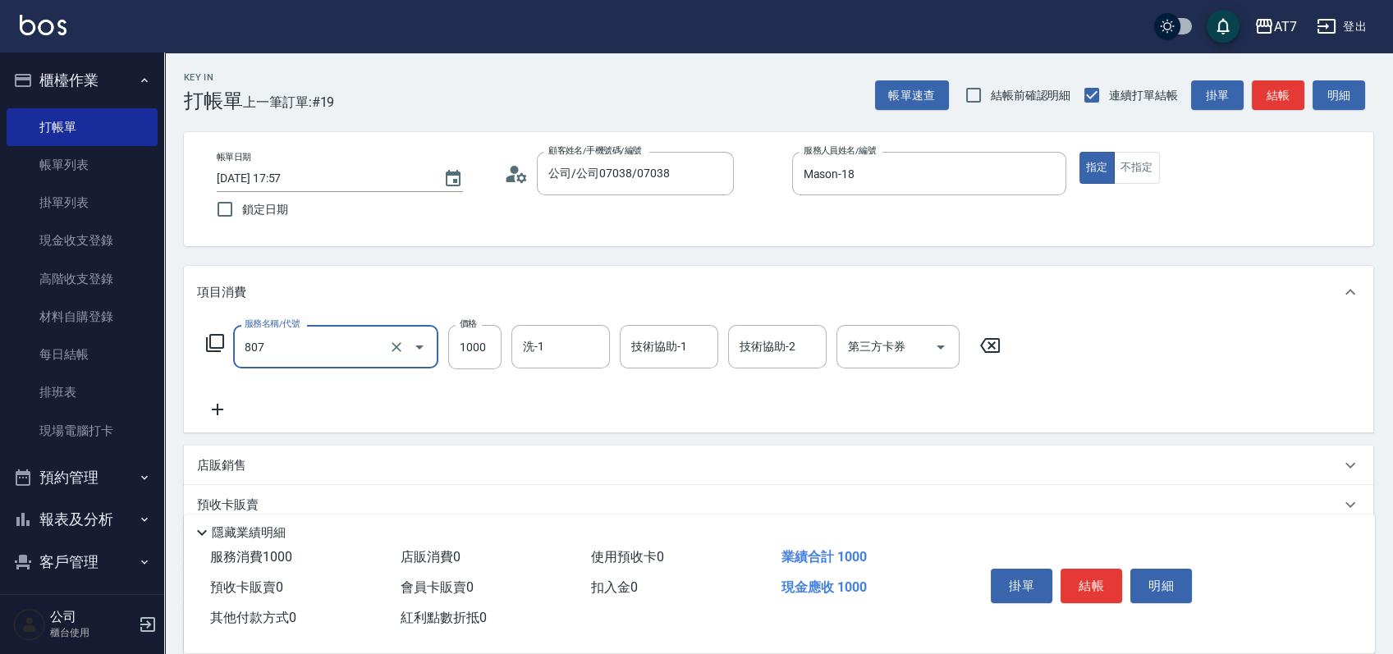
type input "髮原素去角質深層(互助)(807)"
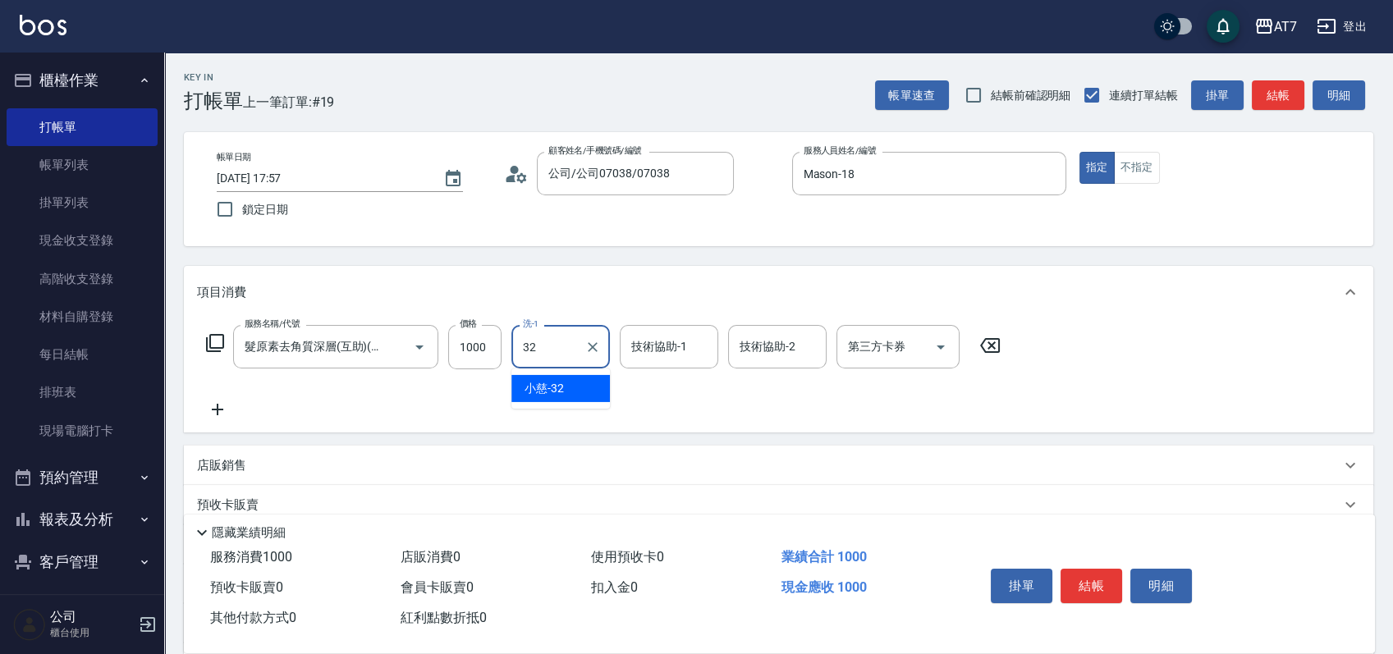
type input "小慈-32"
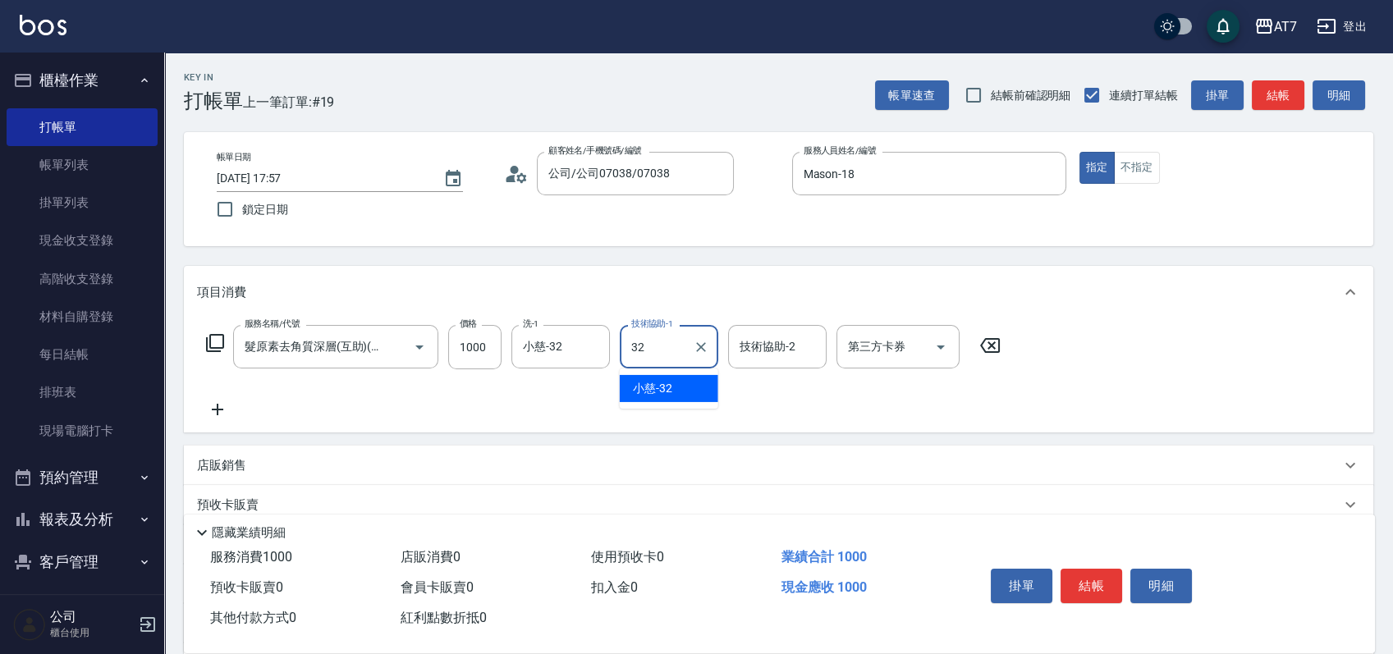
type input "小慈-32"
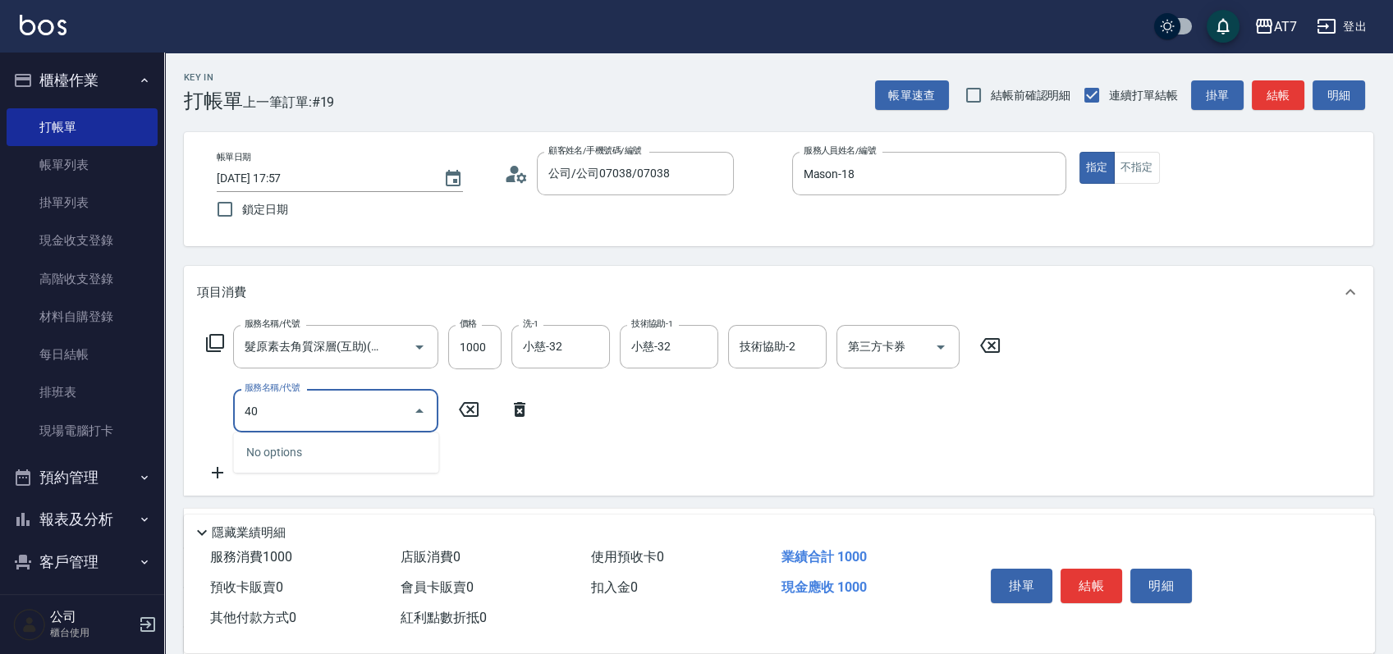
type input "401"
type input "250"
type input "染髮(互助)(401)"
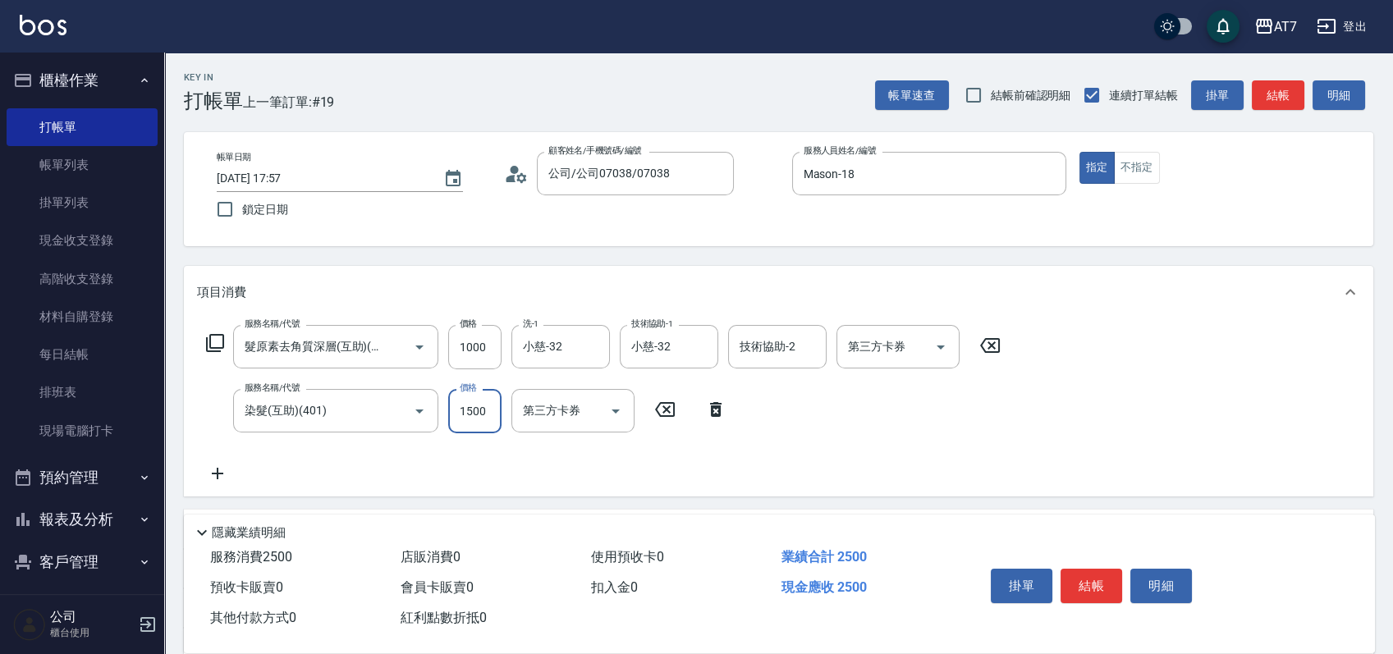
type input "2"
type input "100"
type input "299"
type input "120"
type input "2999"
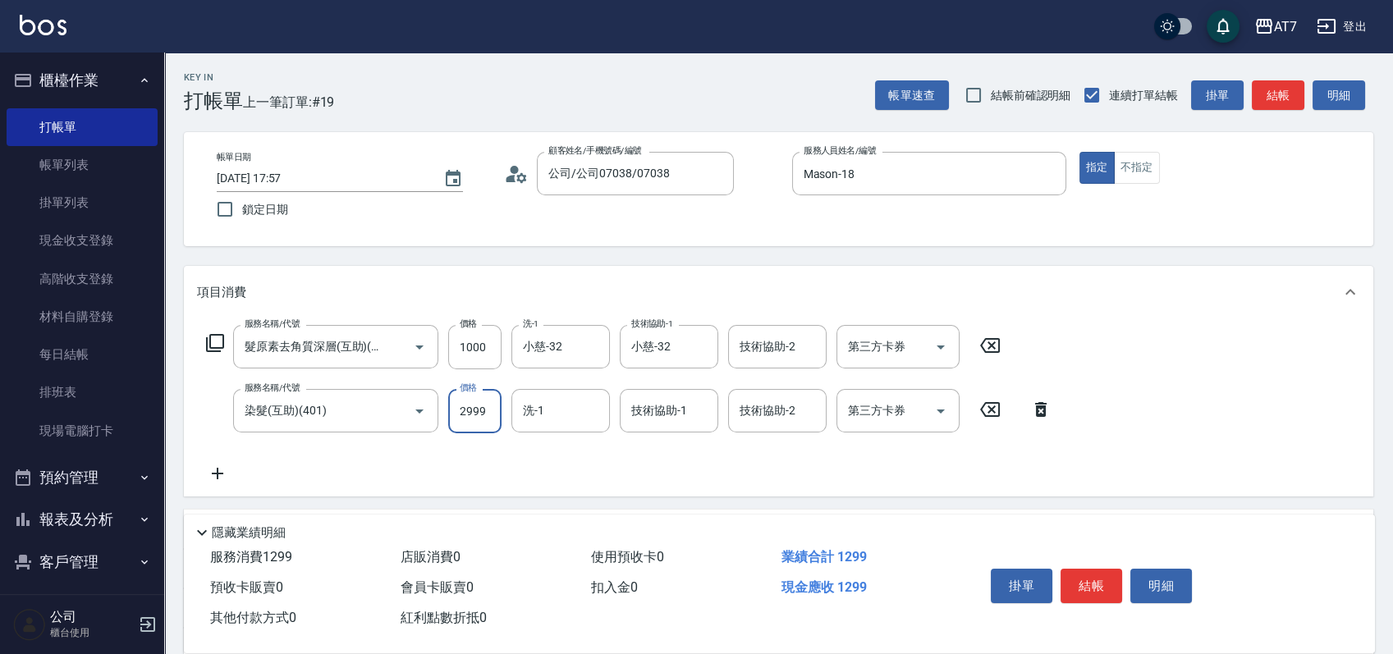
type input "390"
type input "2999"
type input "小慈-32"
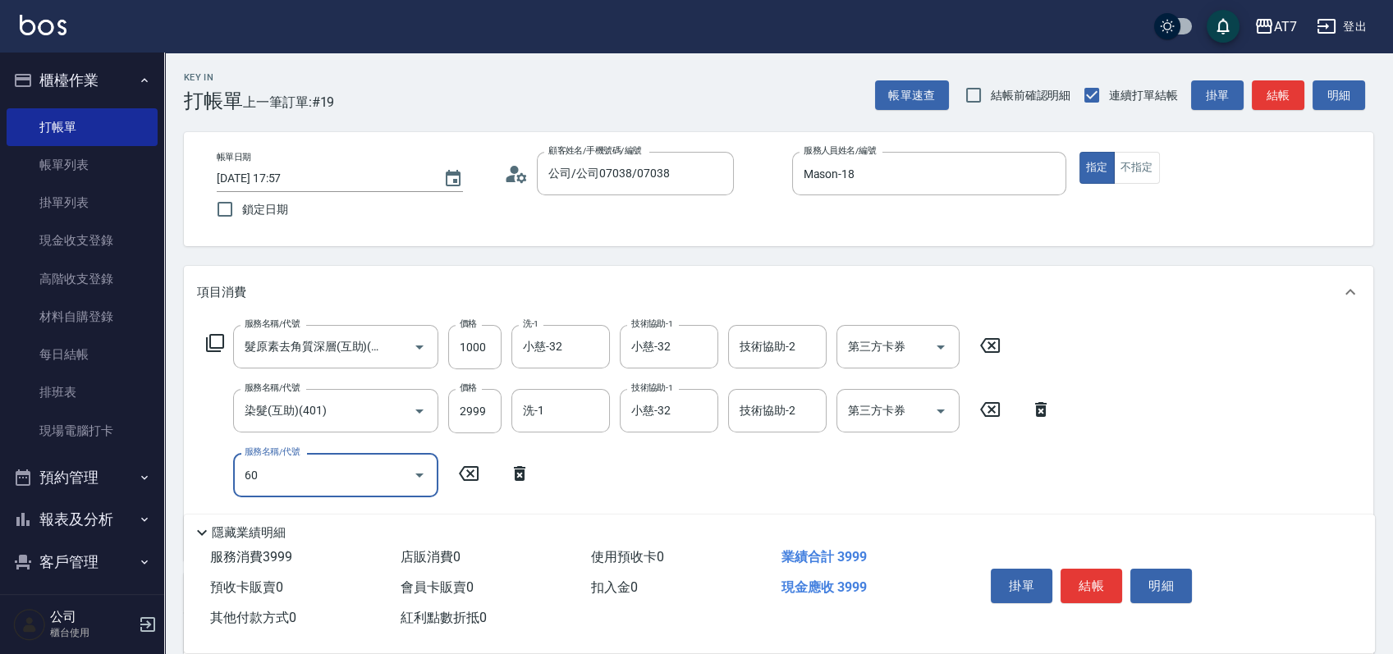
type input "609"
type input "640"
type input "鉑金護髮M（自領(609)"
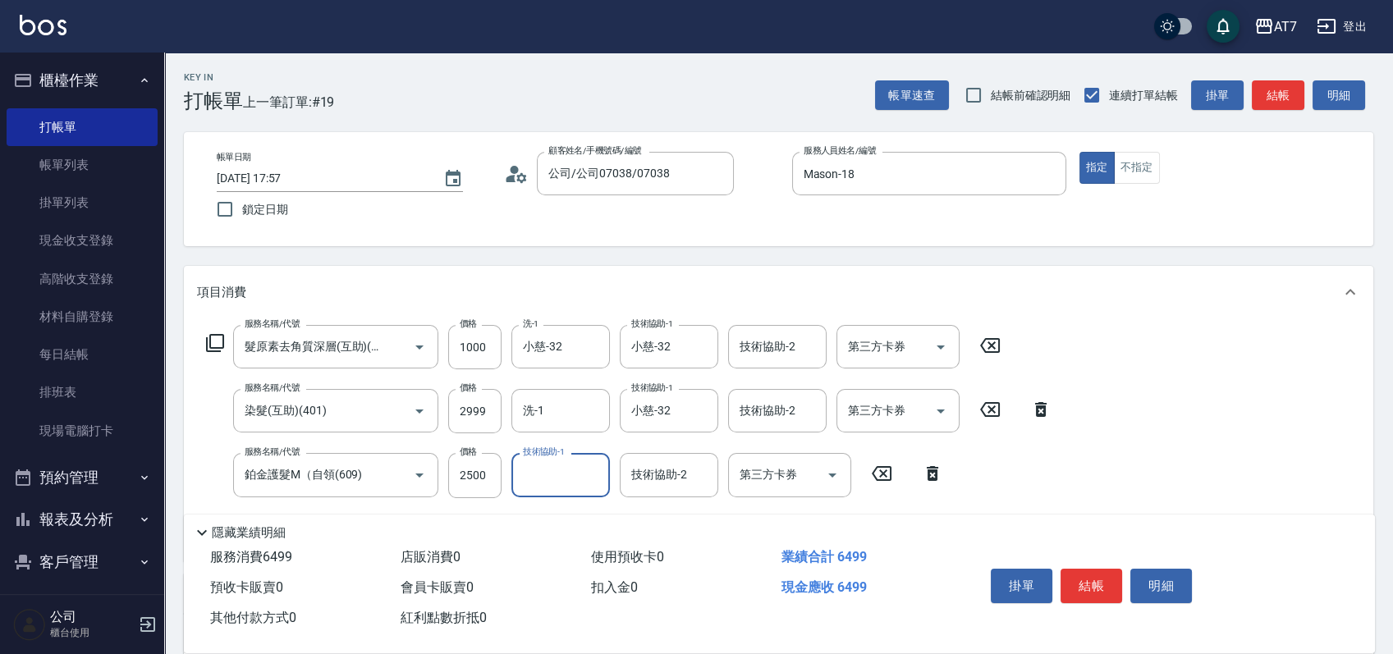
type input "2"
type input "小慈-32"
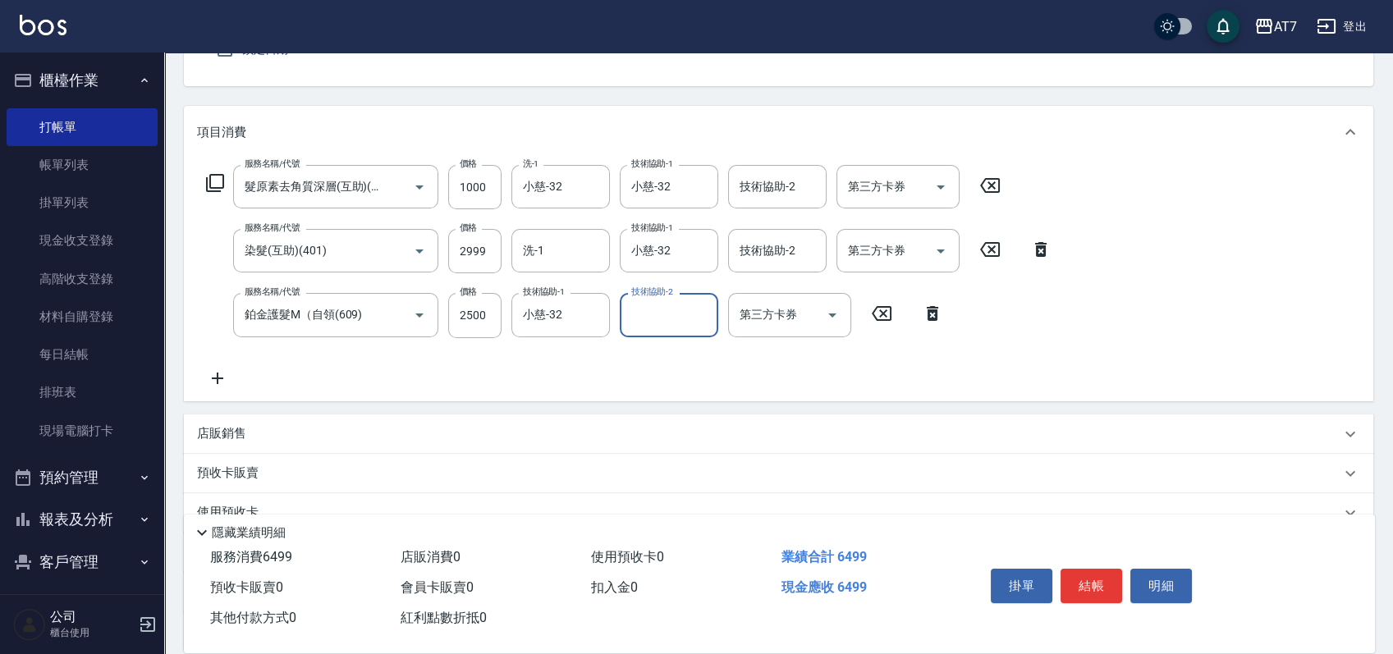
scroll to position [311, 0]
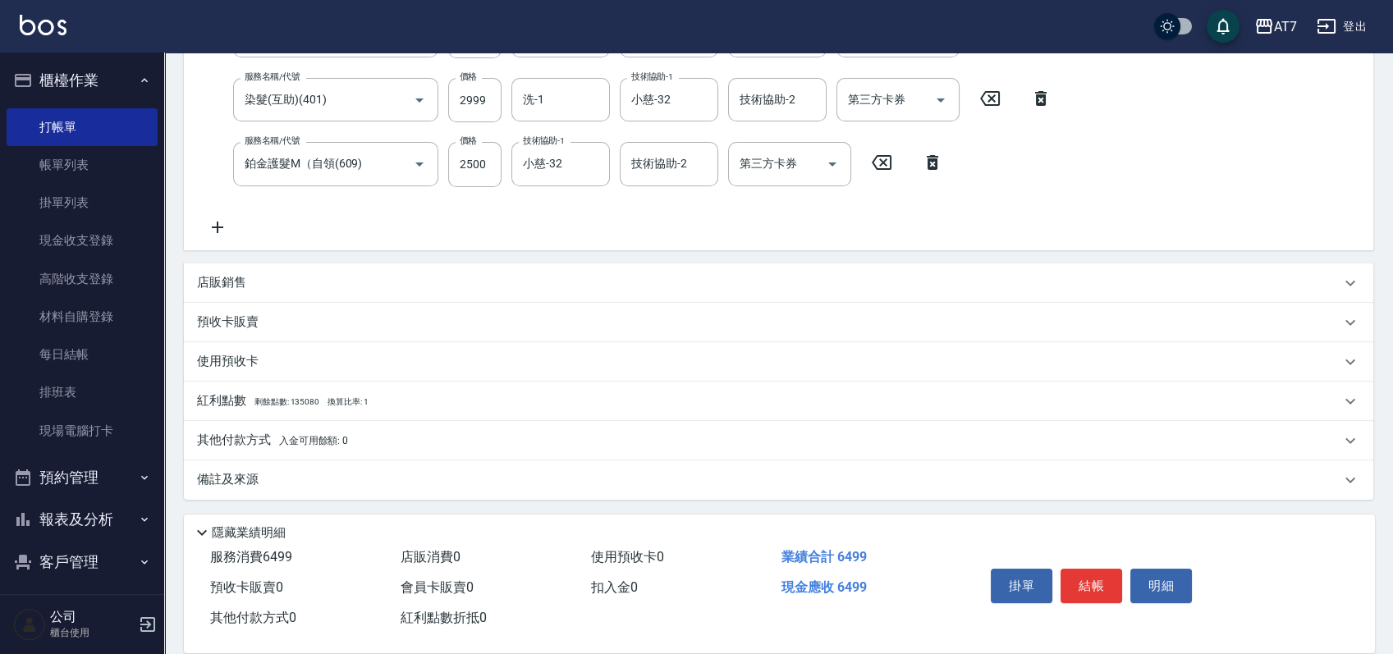
click at [527, 438] on div "其他付款方式 入金可用餘額: 0" at bounding box center [769, 441] width 1144 height 18
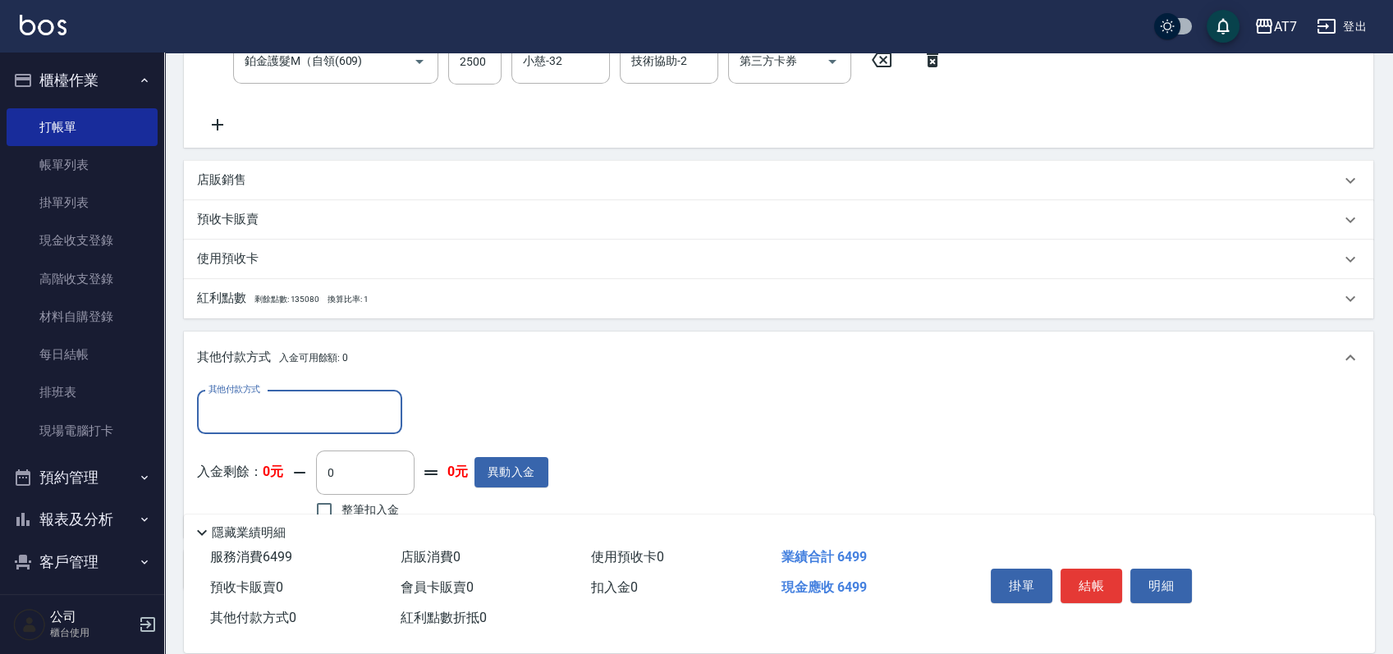
scroll to position [502, 0]
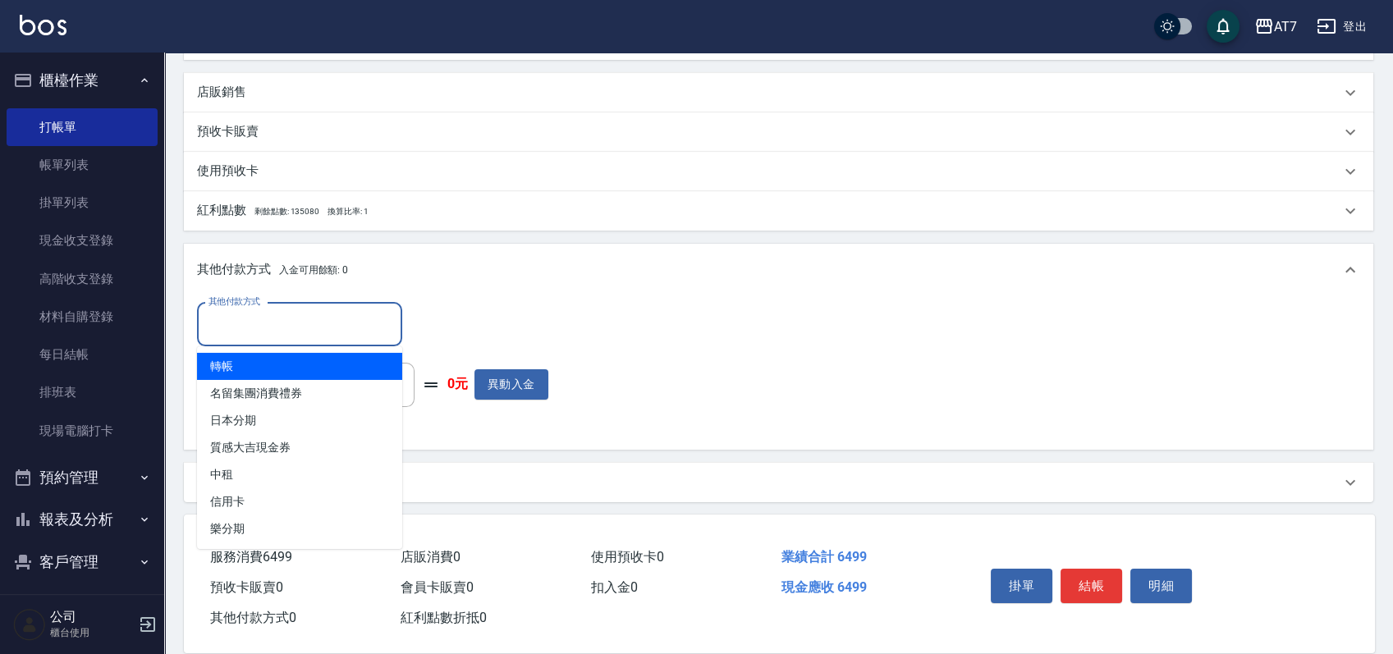
drag, startPoint x: 280, startPoint y: 318, endPoint x: 264, endPoint y: 336, distance: 23.9
click at [278, 318] on input "其他付款方式" at bounding box center [299, 324] width 190 height 29
click at [264, 367] on span "轉帳" at bounding box center [299, 366] width 205 height 27
type input "轉帳"
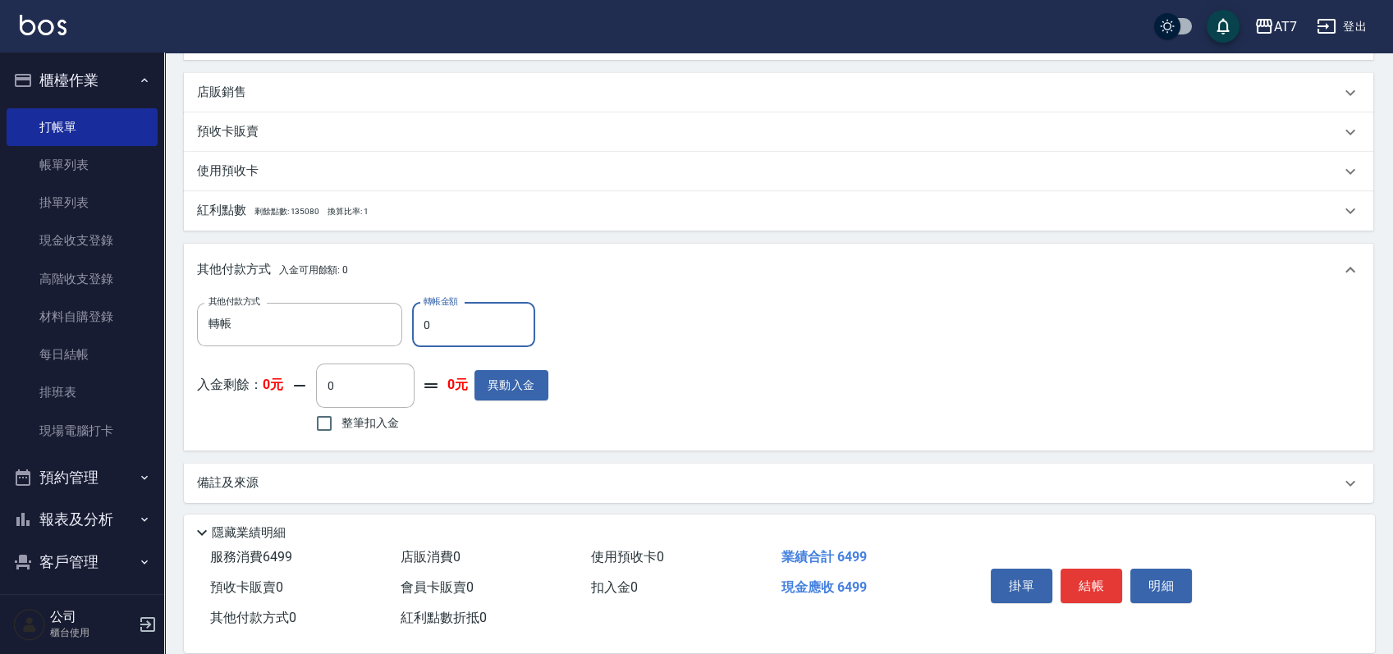
click at [414, 326] on input "0" at bounding box center [473, 325] width 123 height 44
type input "640"
type input "580"
type input "6490"
type input "0"
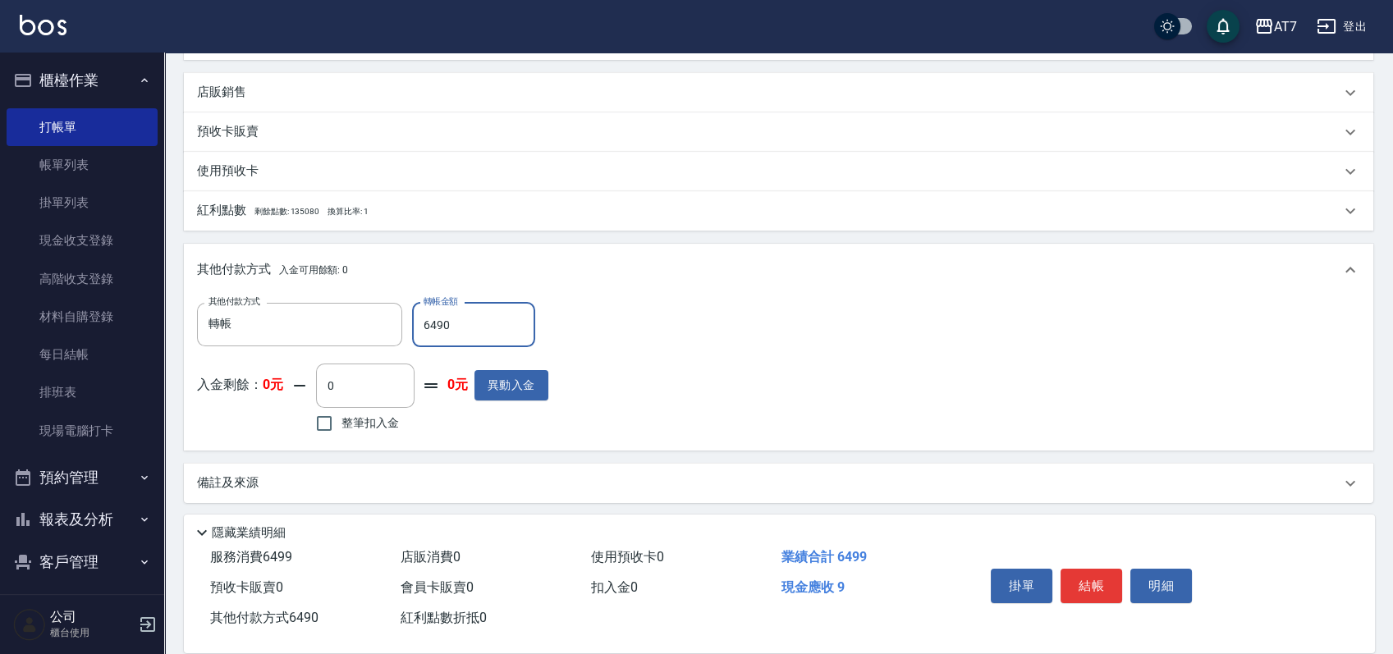
type input "649"
type input "580"
type input "6499"
type input "0"
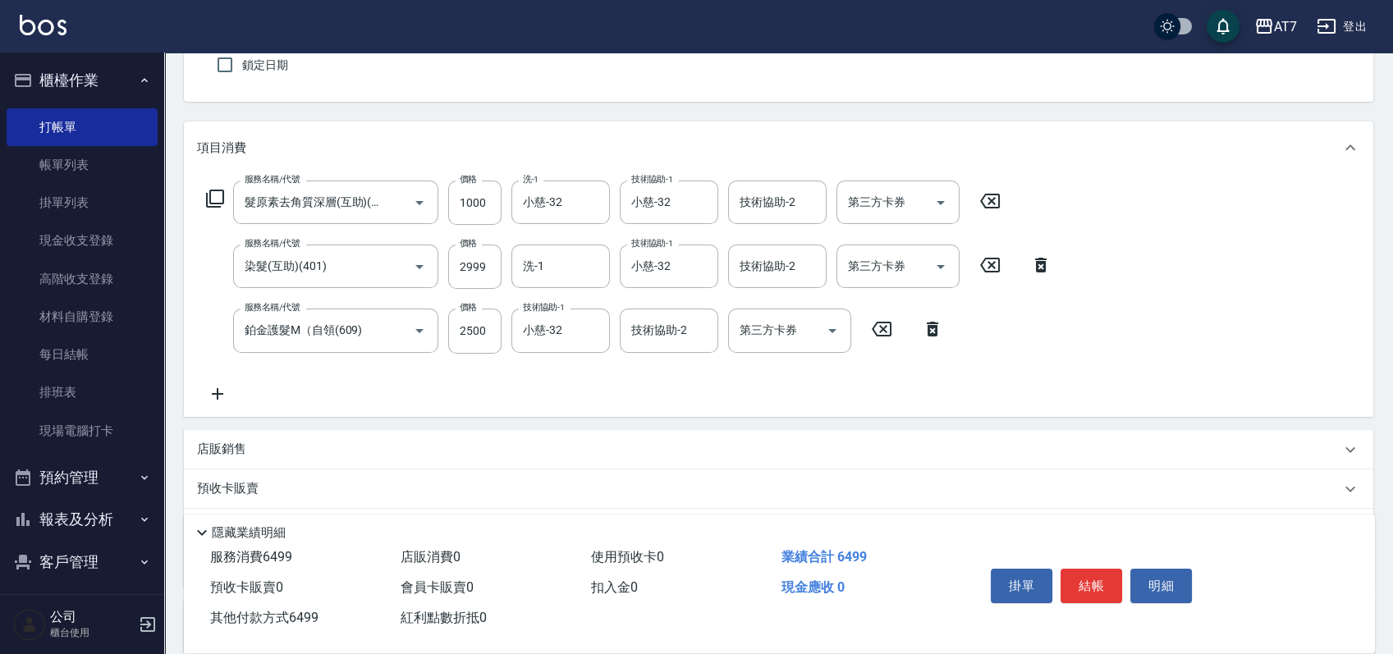
scroll to position [0, 0]
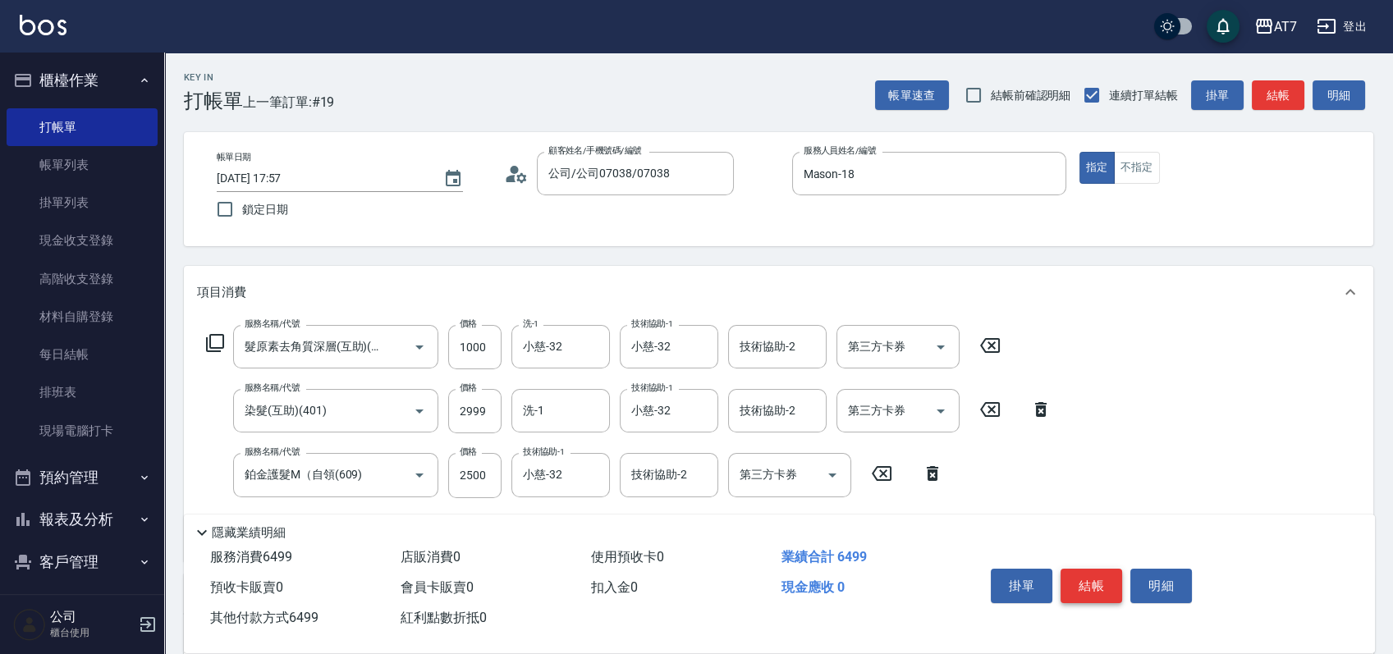
type input "6499"
click at [1097, 580] on button "結帳" at bounding box center [1092, 586] width 62 height 34
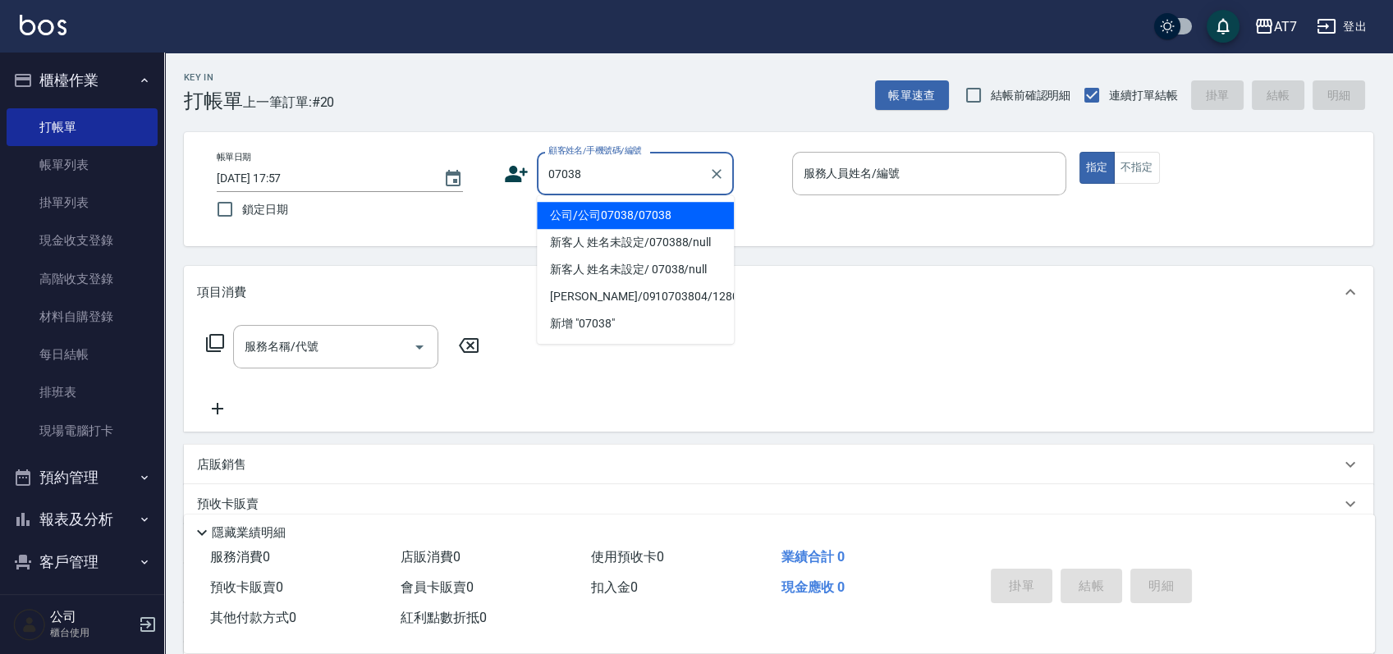
type input "公司/公司07038/07038"
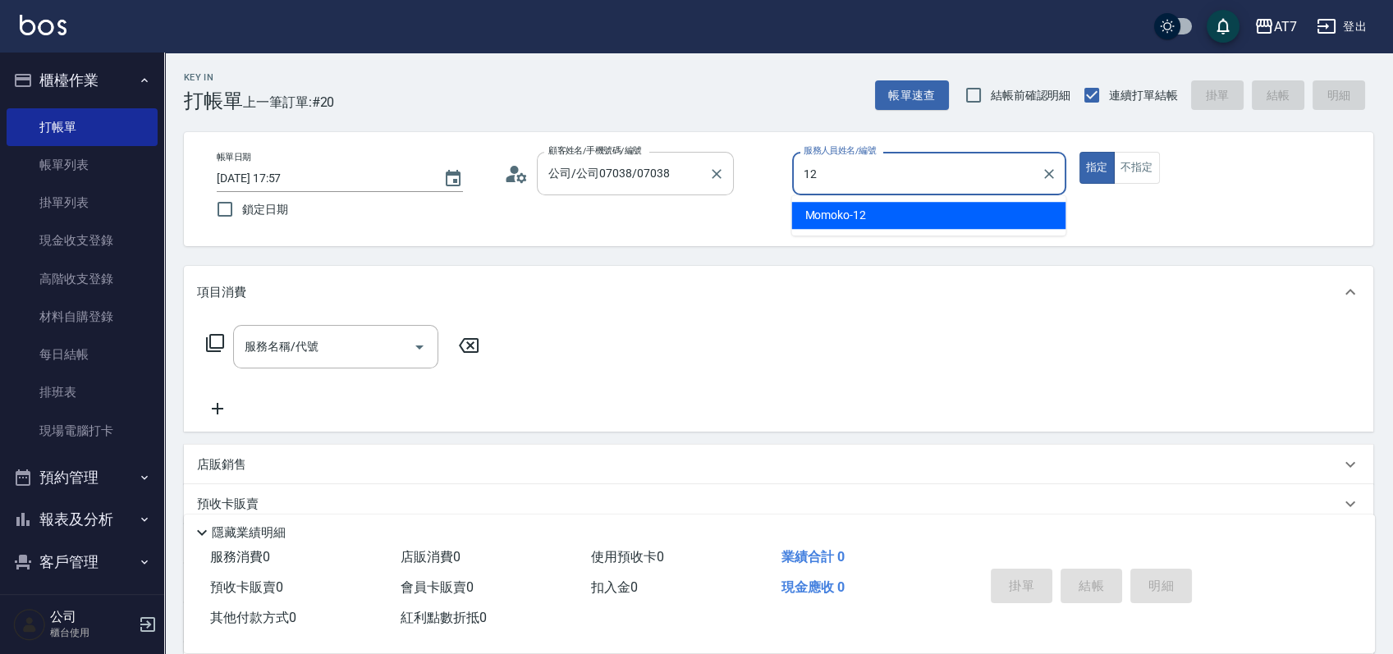
type input "Momoko-12"
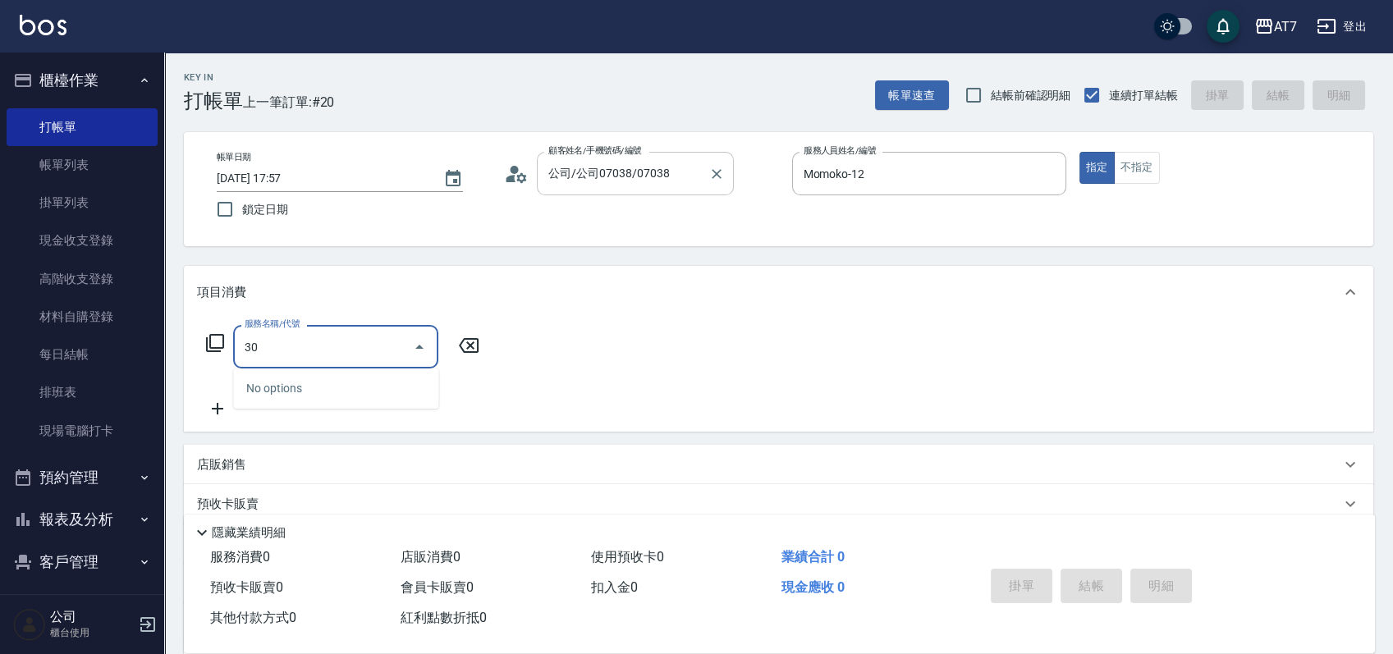
type input "304"
type input "40"
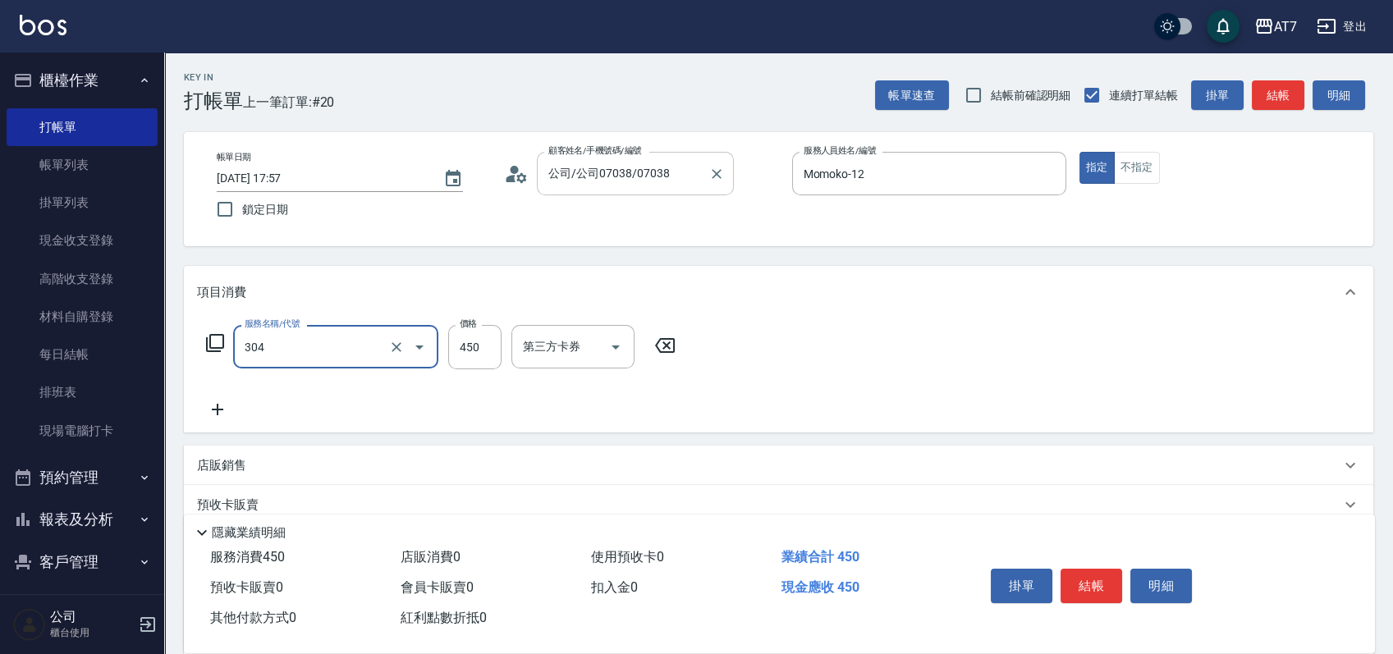
type input "A+級剪髮(304)"
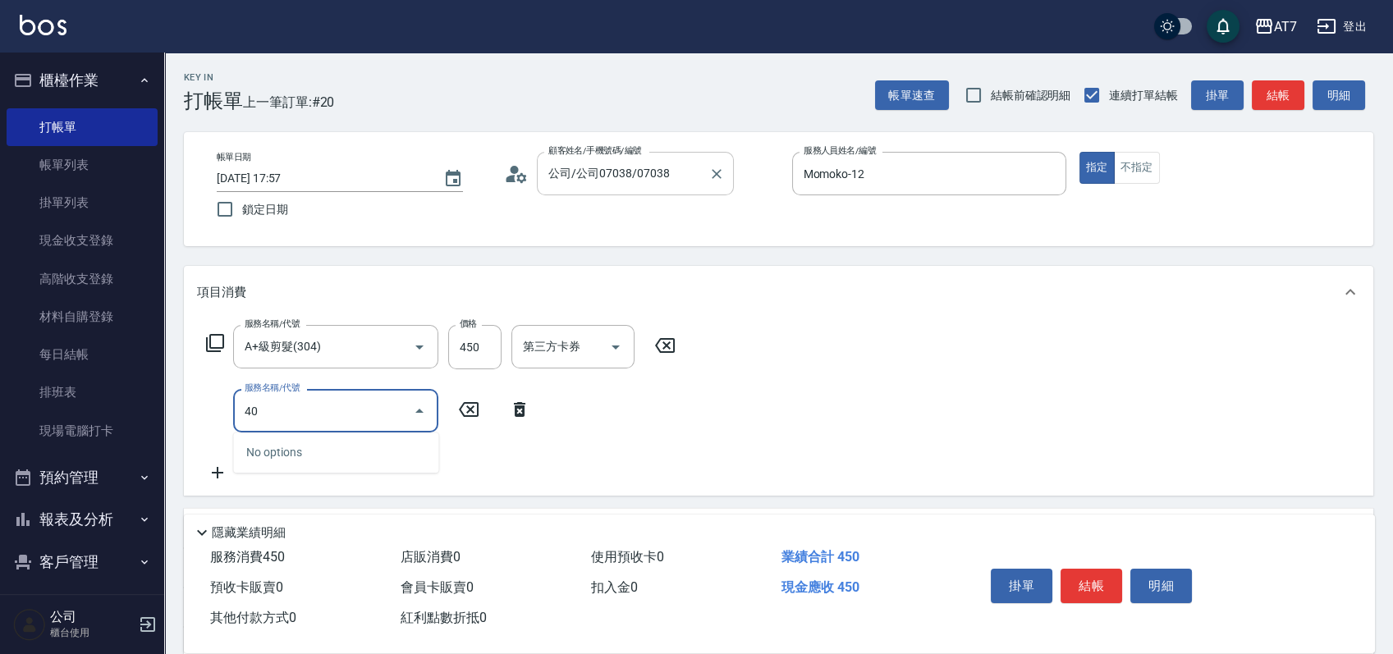
type input "401"
type input "190"
type input "染髮(互助)(401)"
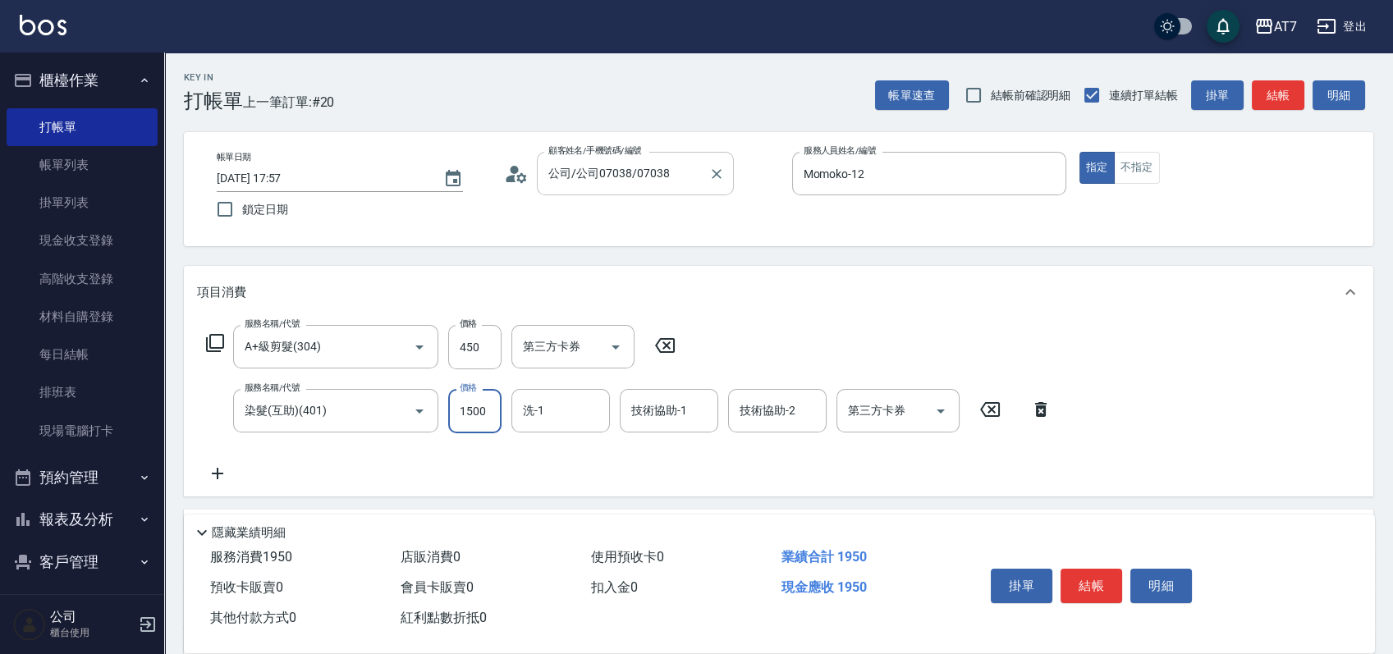
type input "1"
type input "40"
type input "168"
type input "210"
type input "1680"
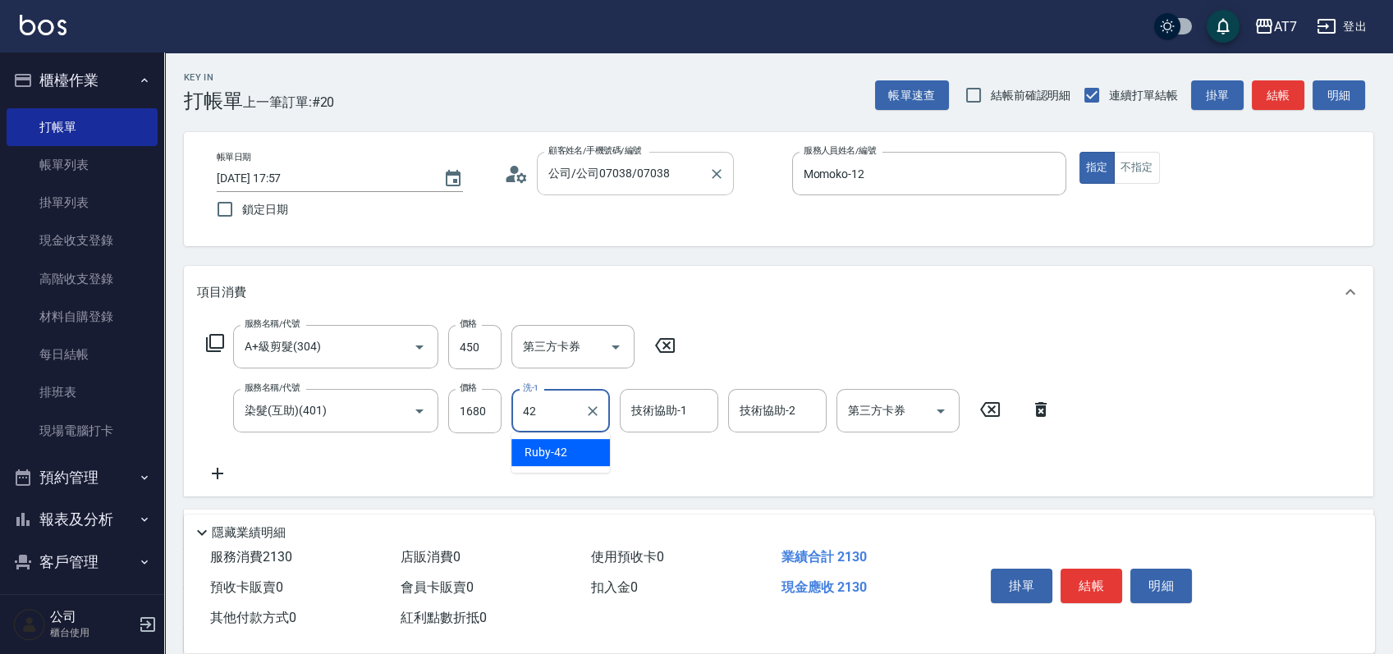
type input "Ruby-42"
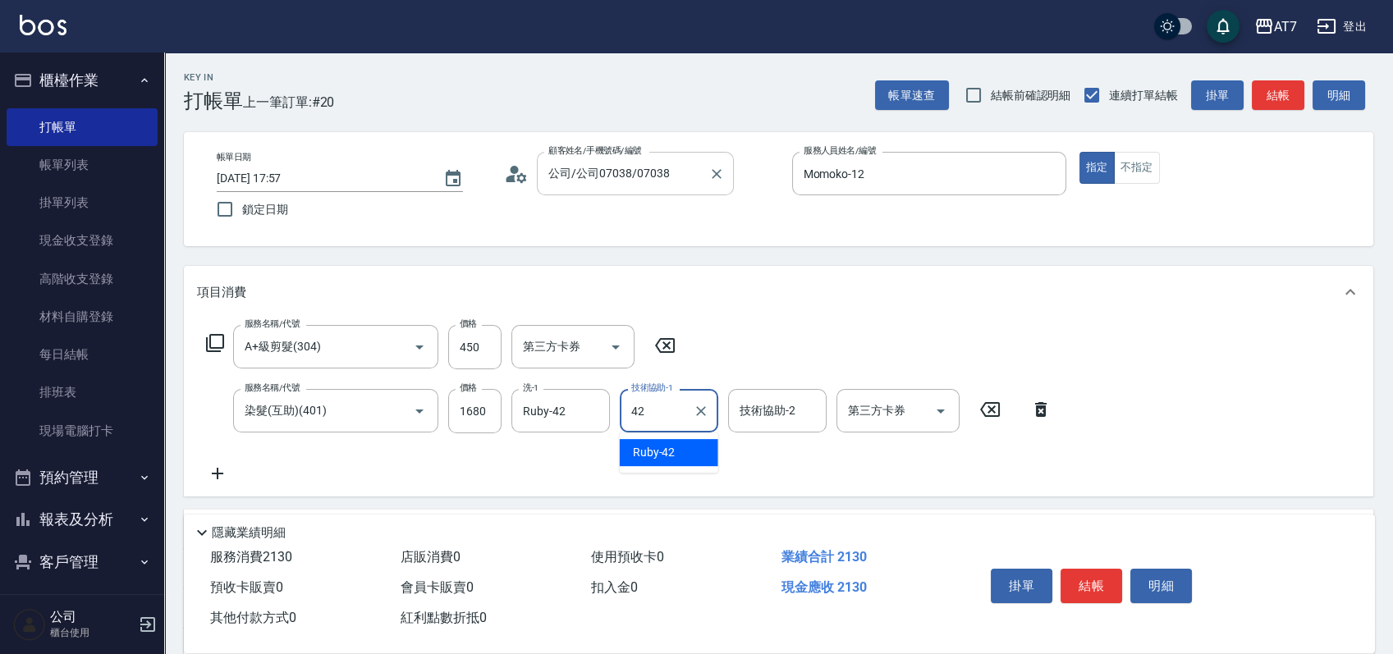
type input "Ruby-42"
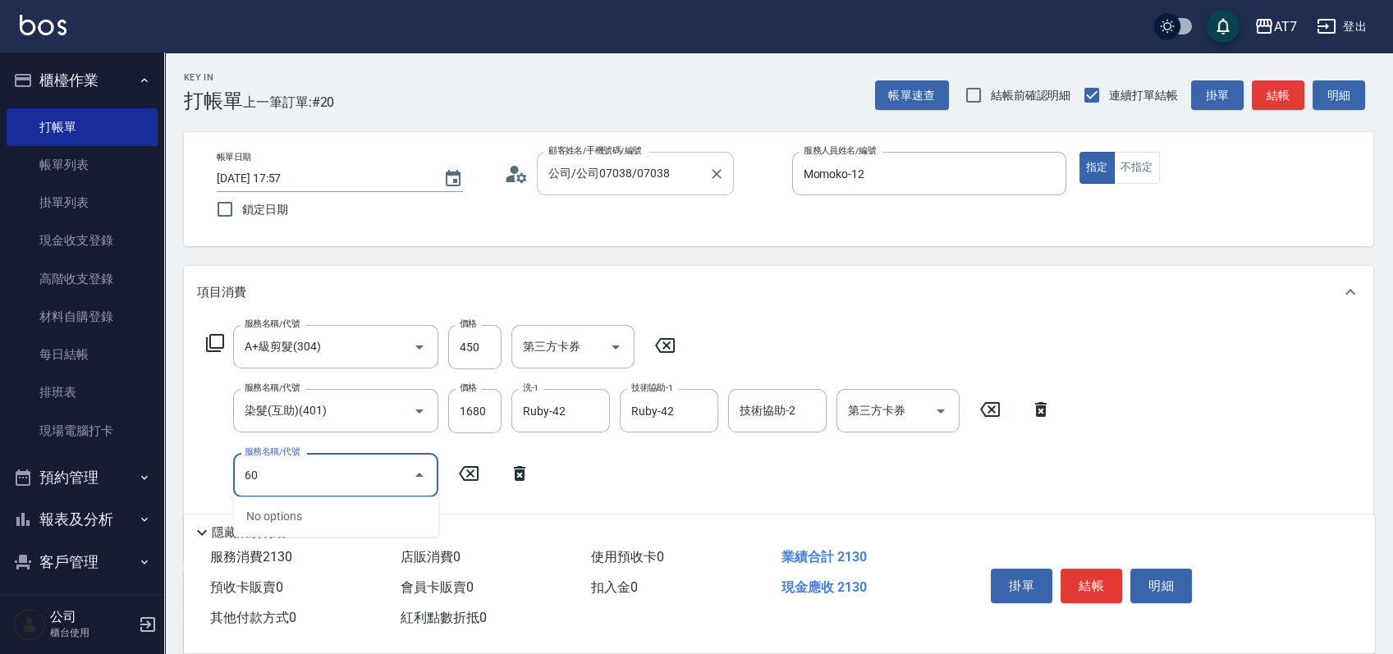
type input "601"
type input "270"
type input "深層護髮（助）(601)"
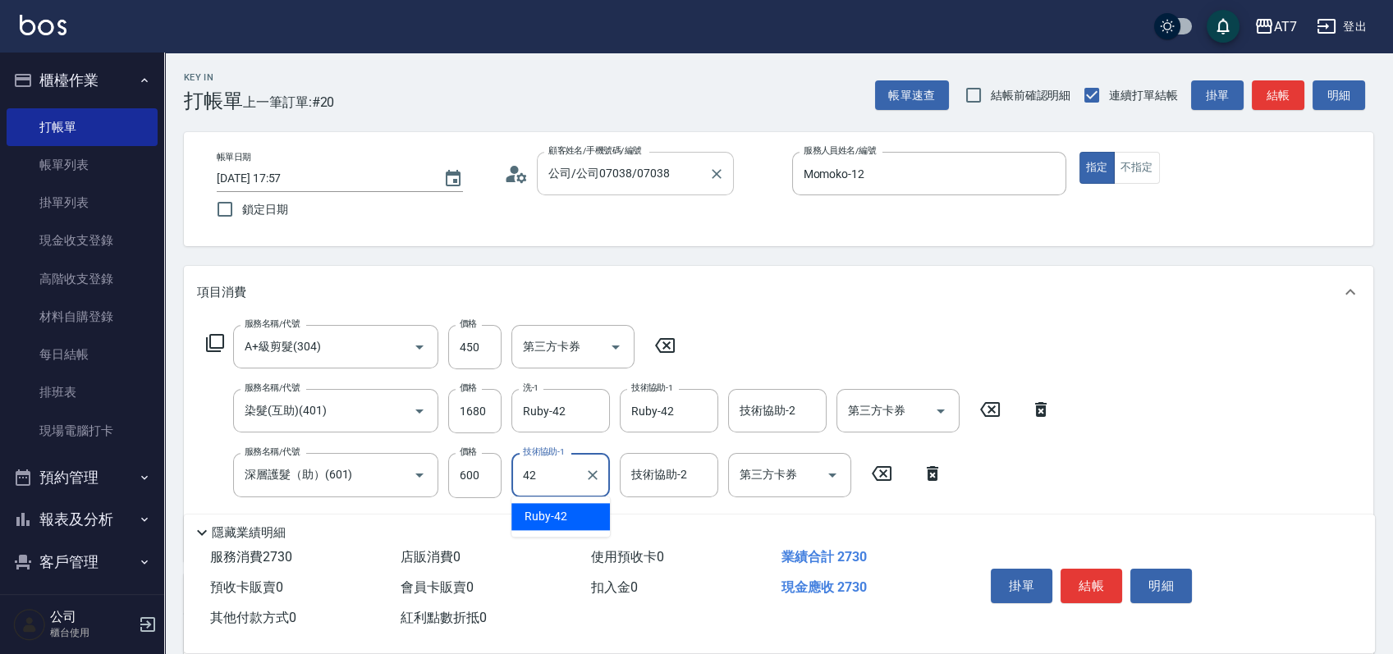
type input "Ruby-42"
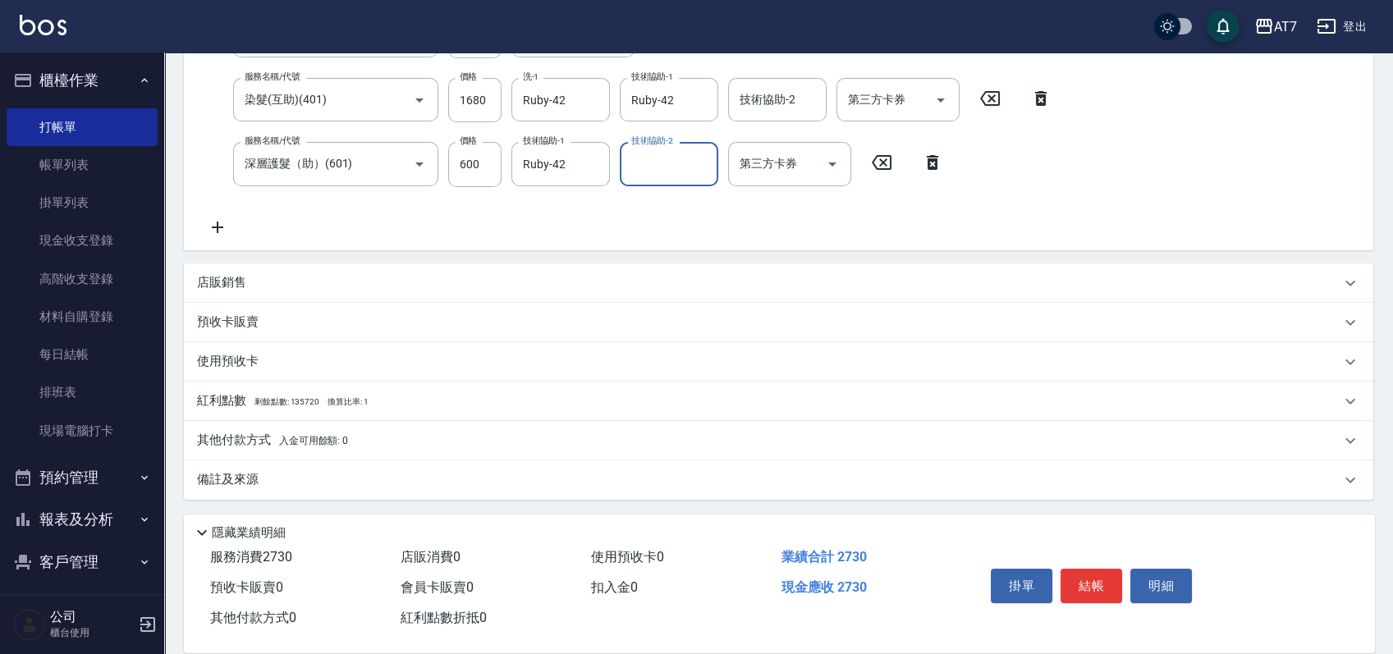
click at [749, 279] on div "店販銷售" at bounding box center [769, 282] width 1144 height 17
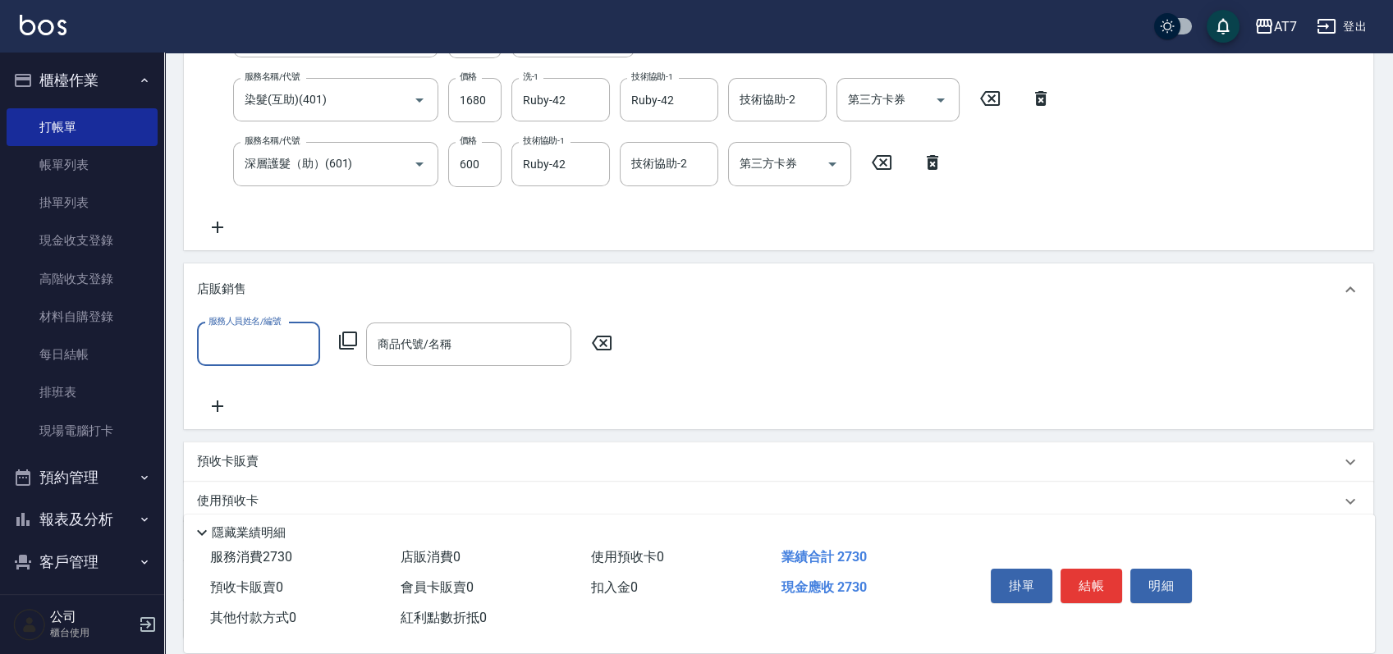
scroll to position [0, 0]
type input "Momoko-12"
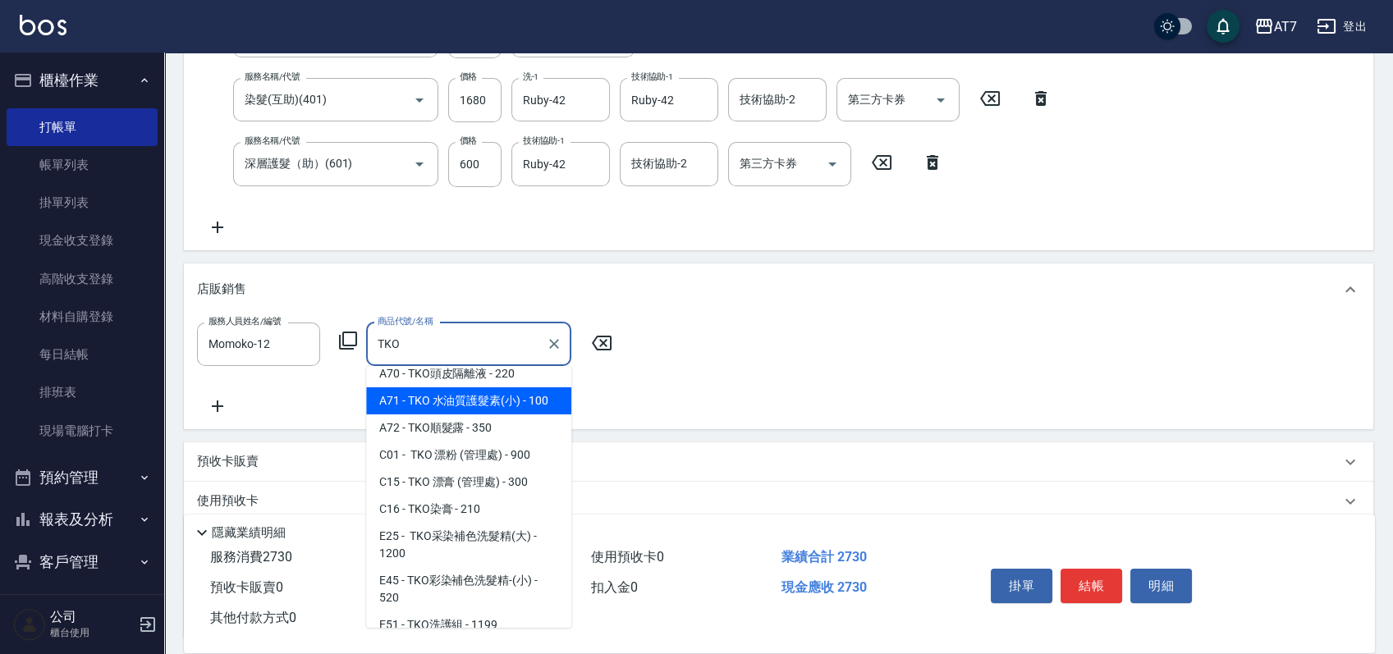
scroll to position [127, 0]
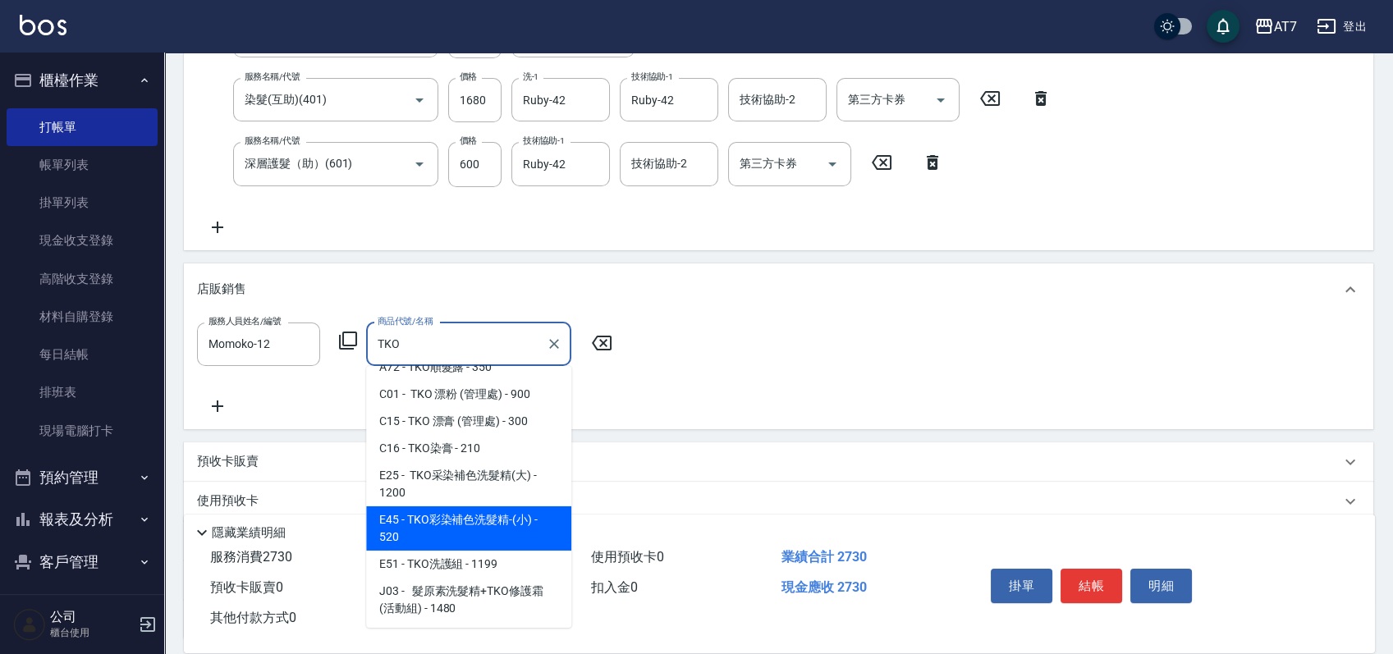
click at [510, 512] on span "E45 - TKO彩染補色洗髮精-(小) - 520" at bounding box center [468, 529] width 205 height 44
type input "TKO彩染補色洗髮精-(小)"
type input "320"
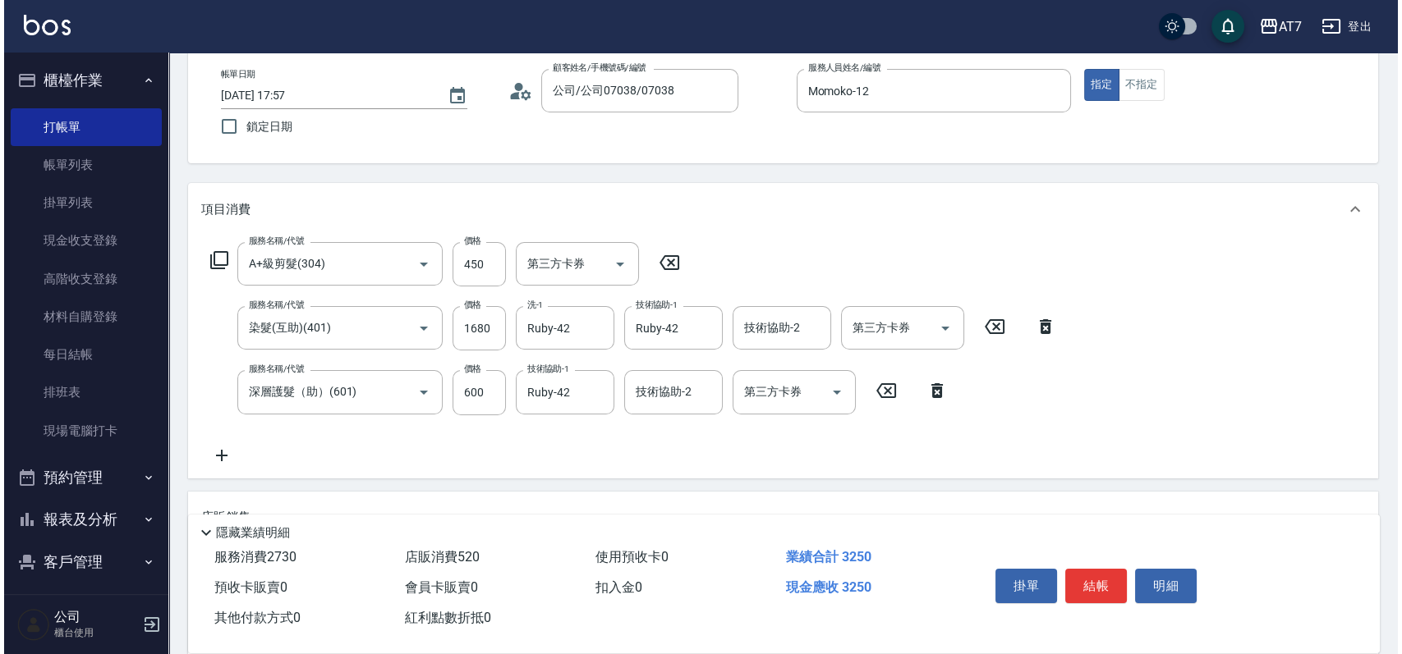
scroll to position [0, 0]
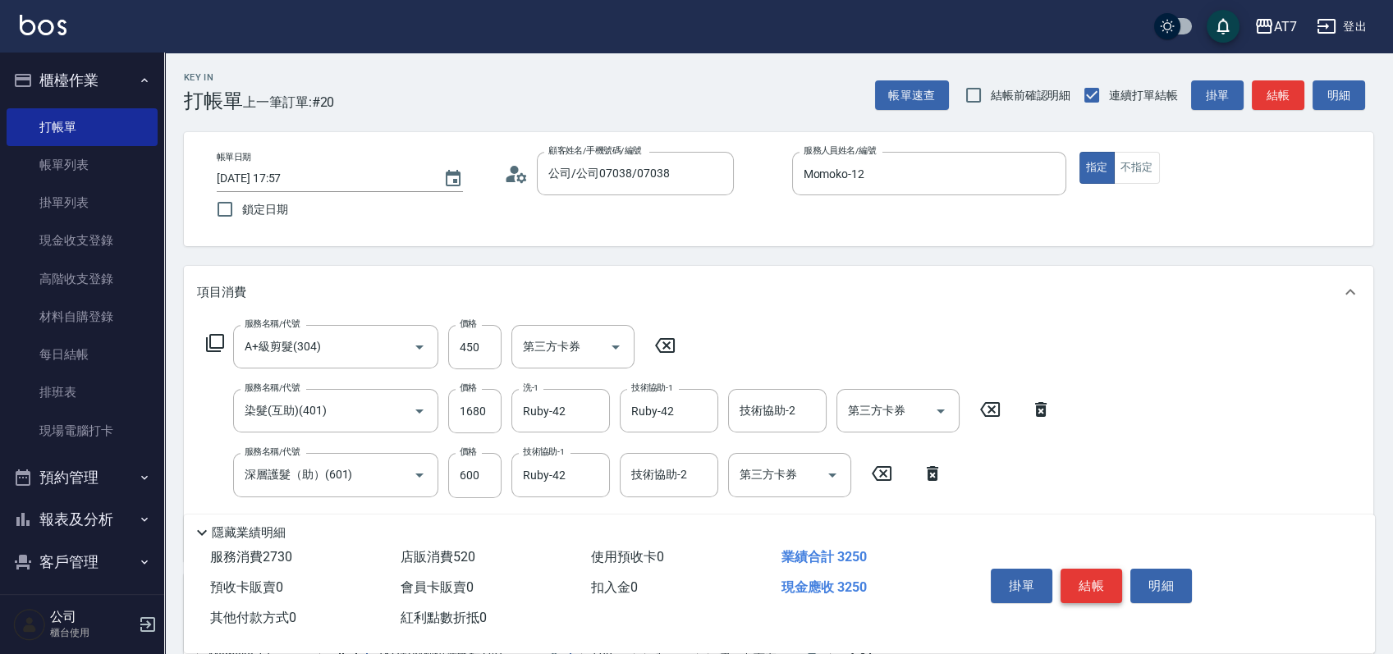
type input "TKO彩染補色洗髮精-(小)"
click at [1097, 578] on button "結帳" at bounding box center [1092, 586] width 62 height 34
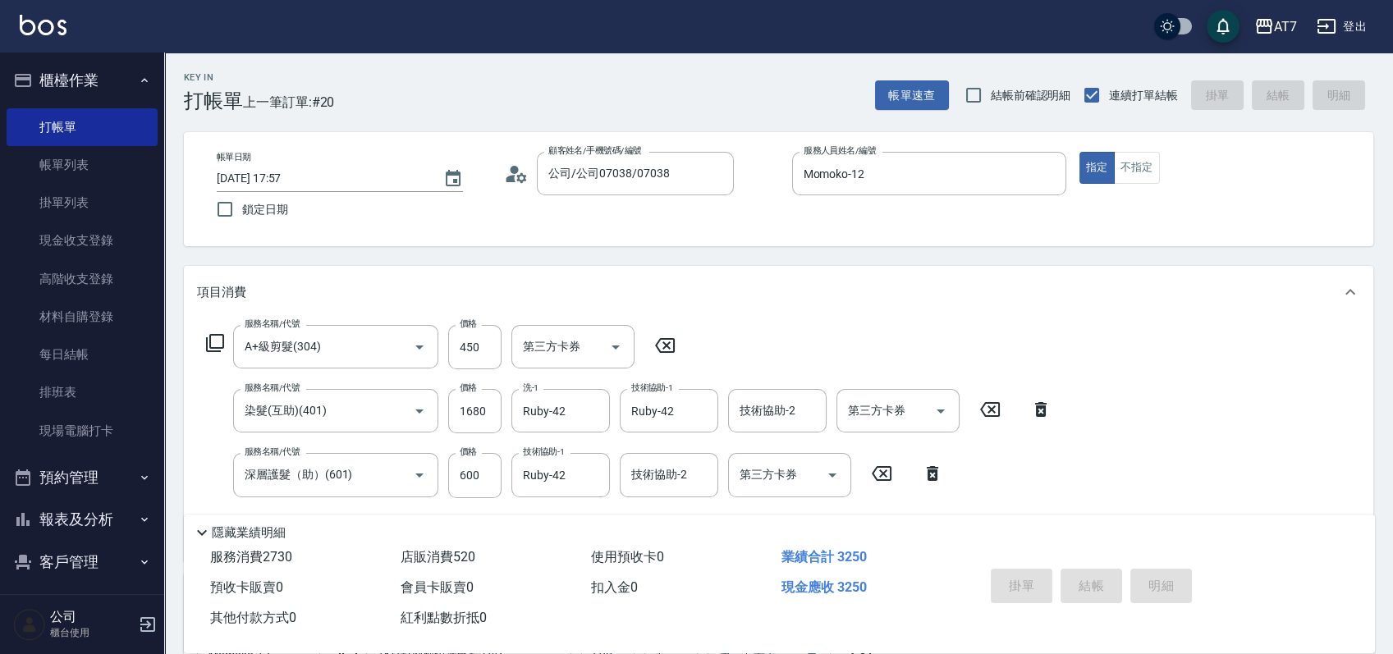
type input "[DATE] 17:58"
type input "0"
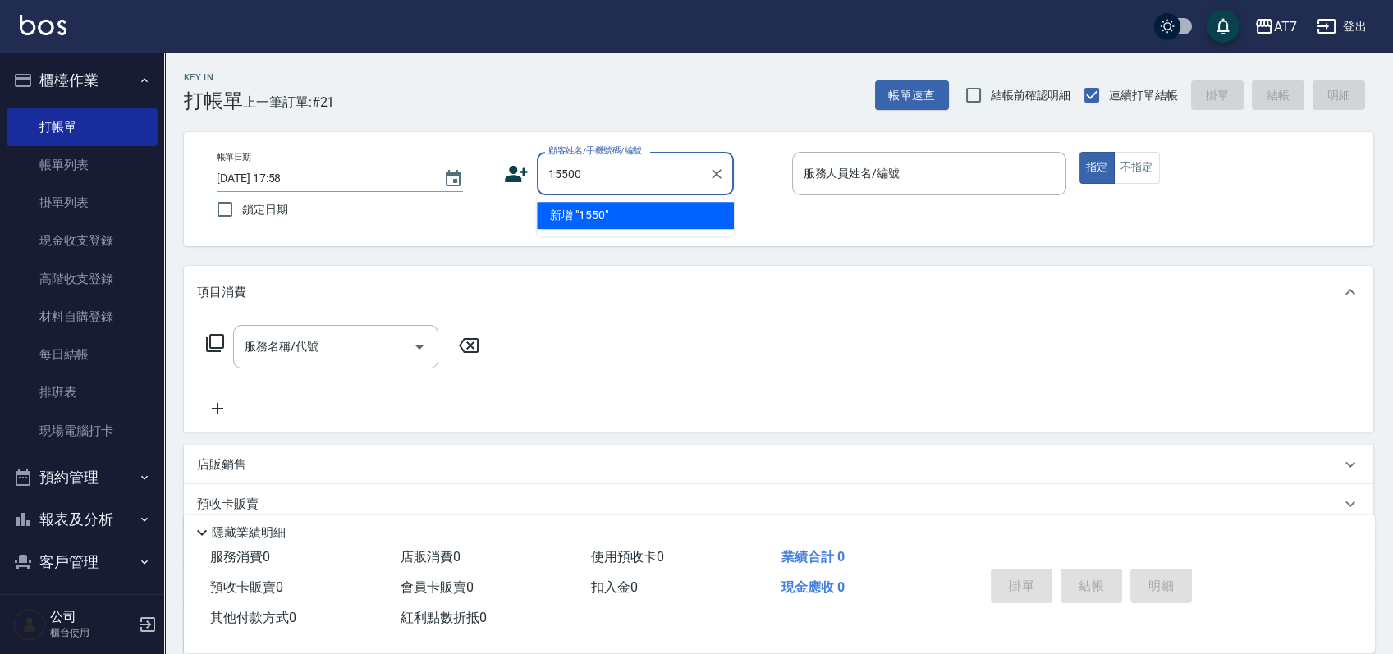
type input "15500"
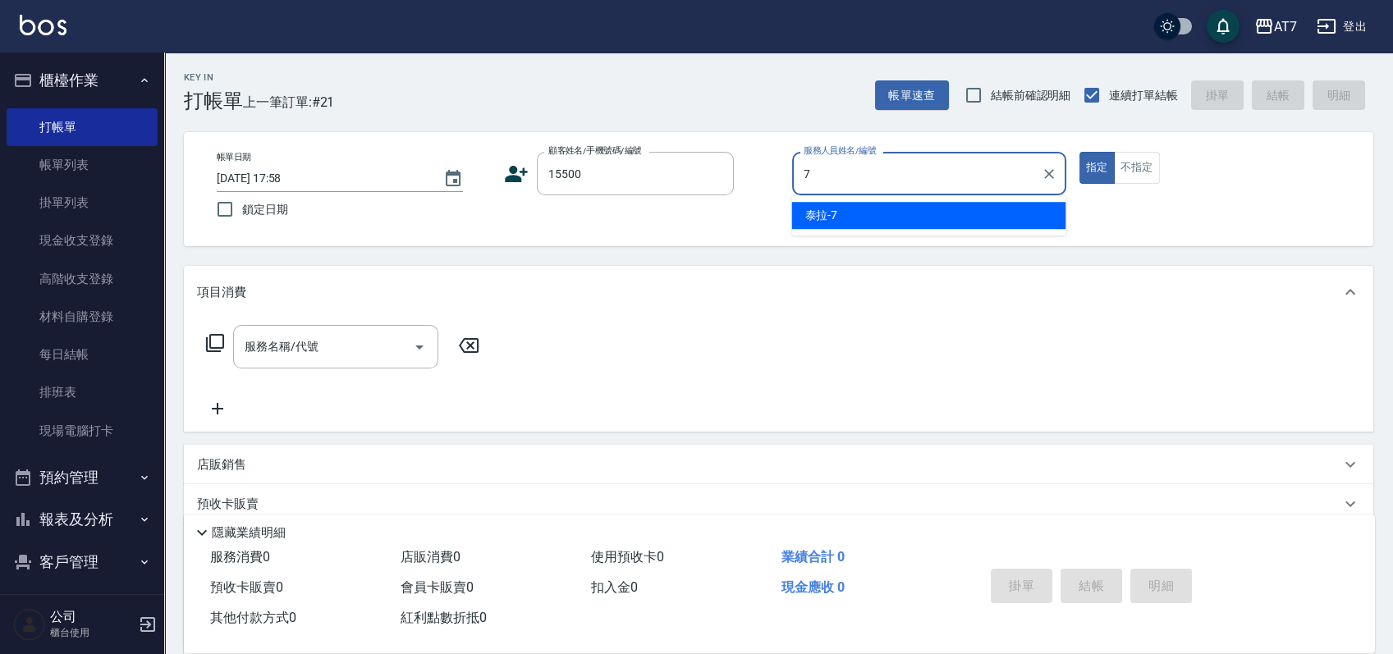
type input "[PERSON_NAME]-7"
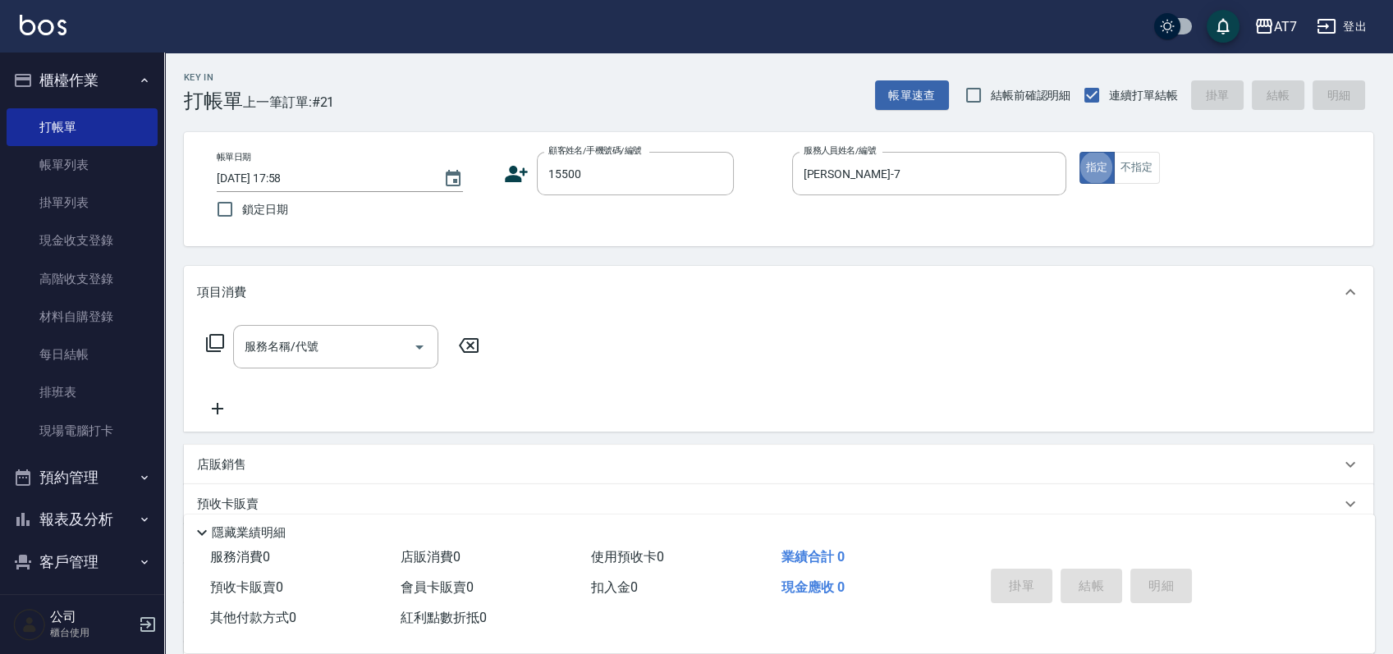
type input "公司/公司15500/15500"
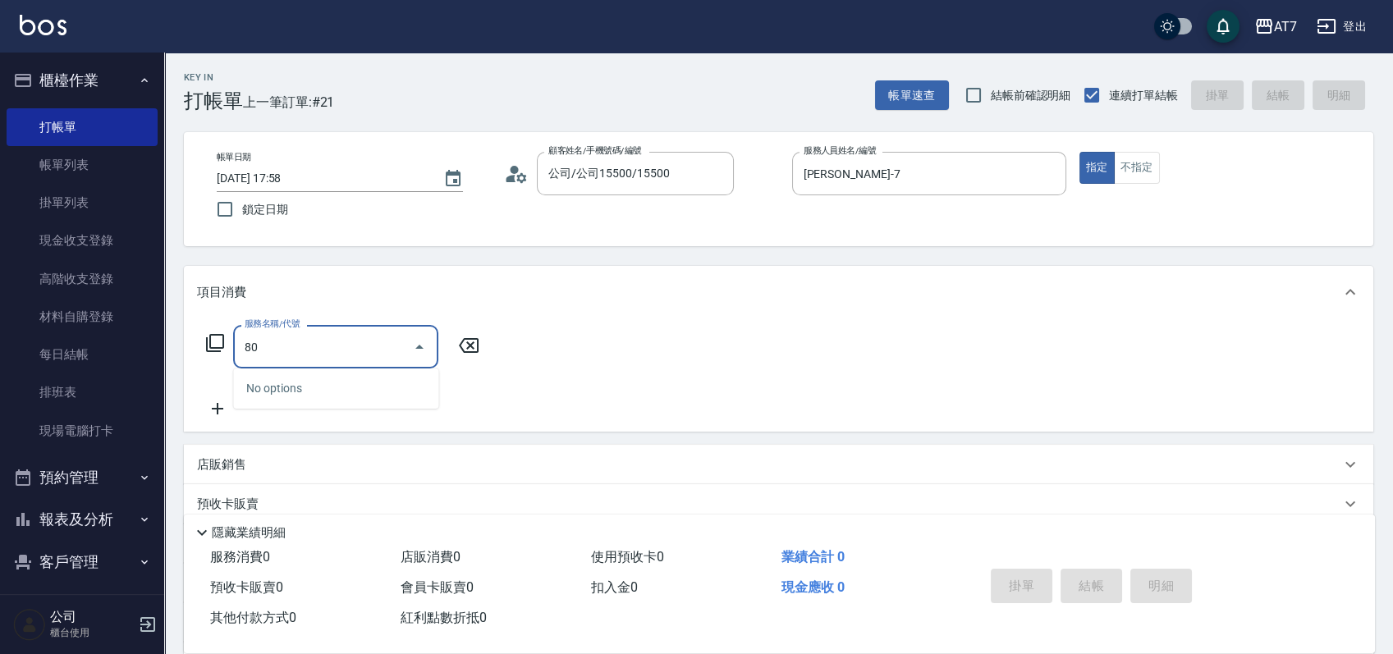
type input "801"
type input "40"
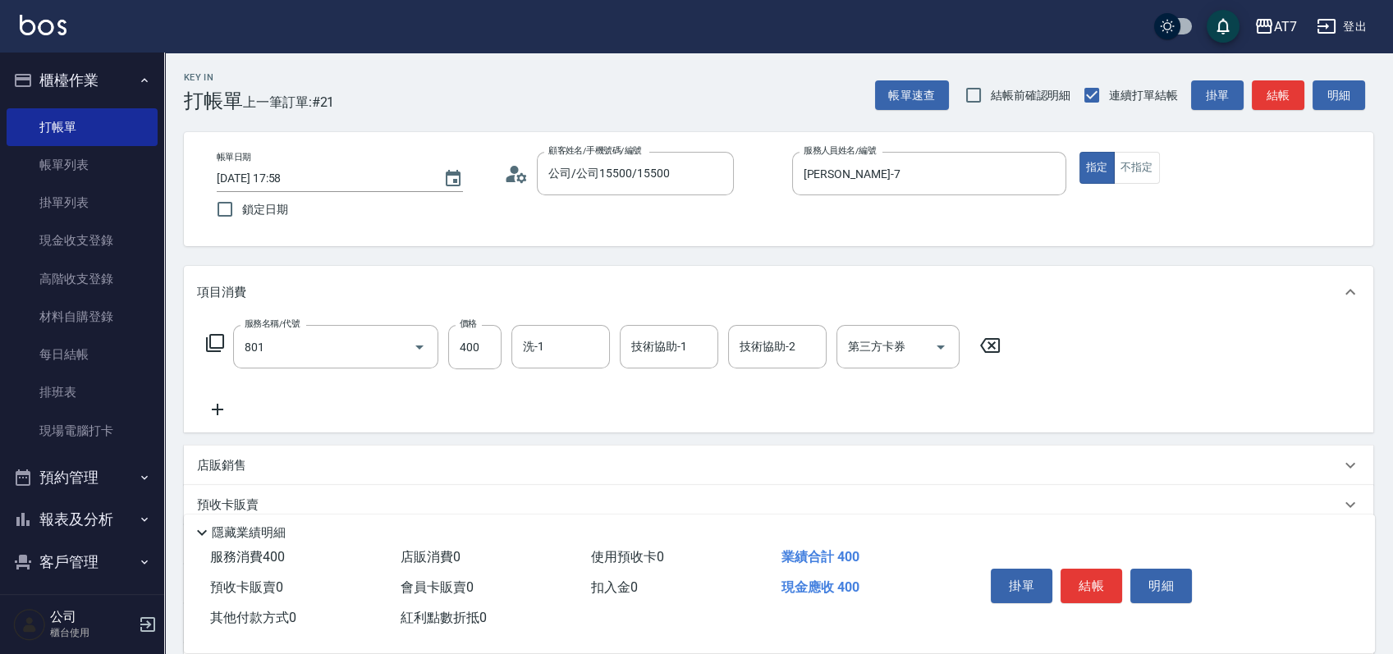
type input "自購-葉綠素洗髮(互助)(801)"
type input "Ruby-42"
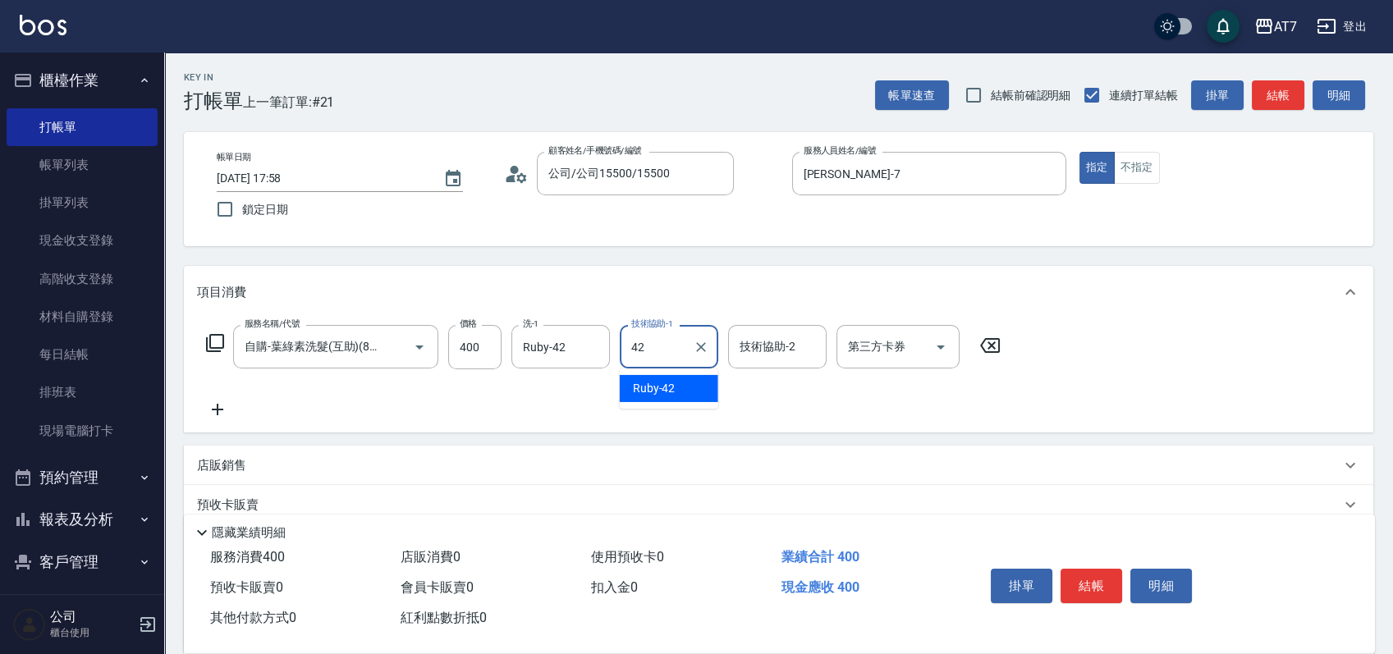
type input "Ruby-42"
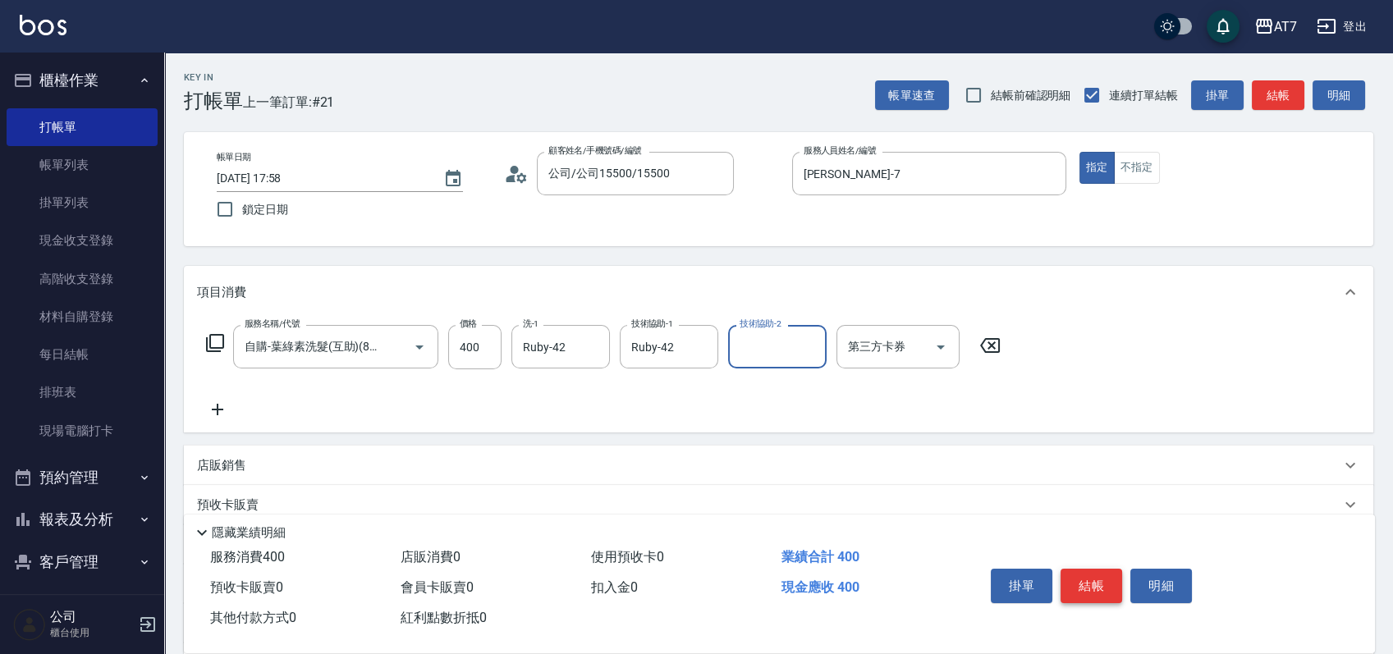
click at [1078, 570] on button "結帳" at bounding box center [1092, 586] width 62 height 34
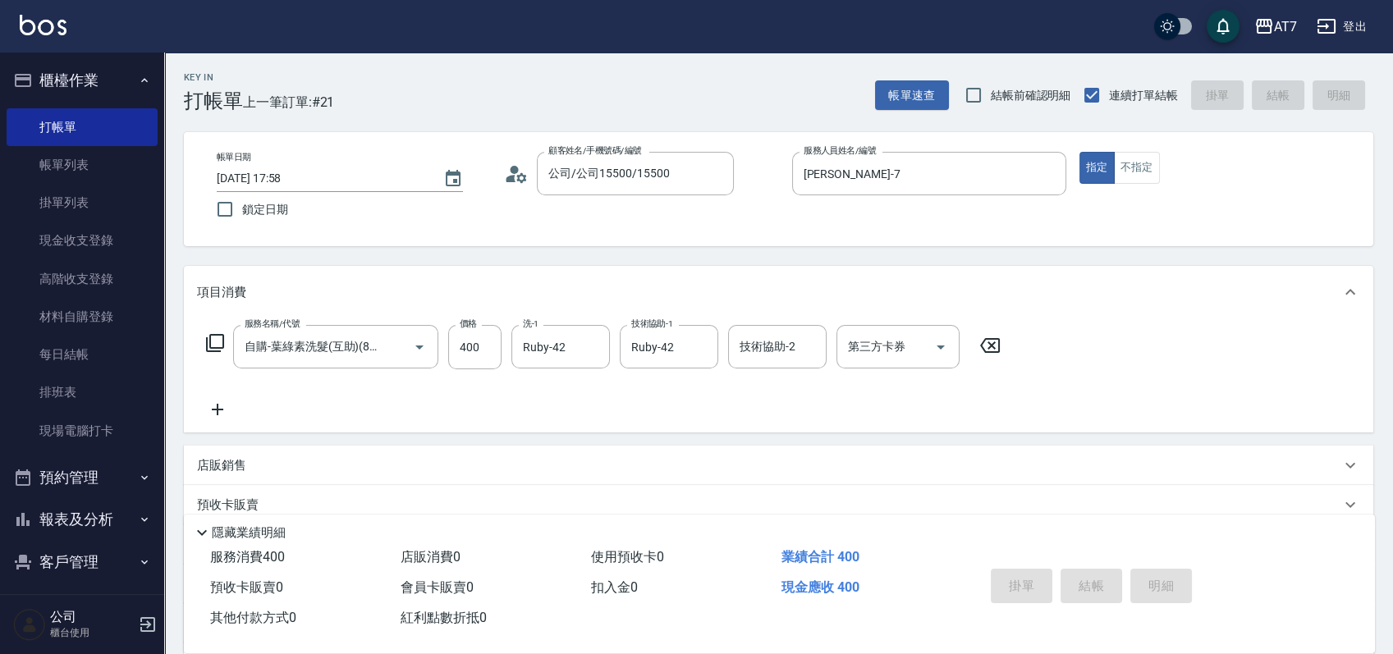
type input "0"
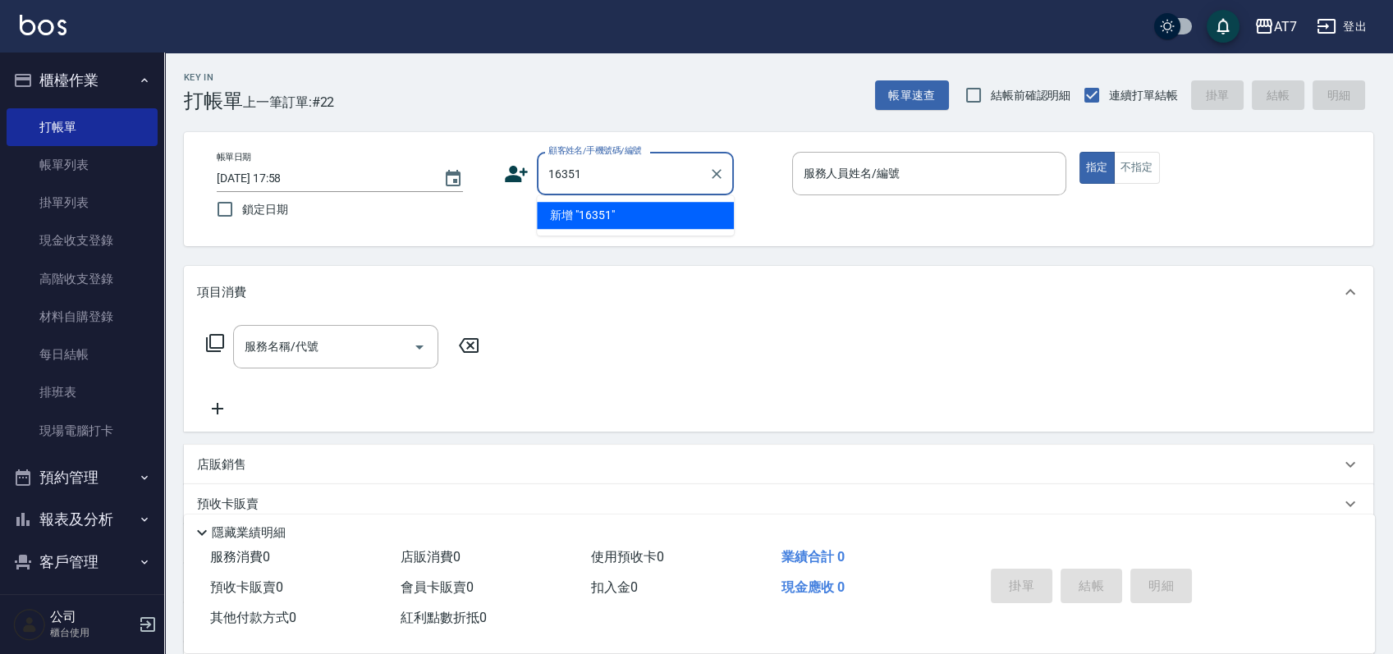
type input "16351"
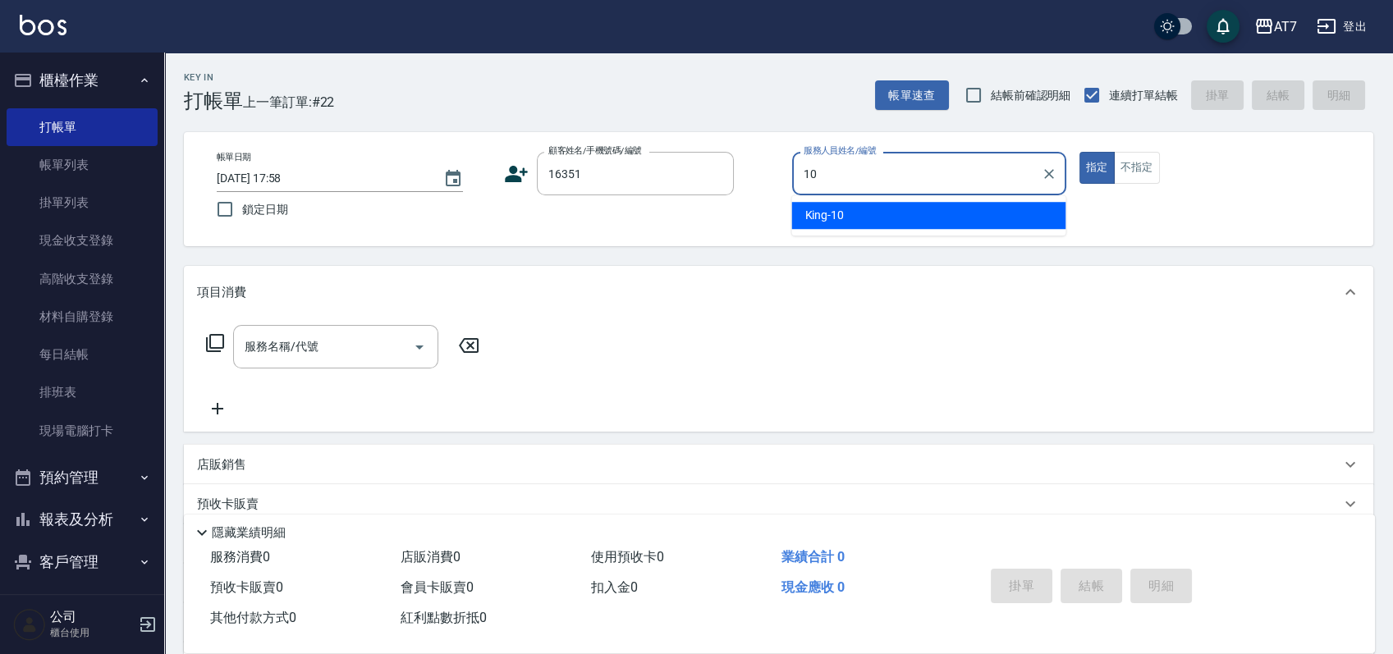
type input "King-10"
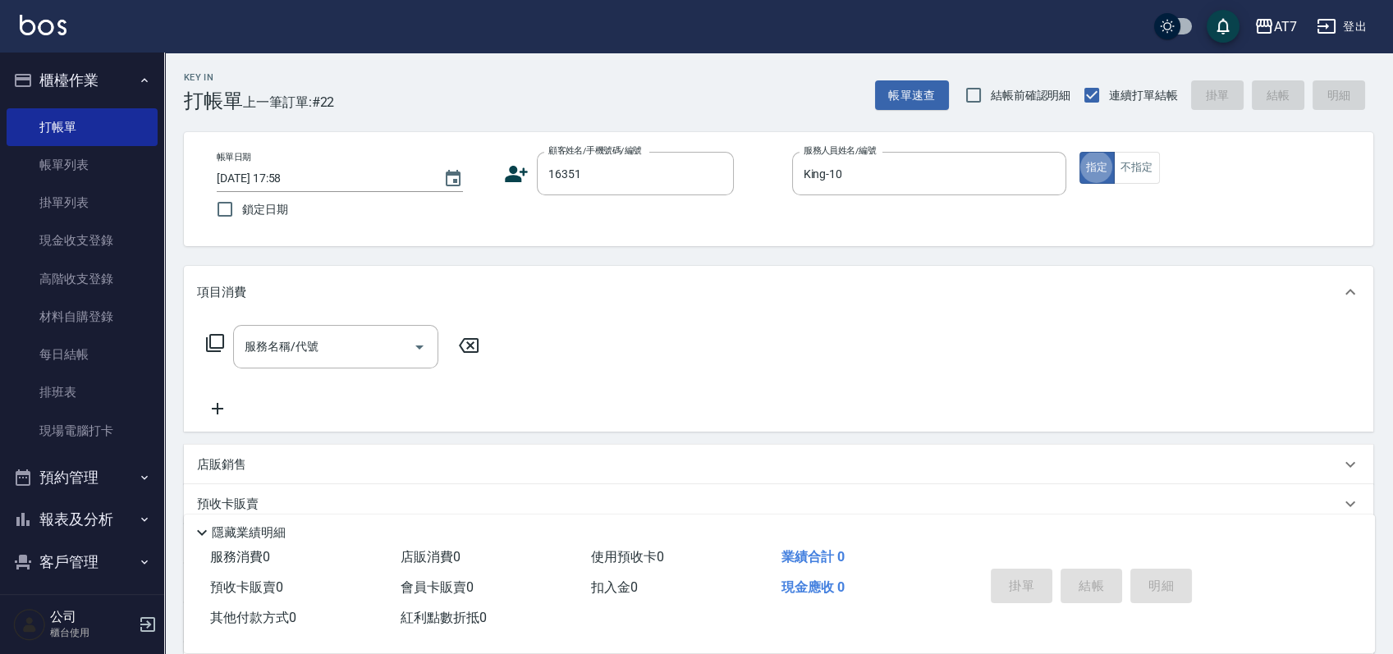
type input "5"
type input "公司/公司16351/16351"
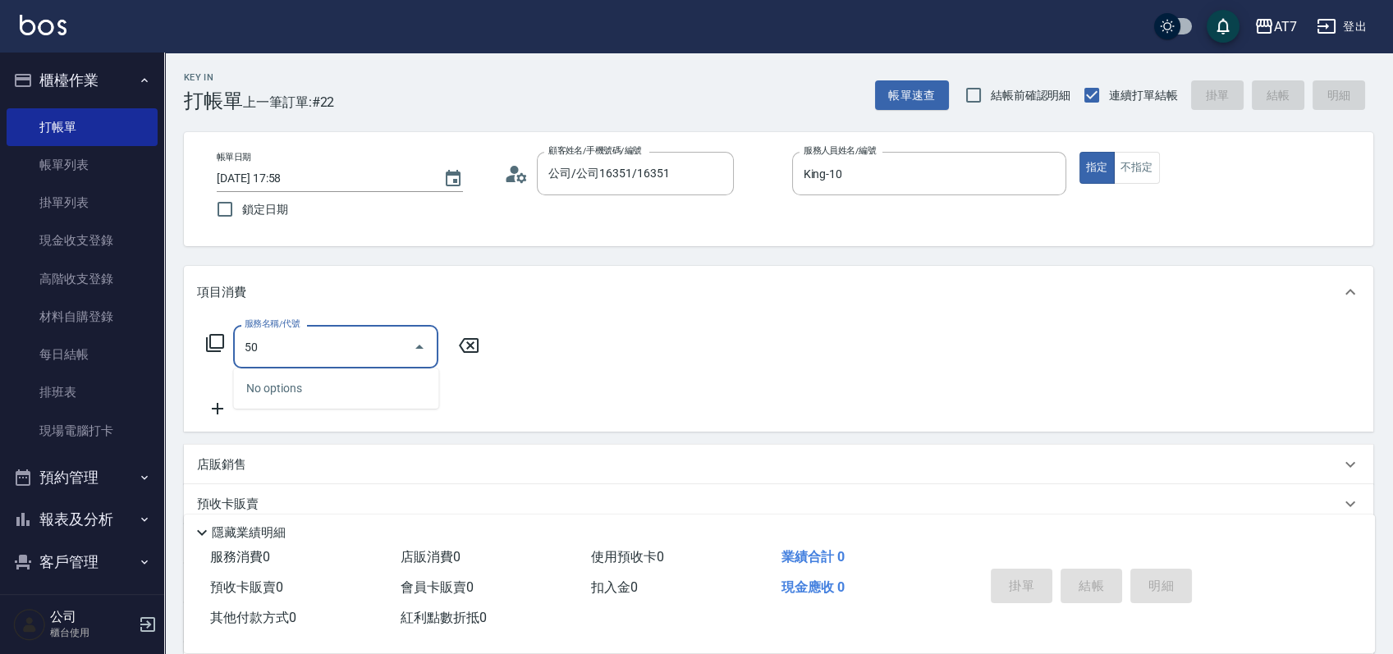
type input "501"
type input "30"
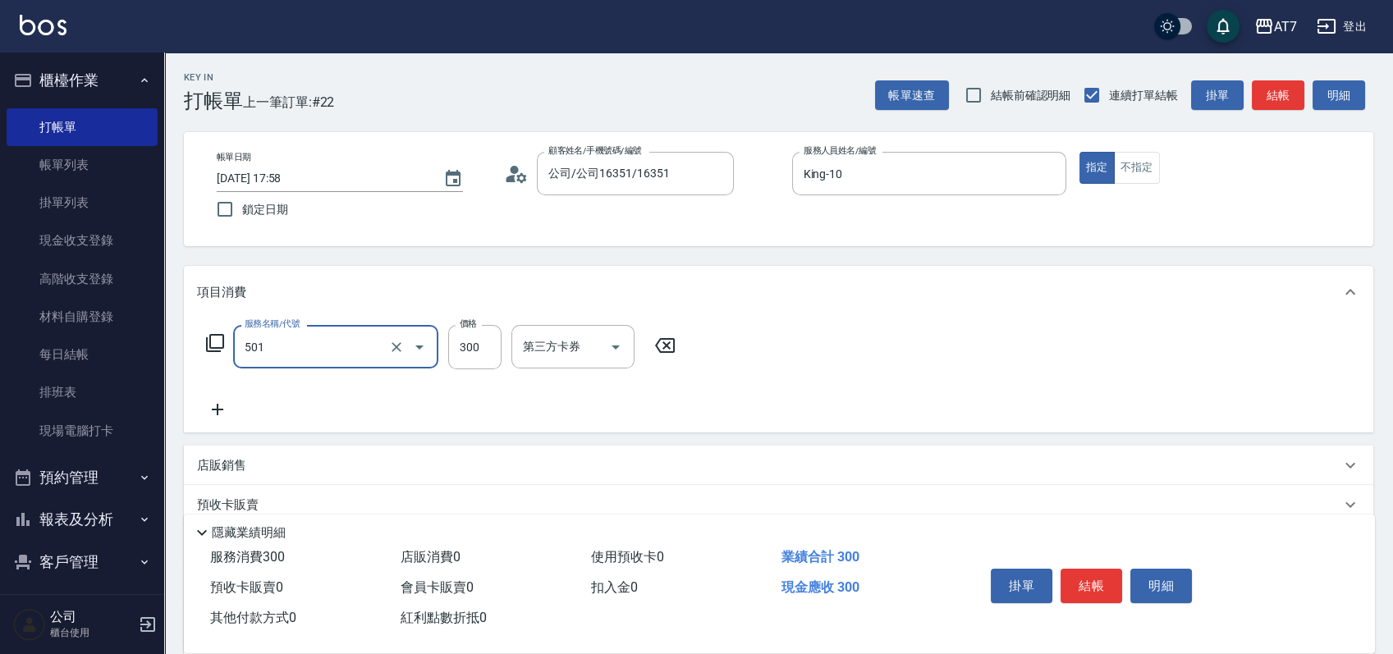
type input "洗髮(互助)(501)"
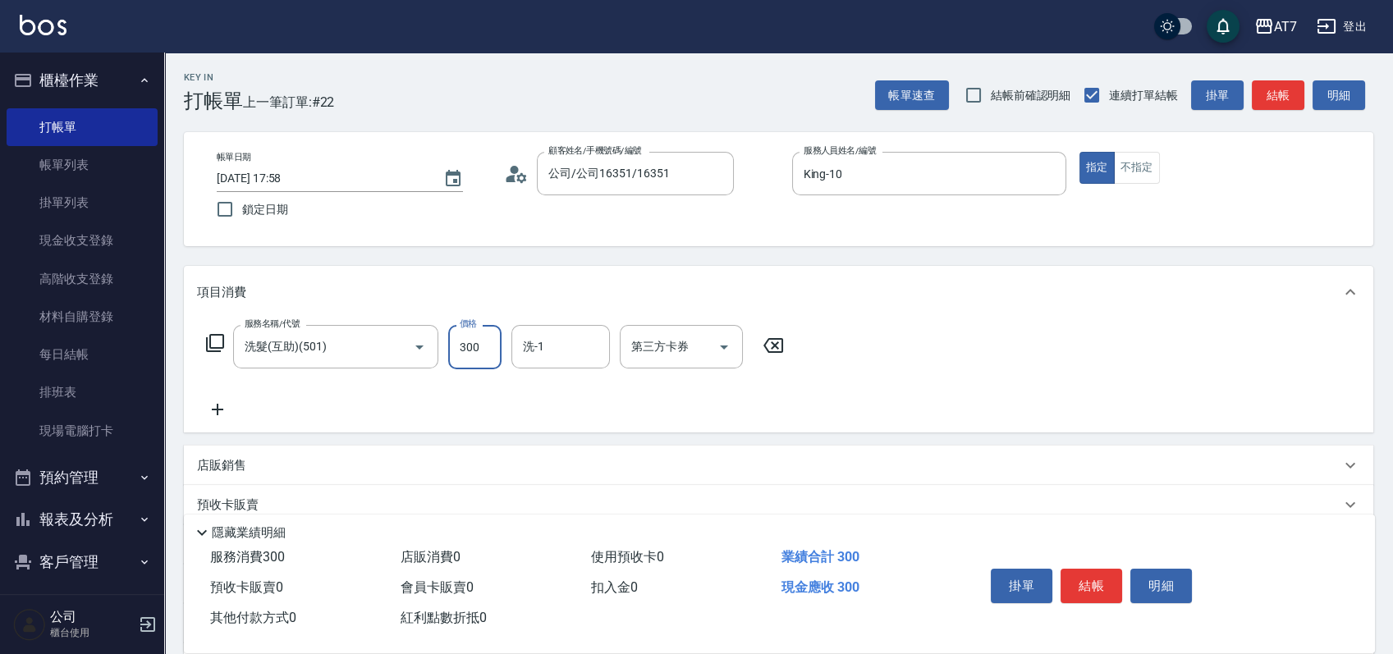
type input "0"
type input "25"
type input "20"
type input "250"
type input "Sandy-25"
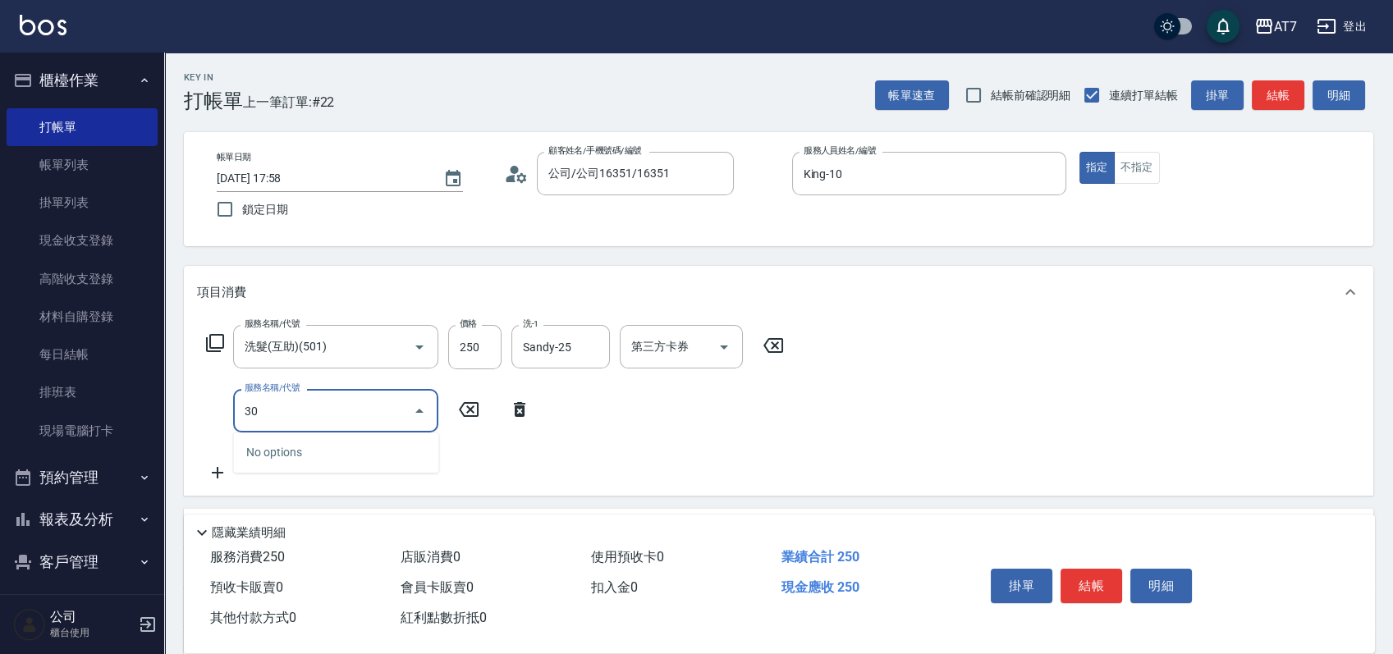
type input "302"
type input "60"
type input "剪髮(302)"
click at [1114, 578] on button "結帳" at bounding box center [1092, 586] width 62 height 34
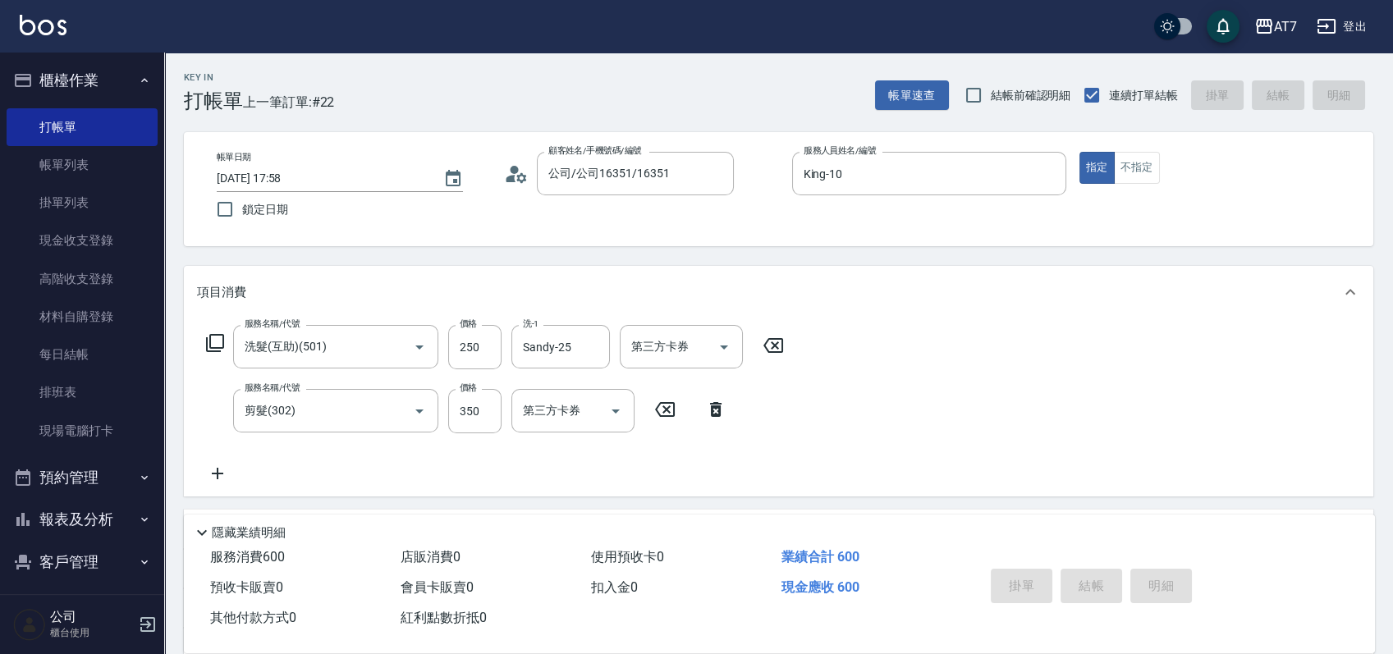
type input "0"
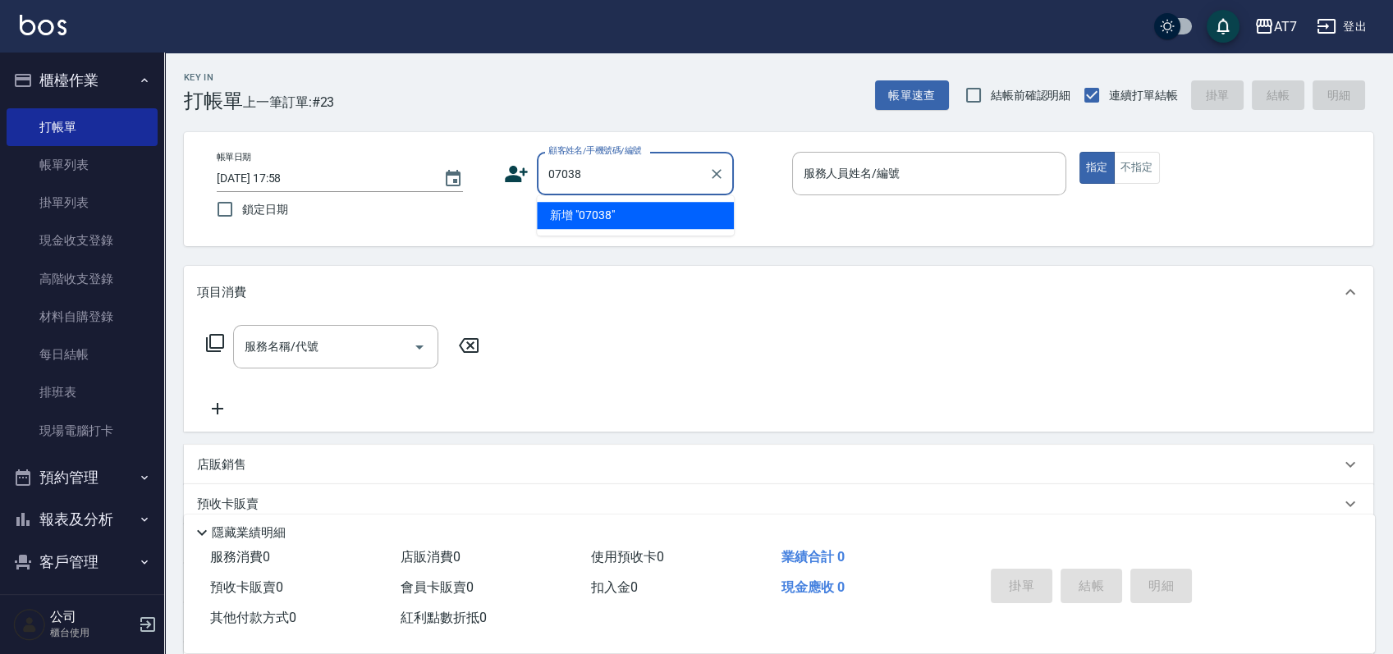
type input "07038"
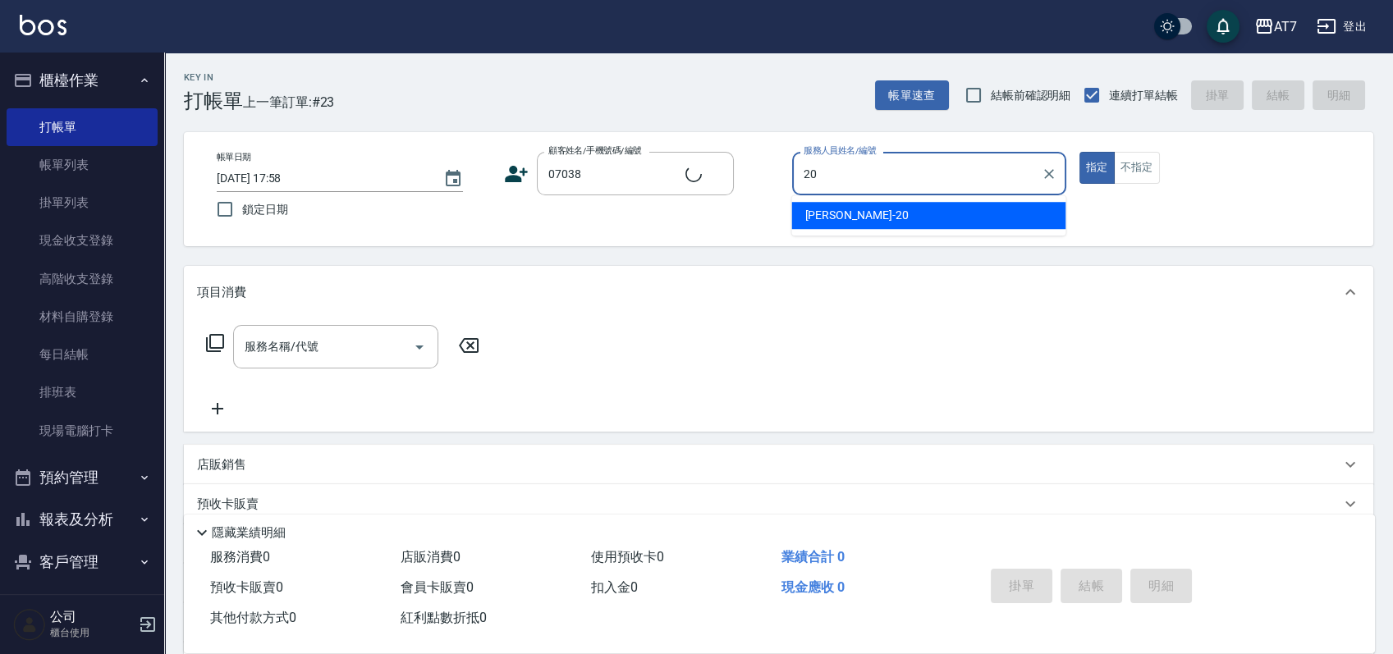
type input "20"
type input "公司/公司07038/07038"
type input "妮可-20"
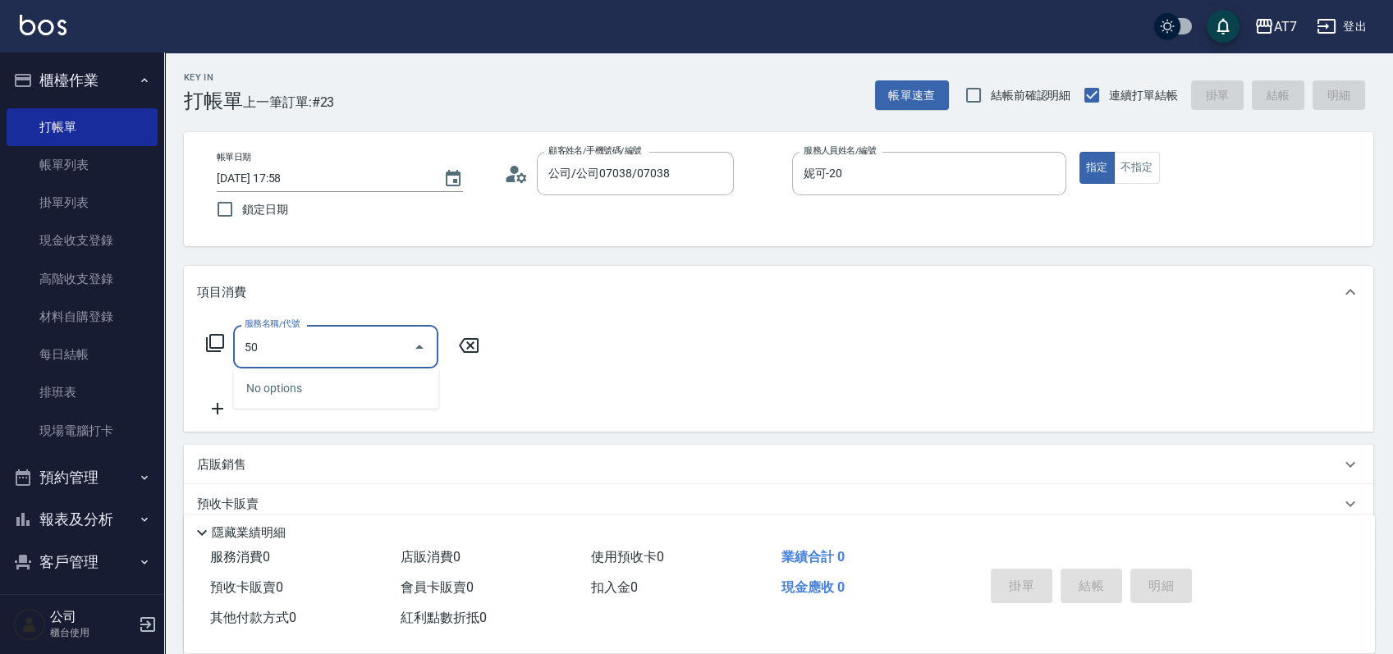
type input "500"
type input "30"
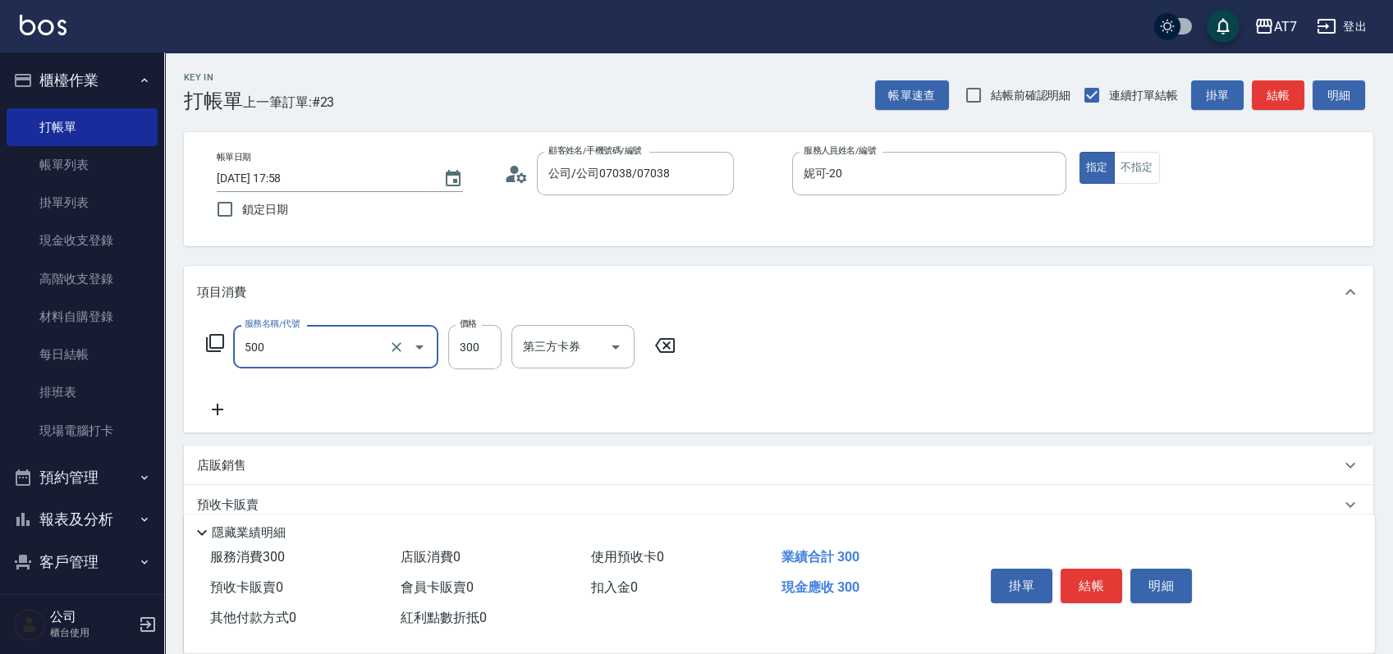
type input "洗髮(500)"
type input "0"
type input "25"
type input "20"
type input "250"
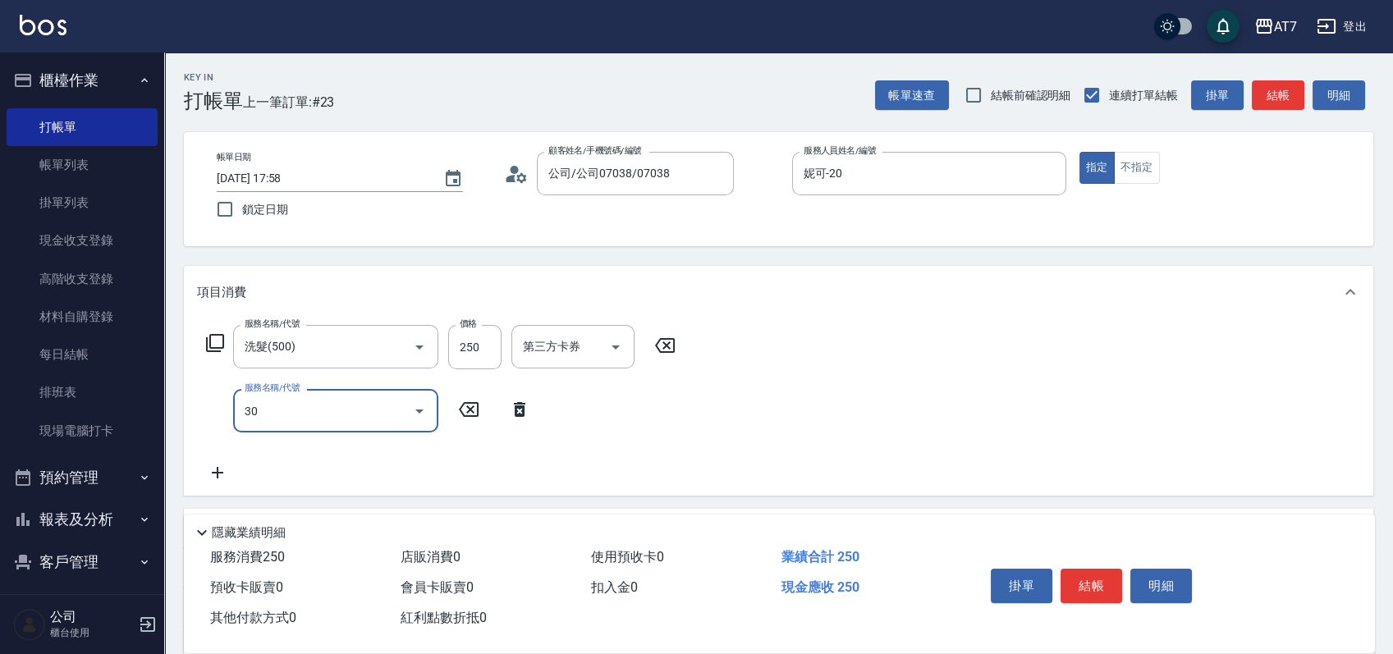
type input "302"
type input "60"
type input "剪髮(302)"
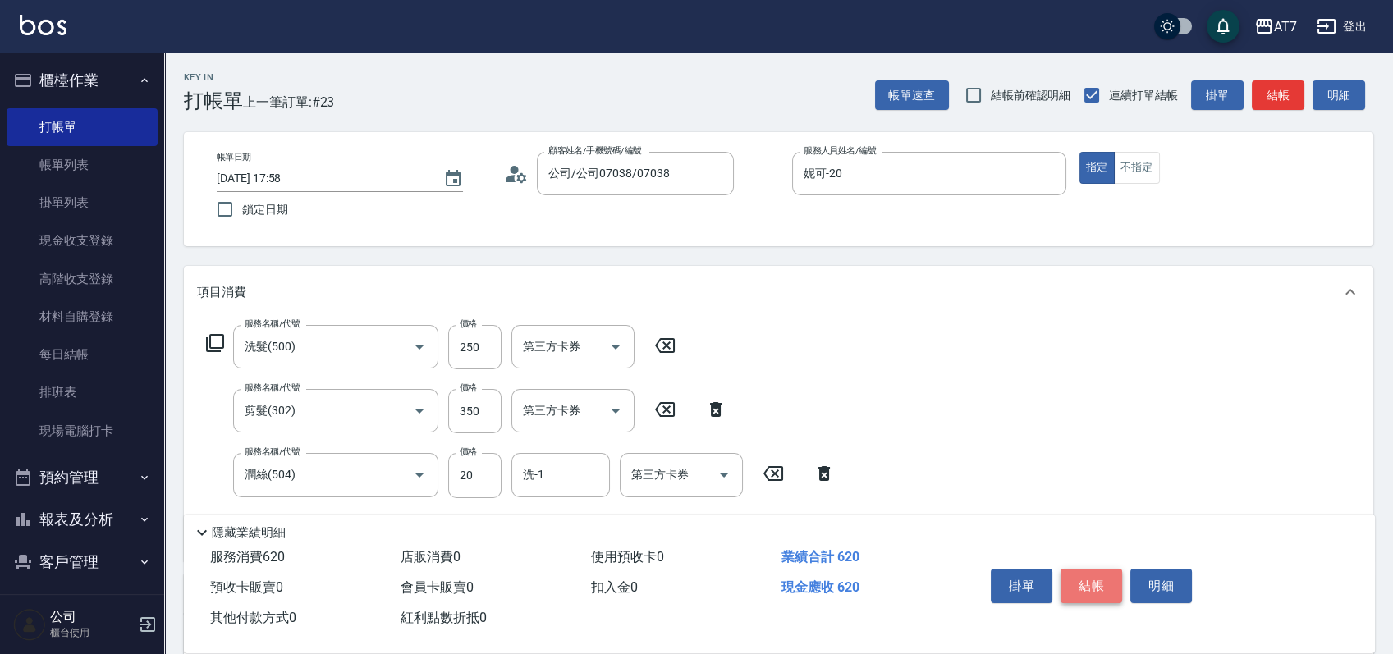
click at [1087, 574] on button "結帳" at bounding box center [1092, 586] width 62 height 34
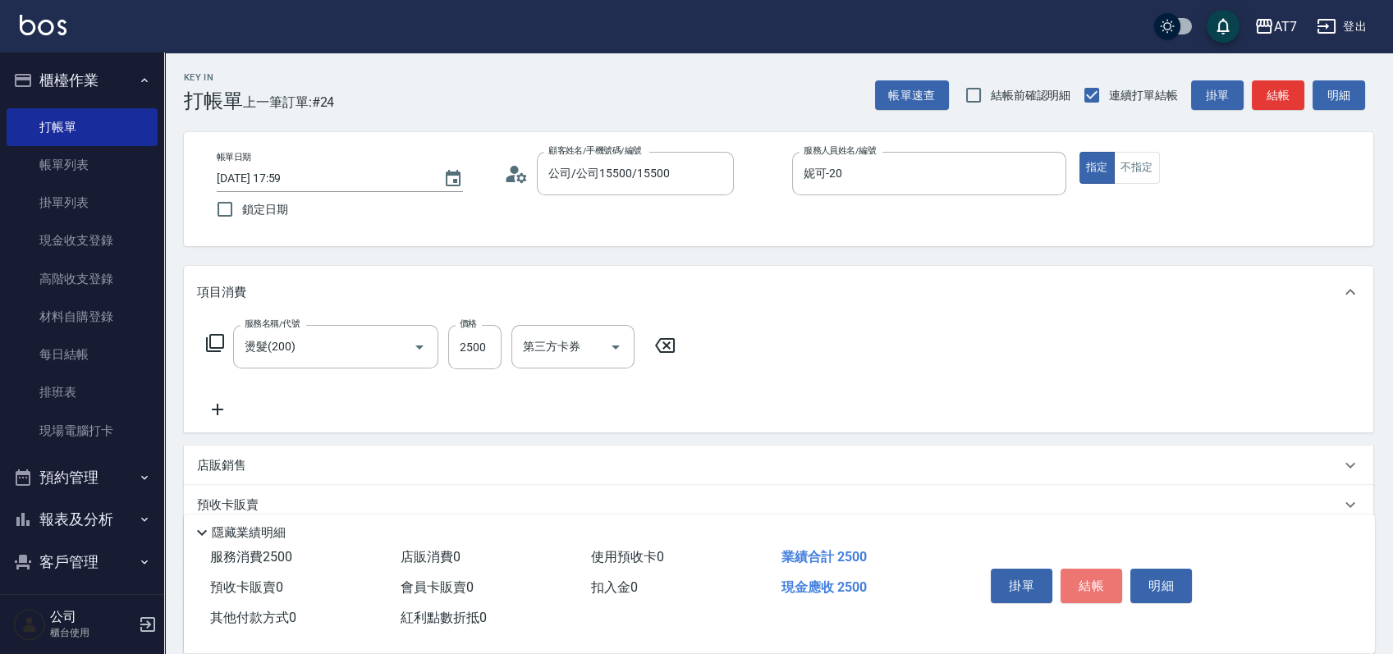
click at [1084, 572] on button "結帳" at bounding box center [1092, 586] width 62 height 34
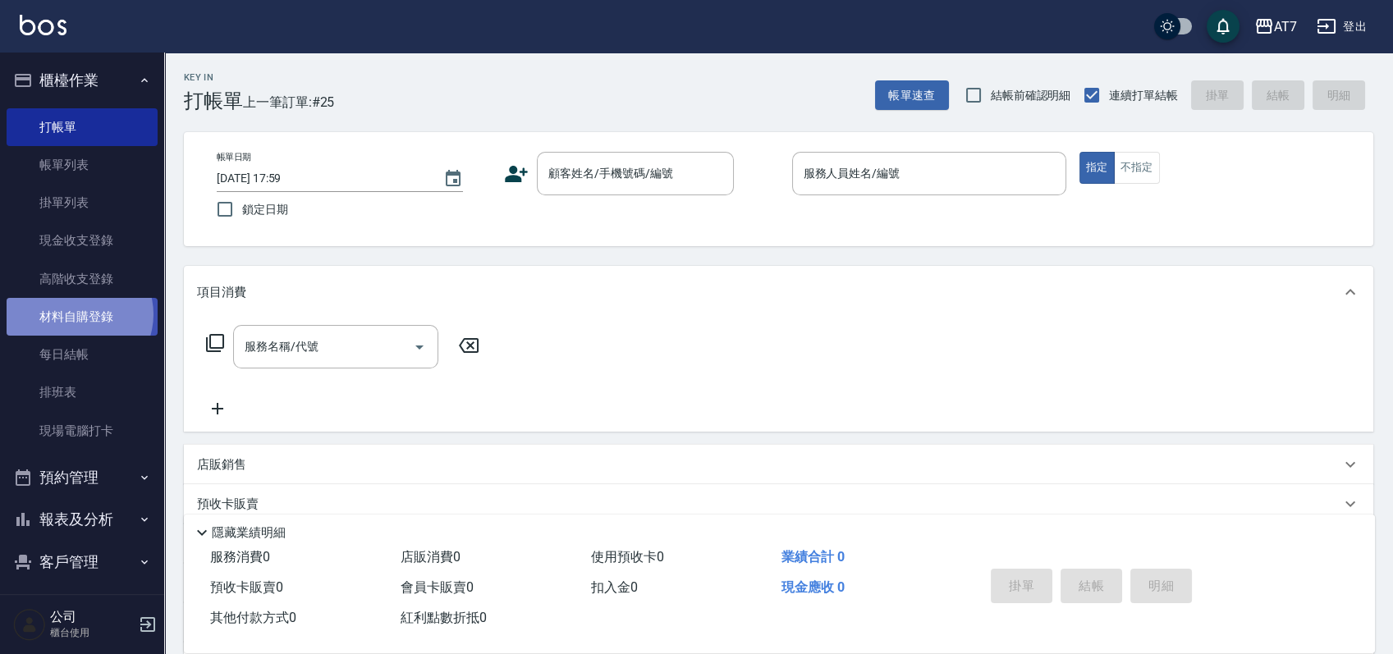
click at [78, 314] on link "材料自購登錄" at bounding box center [82, 317] width 151 height 38
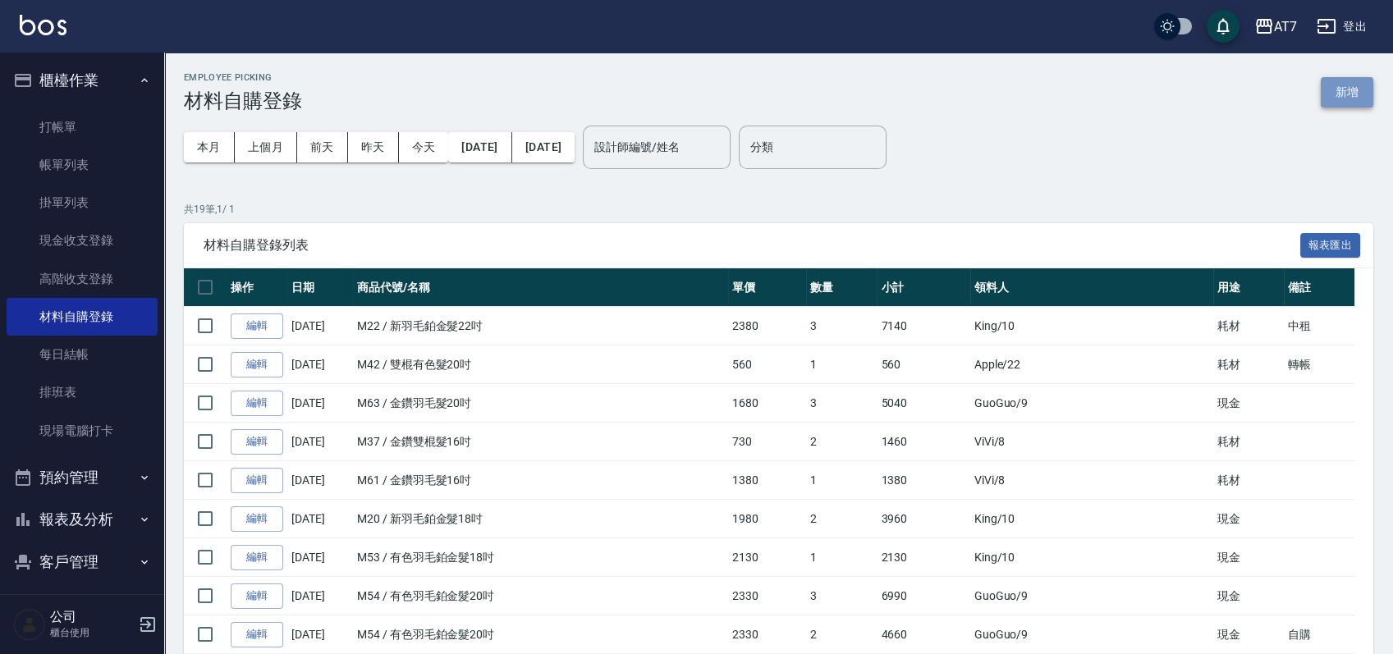
click at [1332, 87] on button "新增" at bounding box center [1347, 92] width 53 height 30
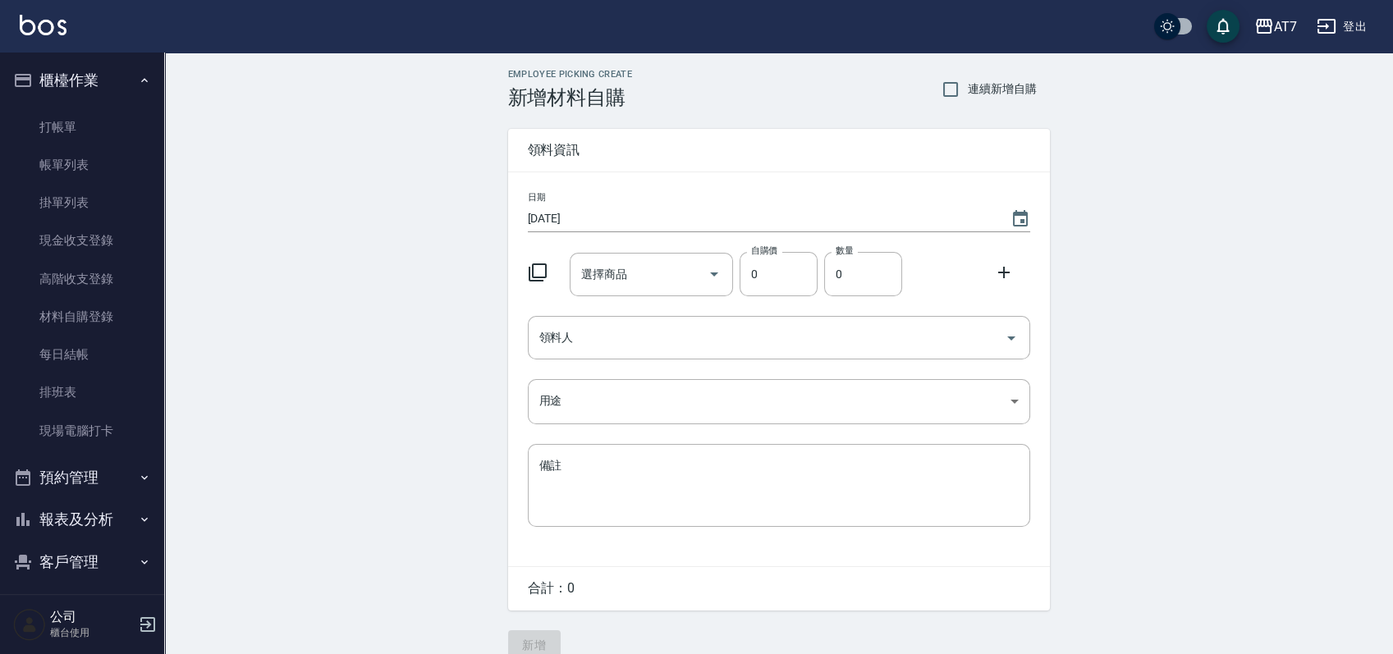
click at [541, 272] on icon at bounding box center [538, 273] width 20 height 20
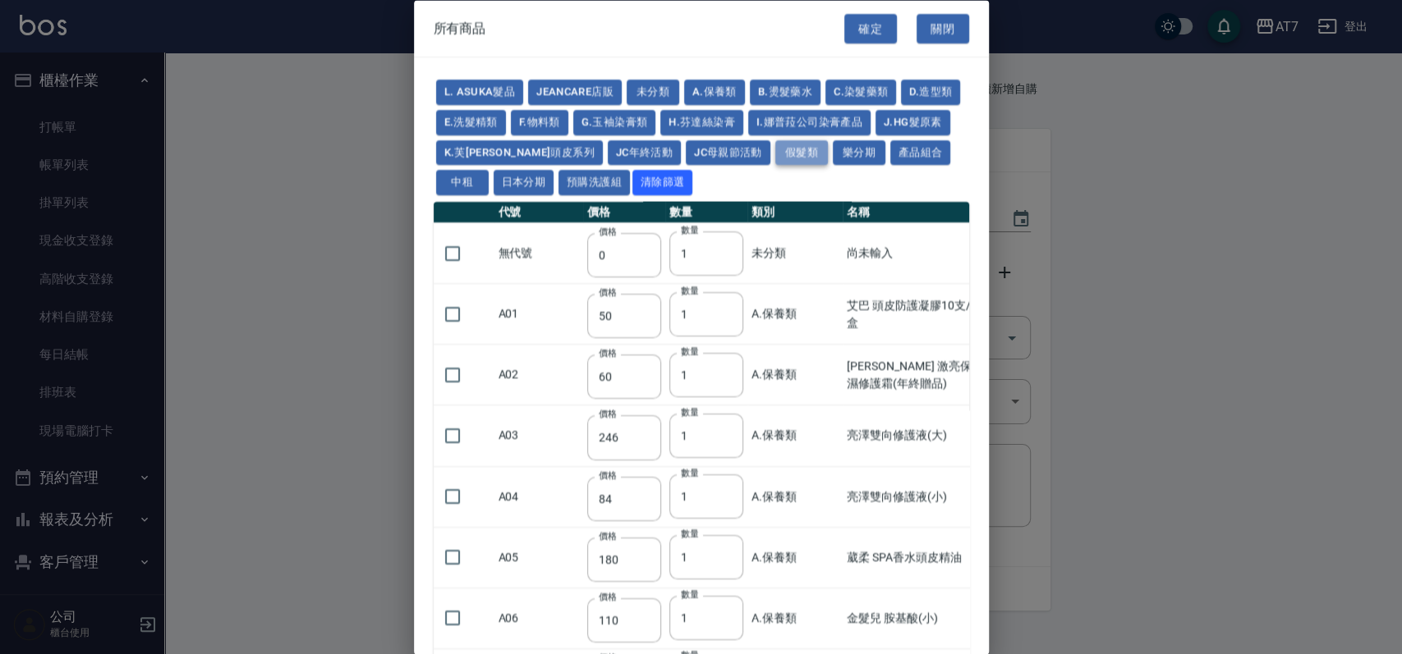
click at [828, 155] on button "假髮類" at bounding box center [801, 152] width 53 height 25
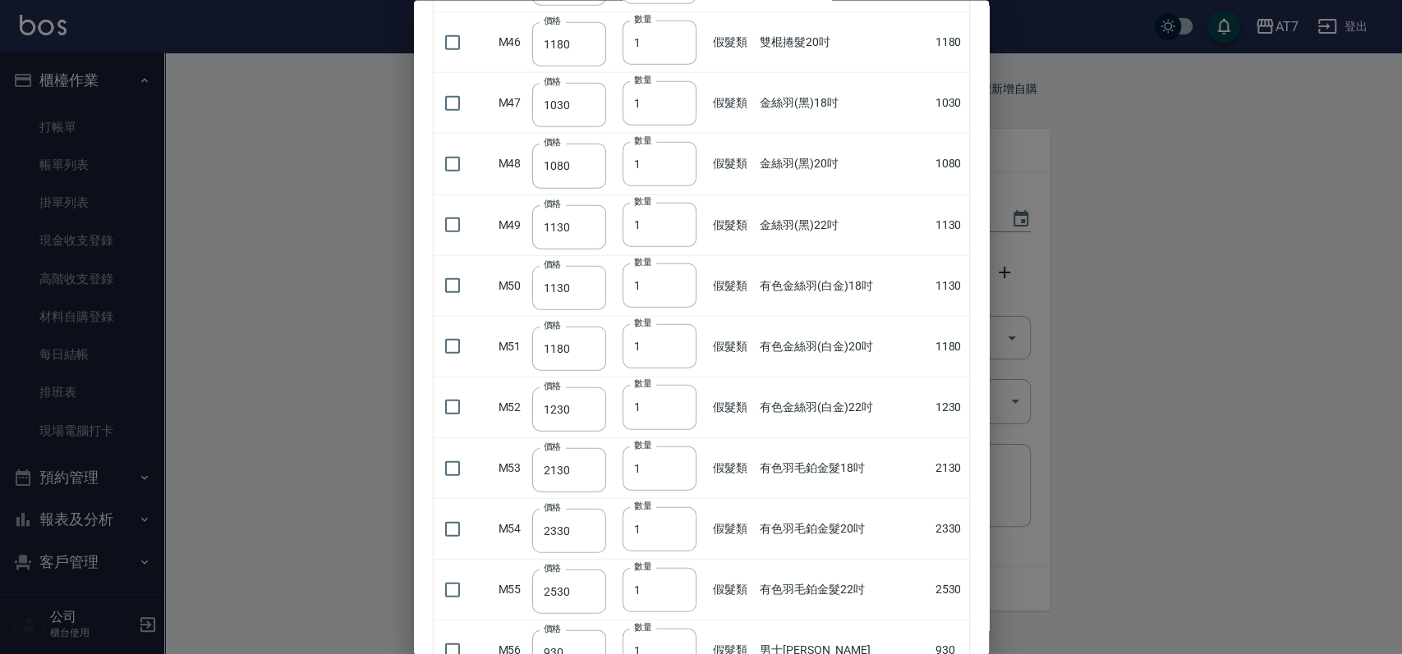
scroll to position [2737, 0]
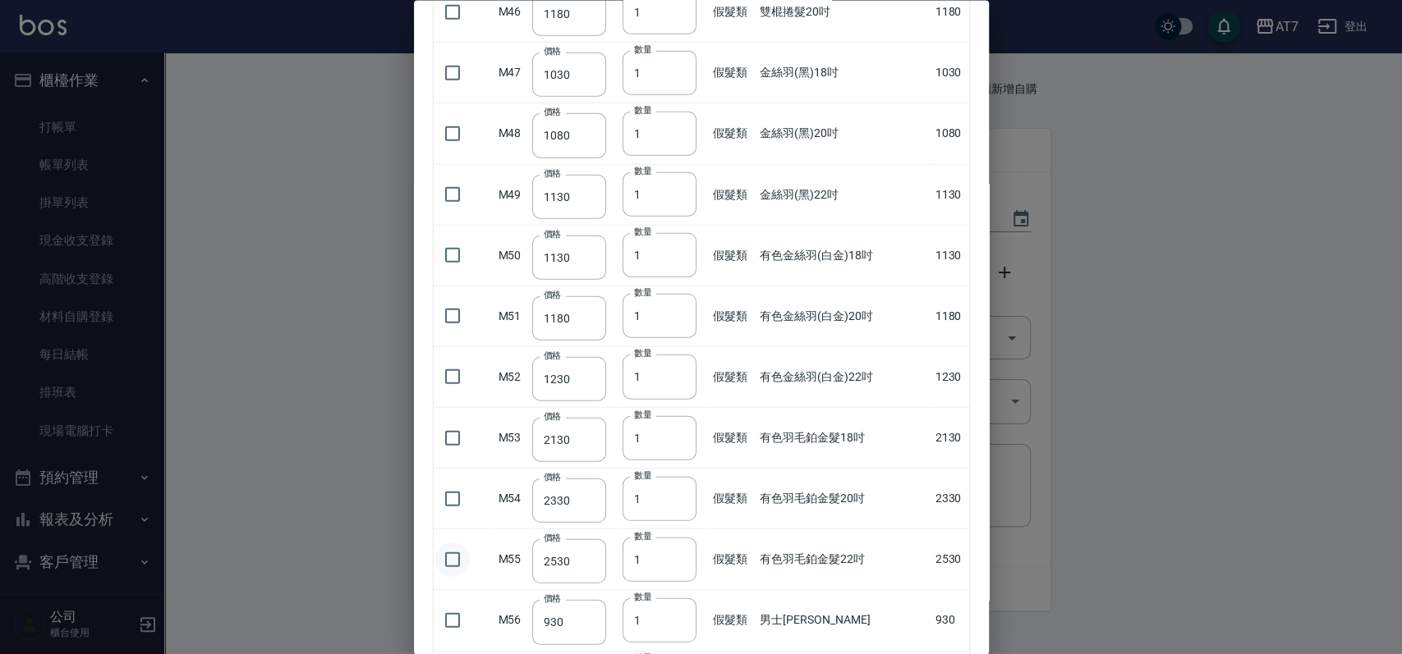
click at [455, 549] on input "checkbox" at bounding box center [452, 559] width 34 height 34
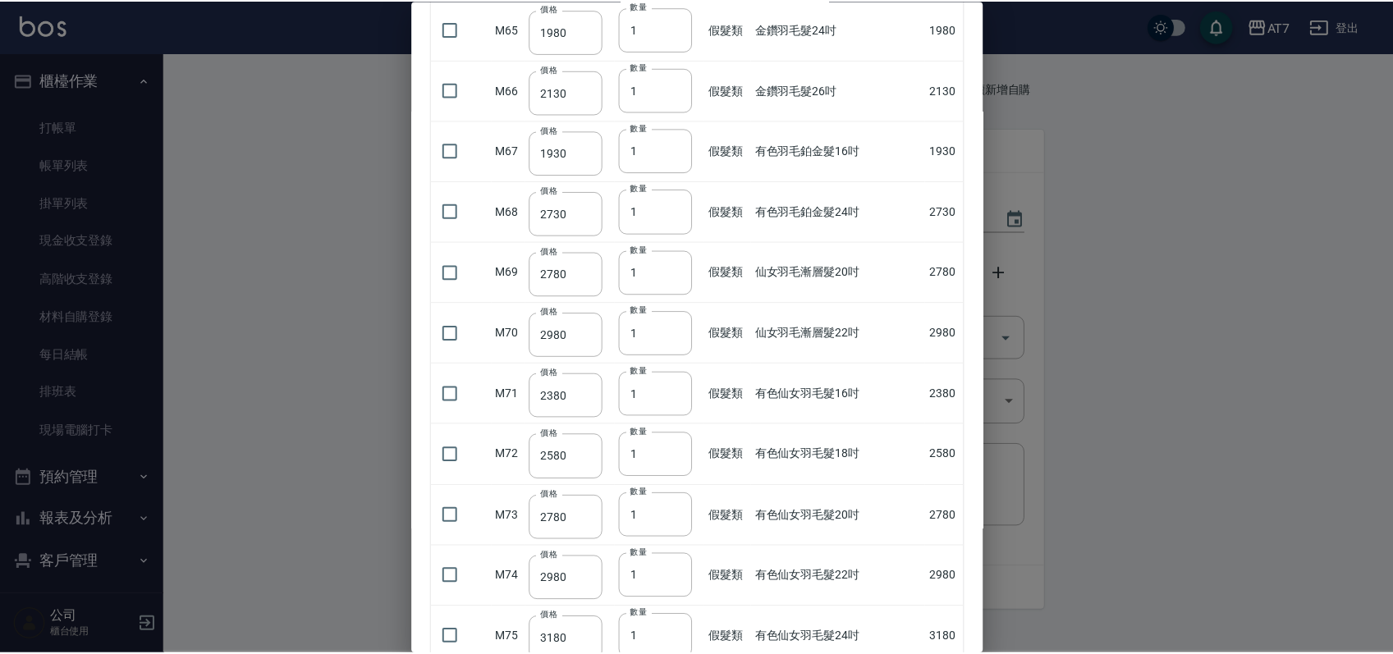
scroll to position [3984, 0]
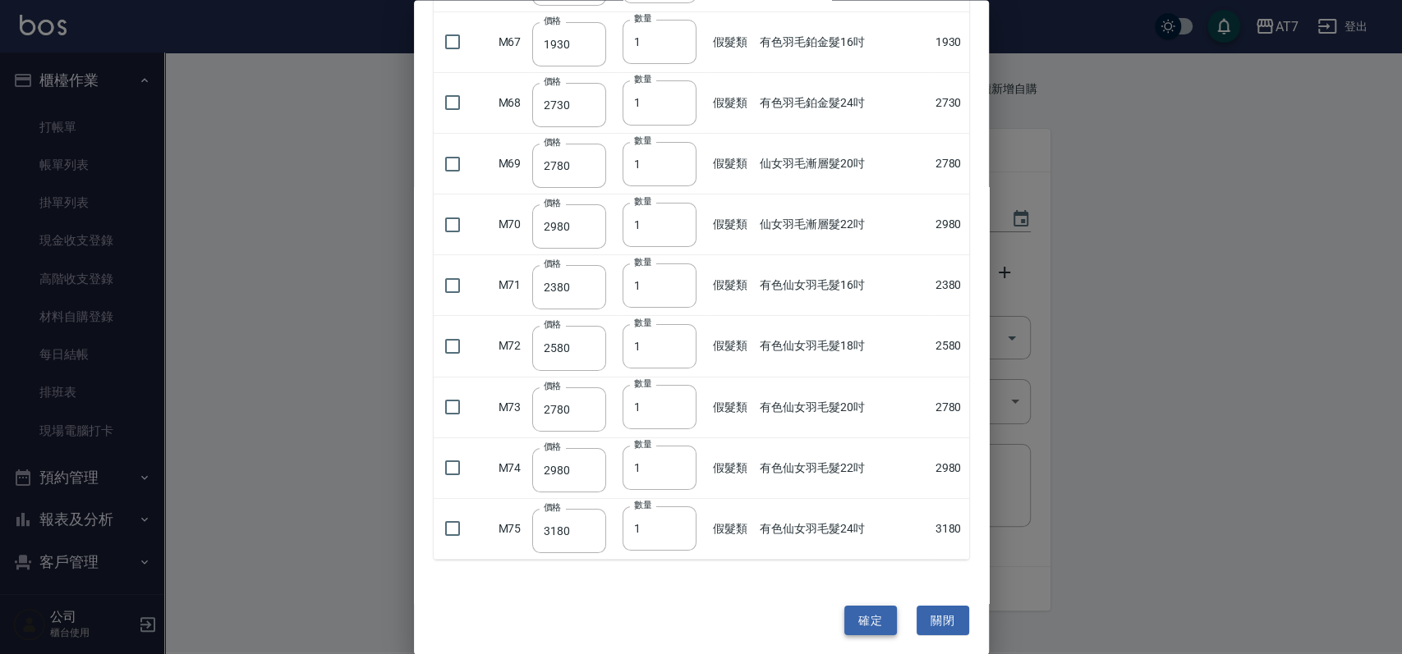
click at [860, 614] on button "確定" at bounding box center [870, 620] width 53 height 30
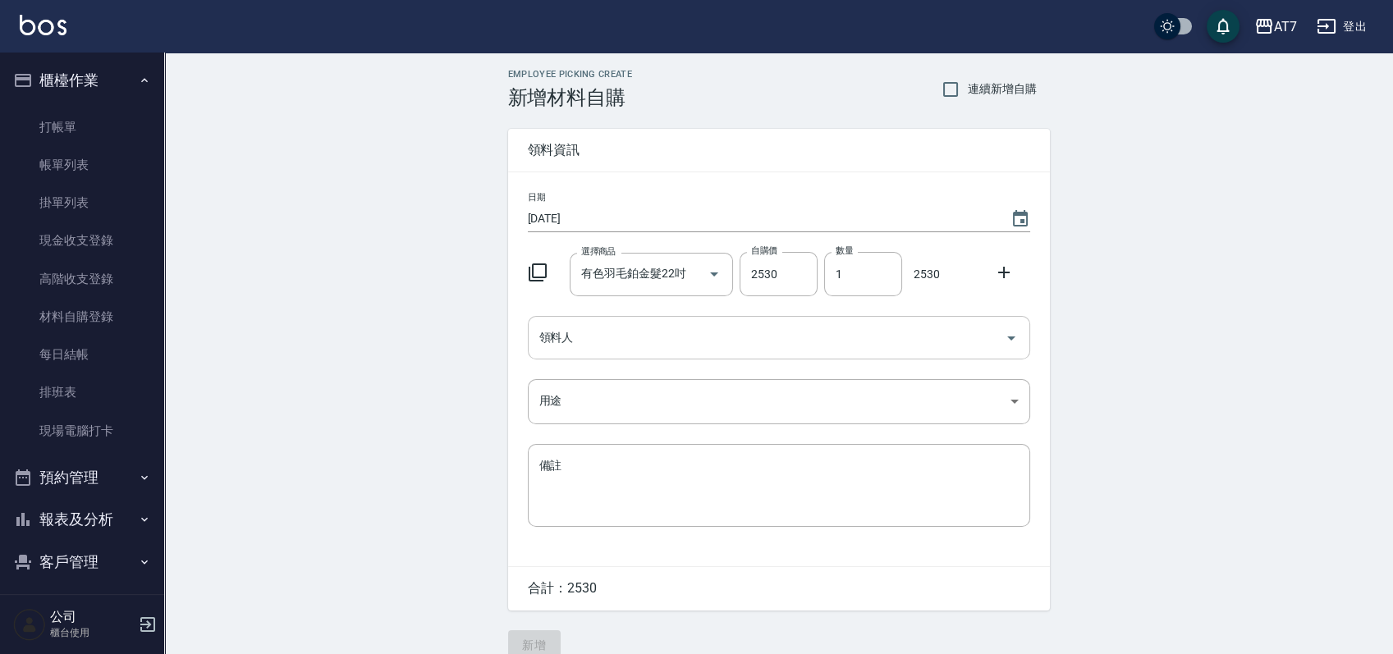
click at [732, 353] on div "領料人" at bounding box center [779, 338] width 502 height 44
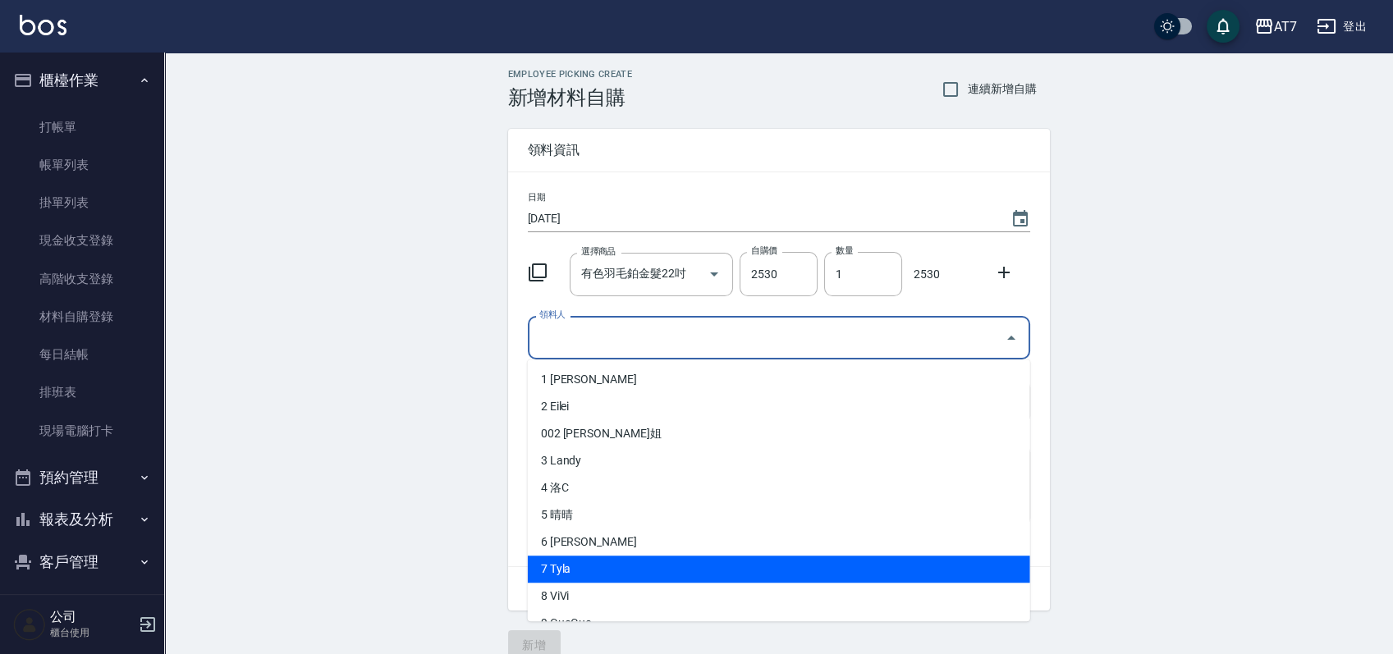
click at [604, 564] on li "7 Tyla" at bounding box center [779, 569] width 502 height 27
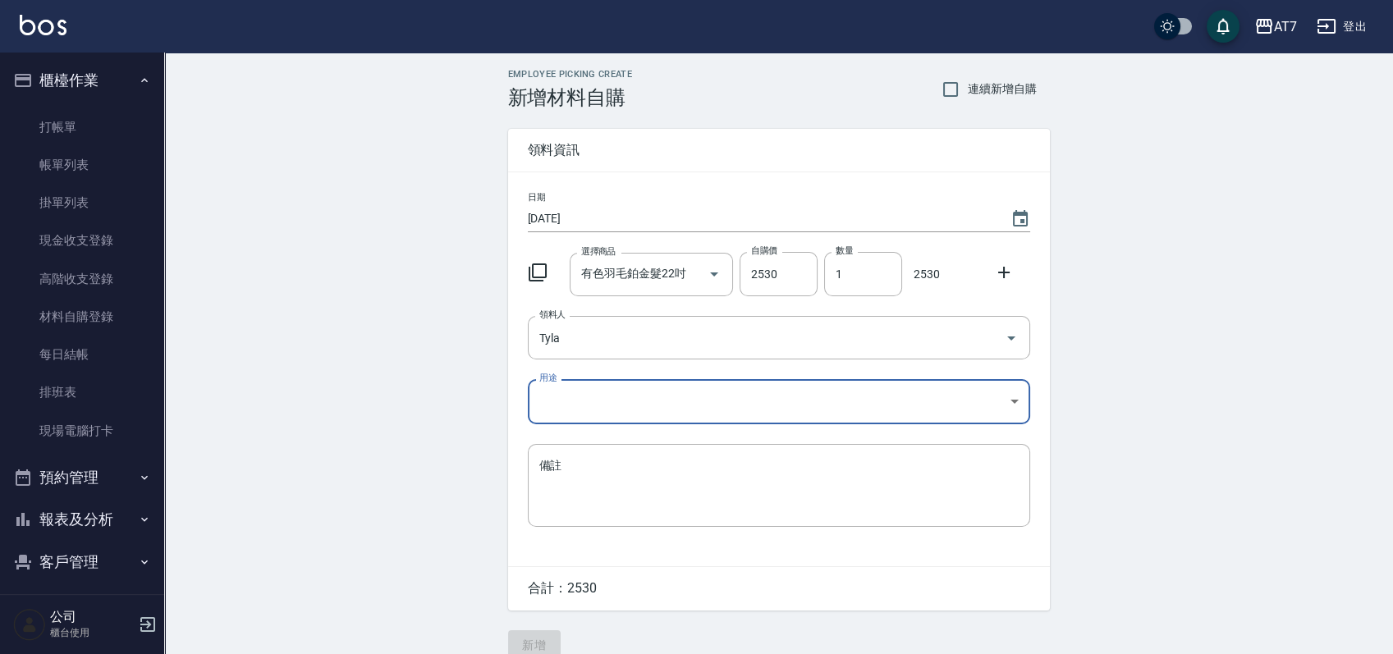
click at [647, 393] on body "AT7 登出 櫃檯作業 打帳單 帳單列表 掛單列表 現金收支登錄 高階收支登錄 材料自購登錄 每日結帳 排班表 現場電腦打卡 預約管理 預約管理 單日預約紀錄…" at bounding box center [696, 338] width 1393 height 677
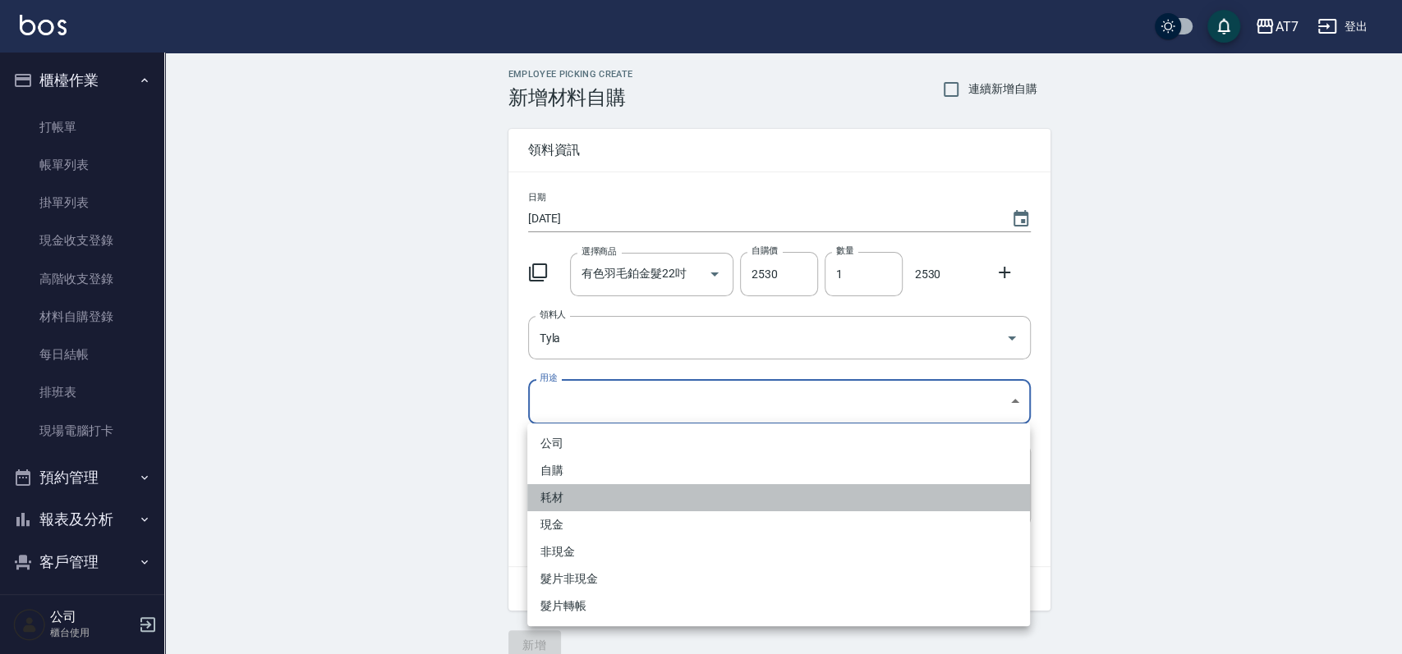
click at [613, 506] on li "耗材" at bounding box center [778, 497] width 502 height 27
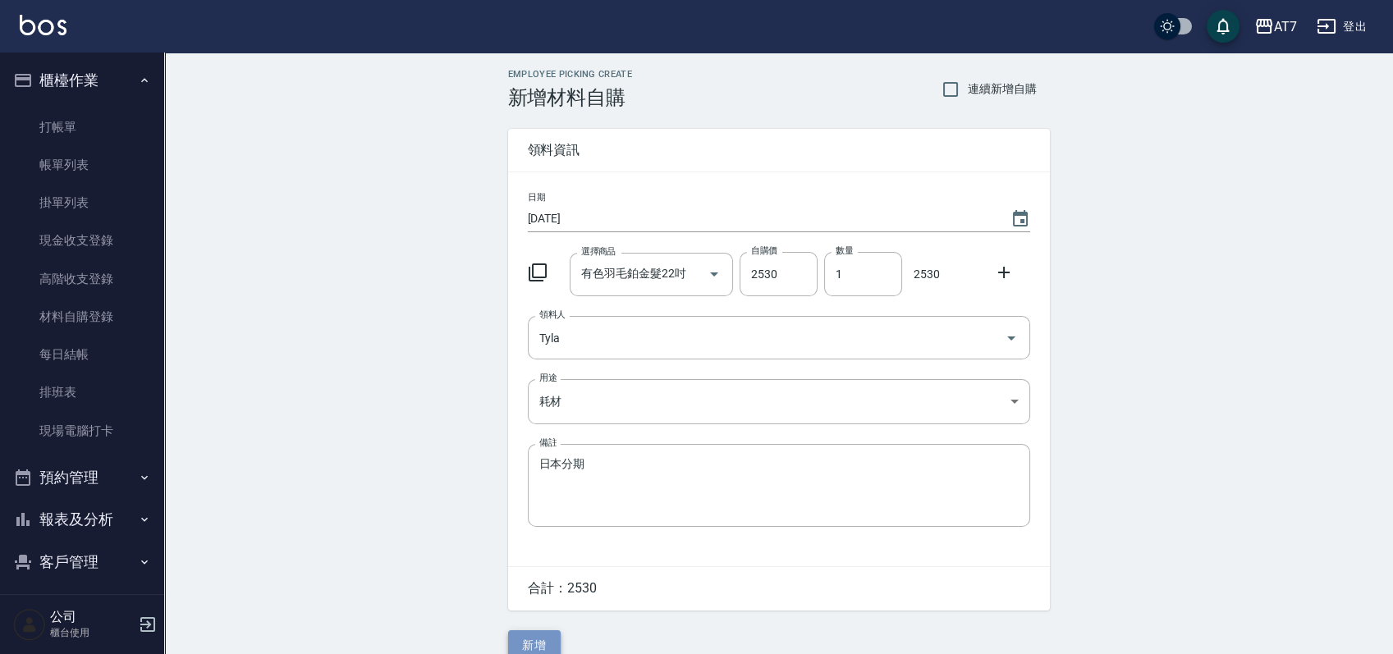
click at [539, 635] on button "新增" at bounding box center [534, 646] width 53 height 30
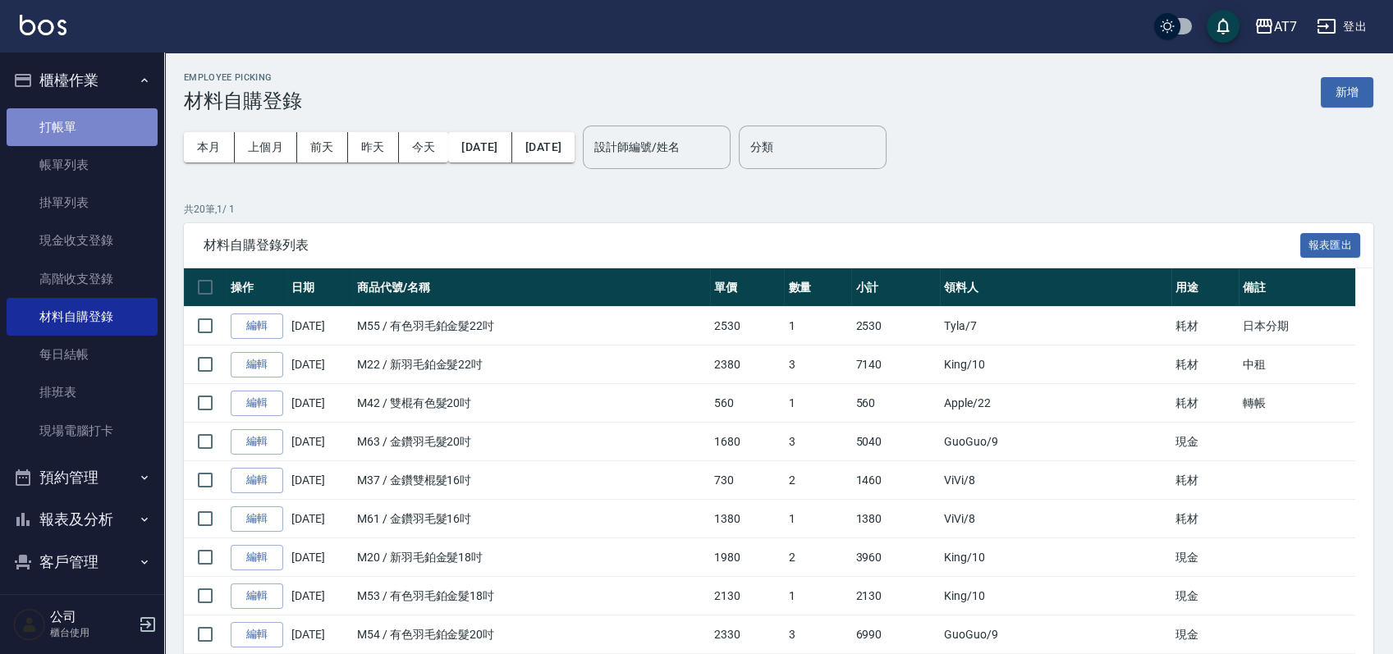
click at [89, 132] on link "打帳單" at bounding box center [82, 127] width 151 height 38
